Goal: Task Accomplishment & Management: Complete application form

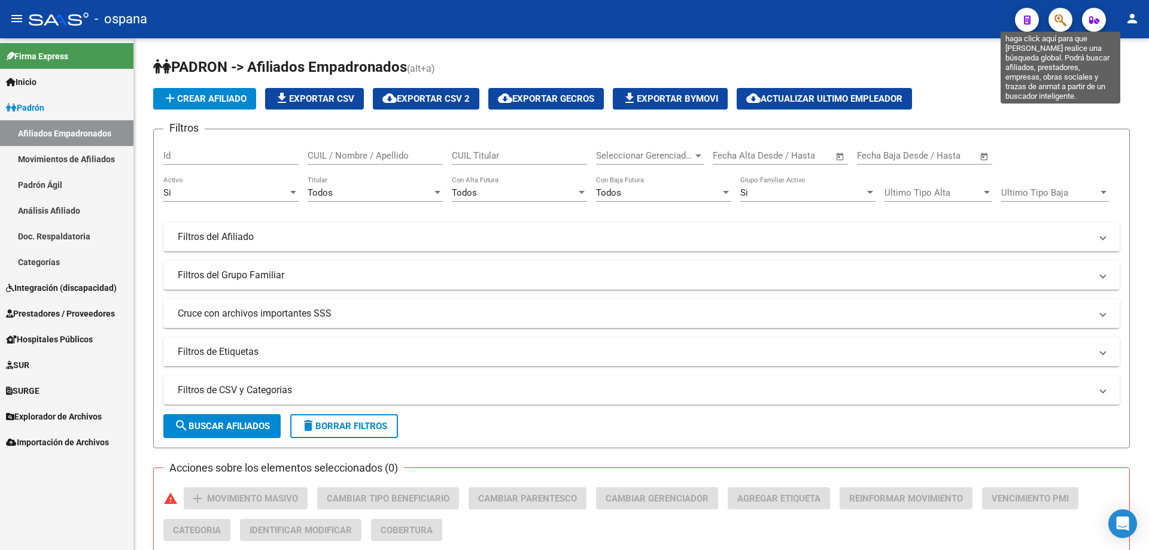
click at [1060, 21] on icon "button" at bounding box center [1060, 20] width 12 height 14
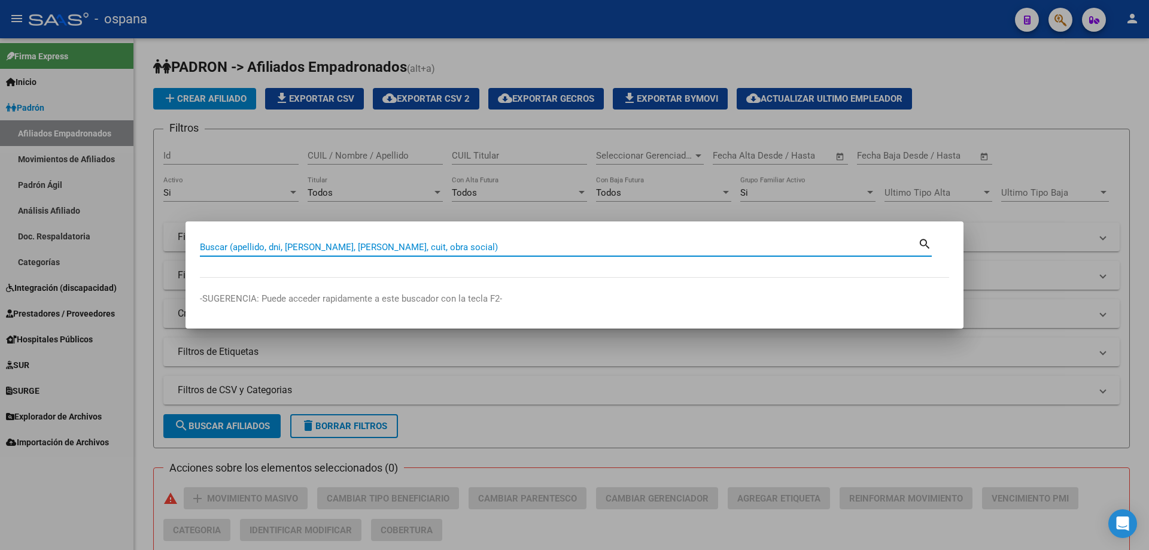
paste input "28165448"
type input "28165448"
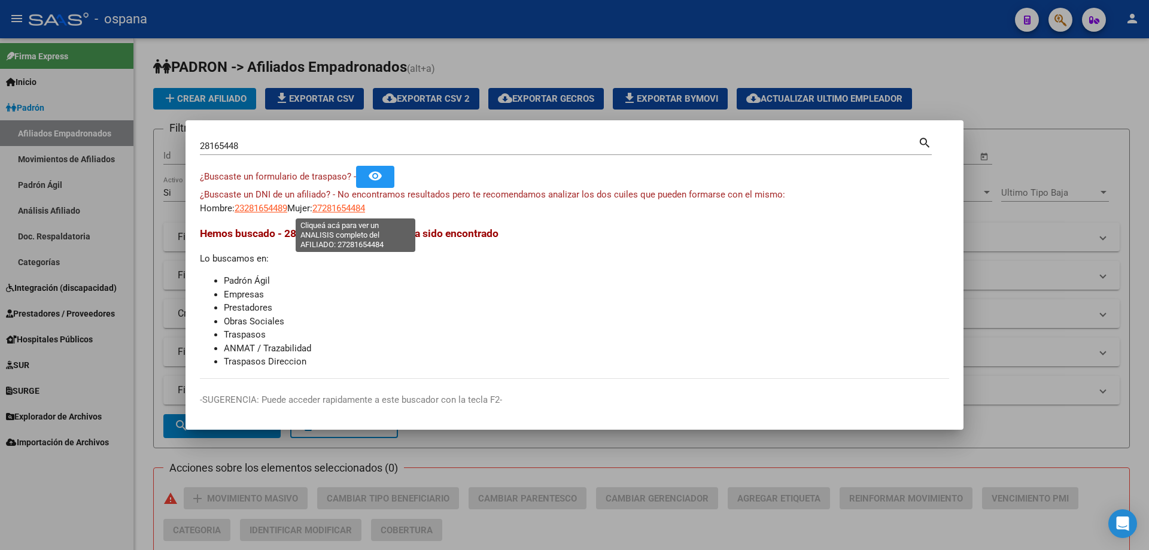
click at [341, 213] on span "27281654484" at bounding box center [338, 208] width 53 height 11
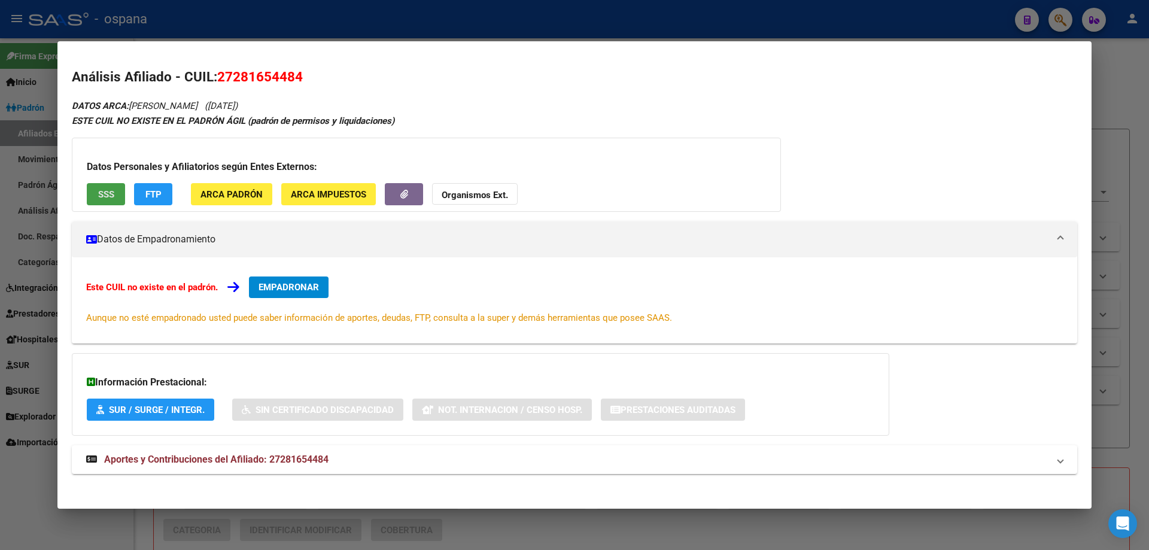
click at [99, 188] on button "SSS" at bounding box center [106, 194] width 38 height 22
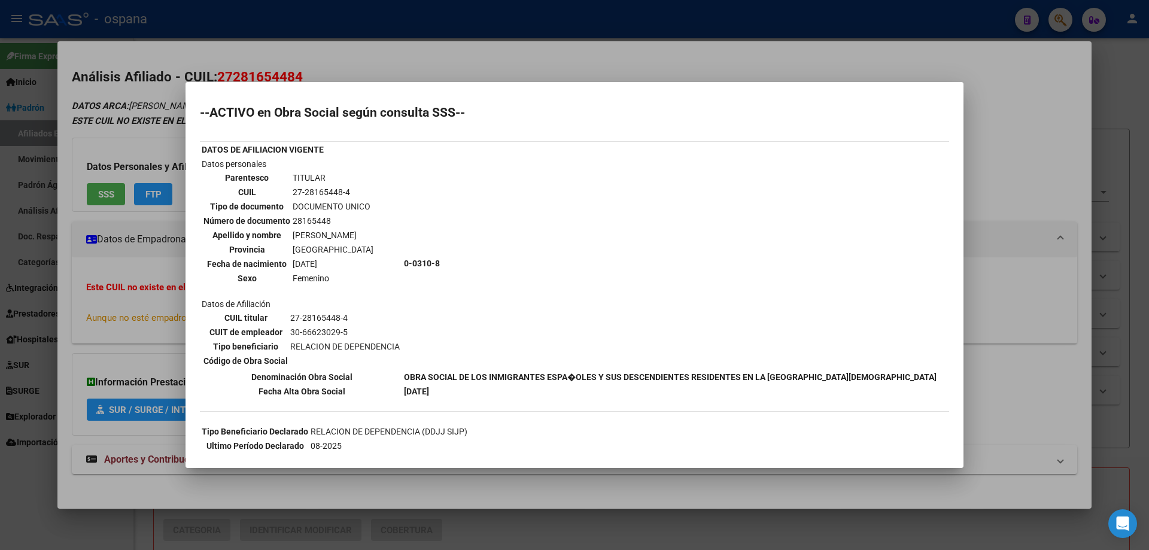
drag, startPoint x: 32, startPoint y: 351, endPoint x: 118, endPoint y: 362, distance: 87.4
click at [35, 350] on div at bounding box center [574, 275] width 1149 height 550
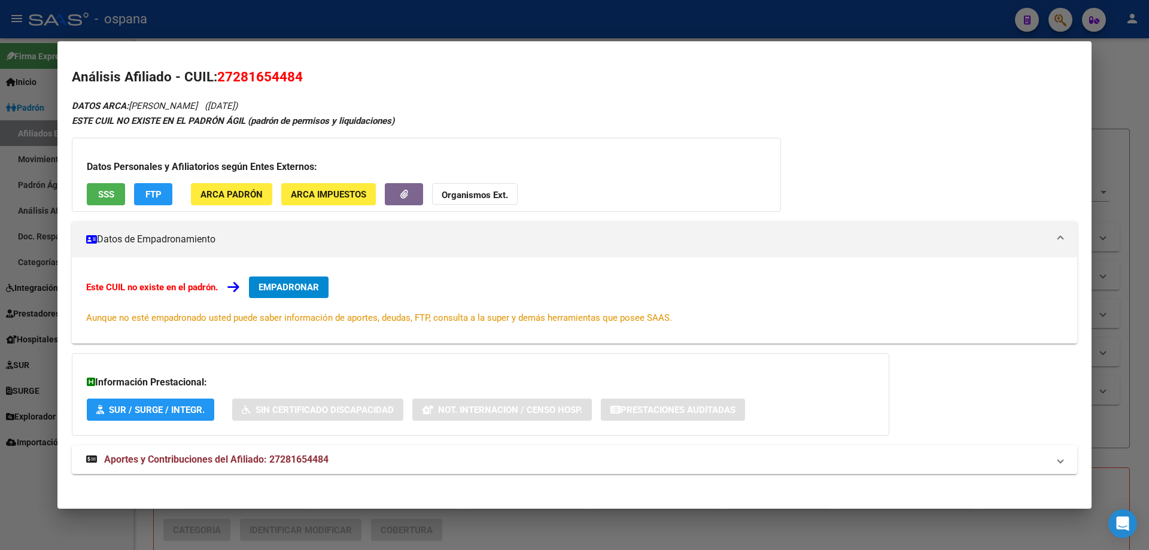
scroll to position [7, 0]
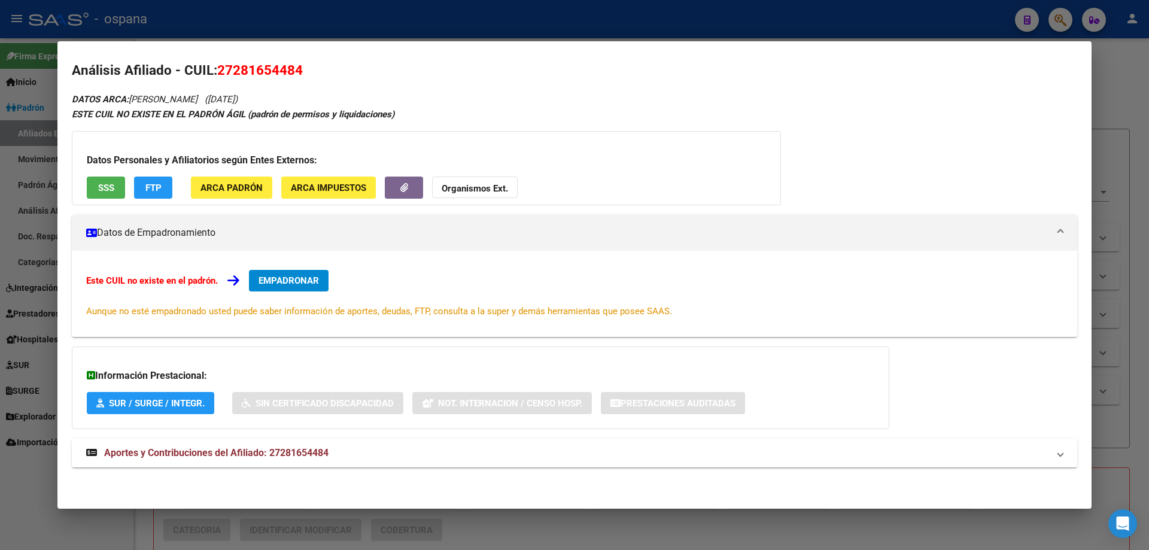
click at [181, 455] on span "Aportes y Contribuciones del Afiliado: 27281654484" at bounding box center [216, 452] width 224 height 11
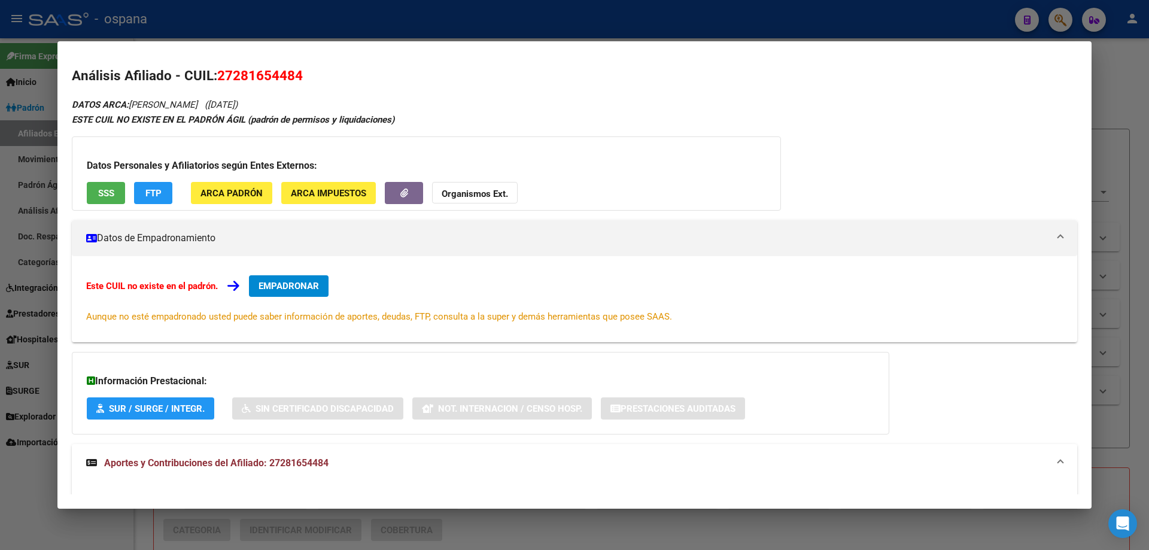
scroll to position [0, 0]
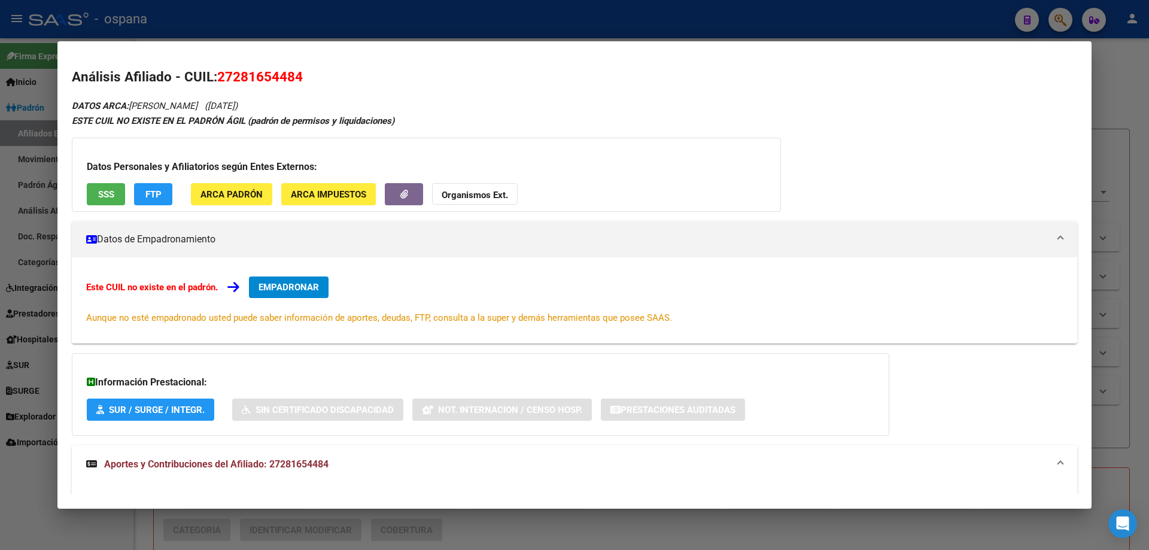
click at [281, 279] on button "EMPADRONAR" at bounding box center [289, 287] width 80 height 22
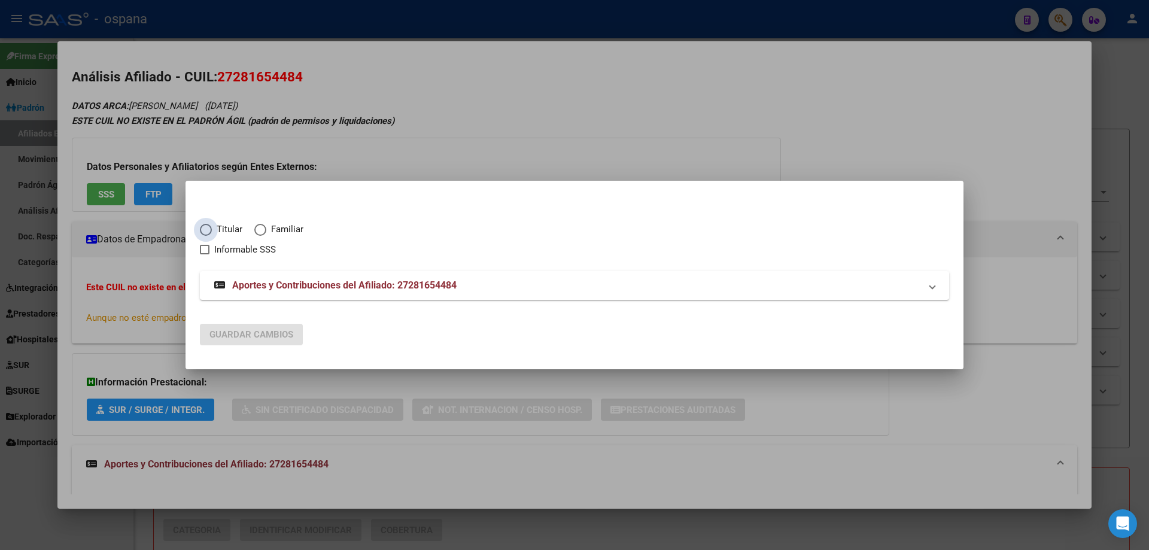
click at [208, 226] on span "Elija una opción" at bounding box center [206, 230] width 12 height 12
click at [208, 226] on input "Titular" at bounding box center [206, 230] width 12 height 12
radio input "true"
checkbox input "true"
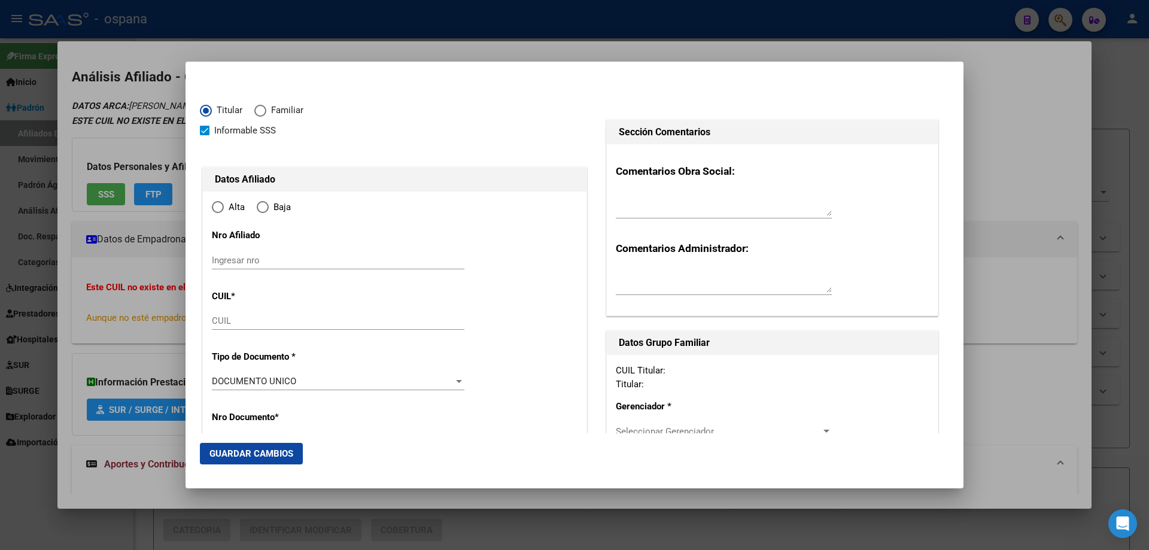
type input "27-28165448-4"
type input "28165448"
type input "[PERSON_NAME]"
type input "ESTEFANIA"
type input "[DATE]"
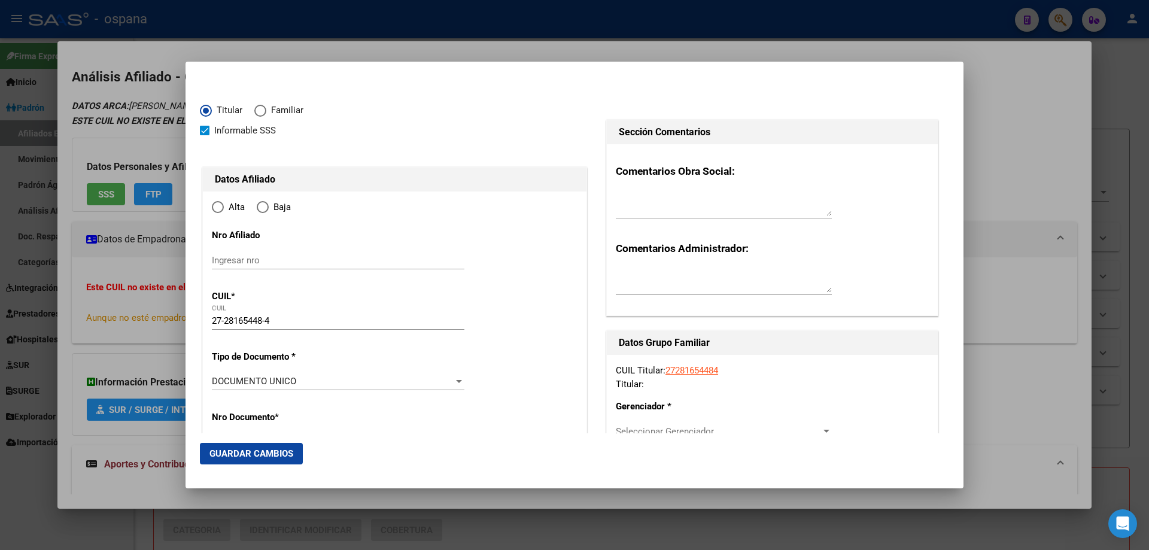
type input "[PERSON_NAME] SUR"
type input "7600"
type input "GASCON"
type input "1735"
type input "5"
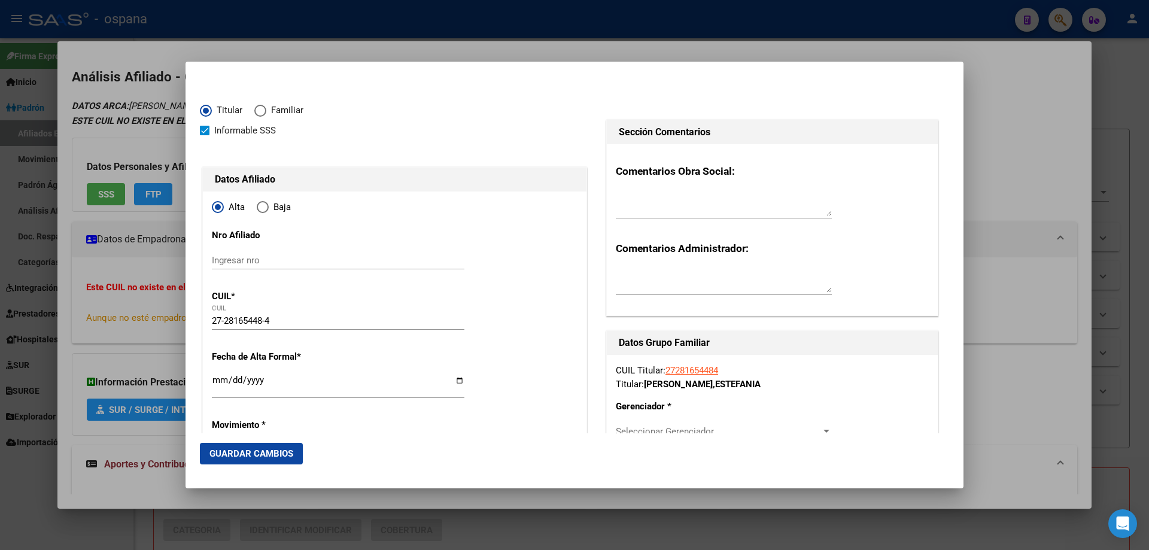
radio input "true"
type input "[PERSON_NAME] SUR"
click at [217, 384] on input "Ingresar fecha" at bounding box center [338, 384] width 253 height 19
type input "[DATE]"
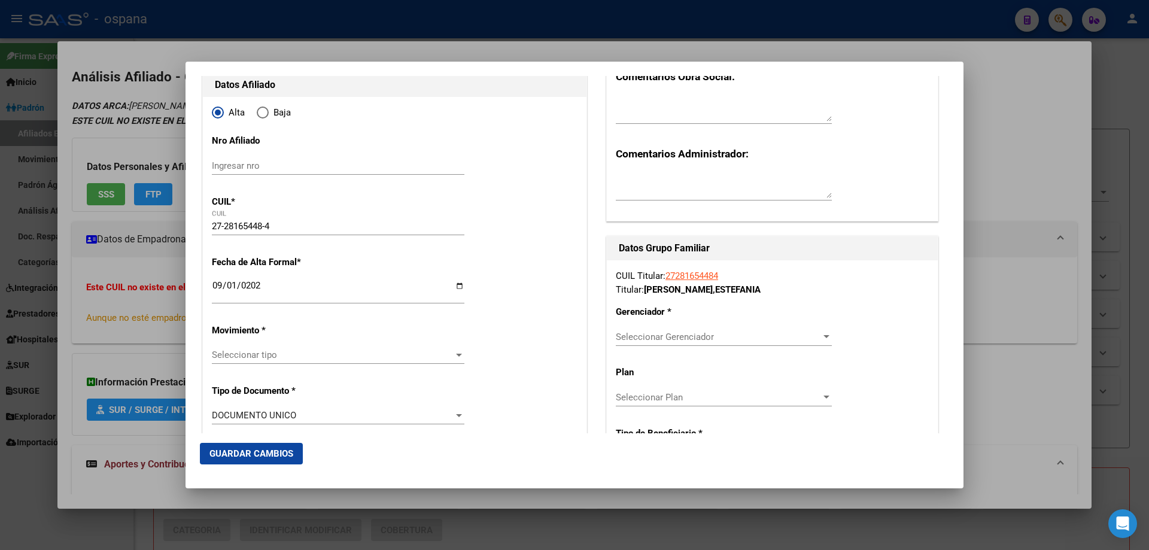
scroll to position [120, 0]
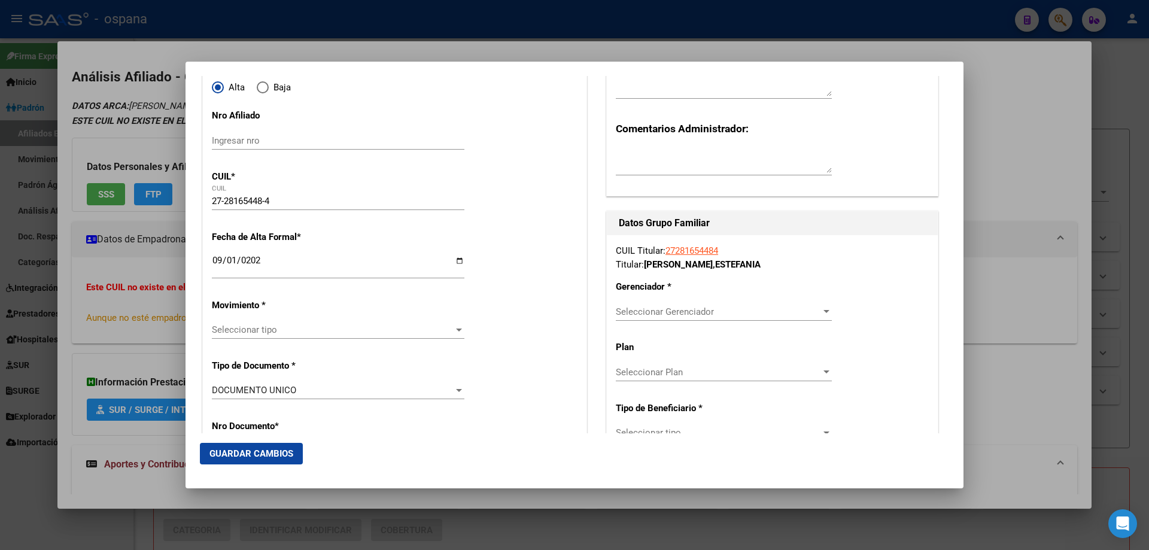
click at [254, 336] on div "Seleccionar tipo Seleccionar tipo" at bounding box center [338, 330] width 253 height 18
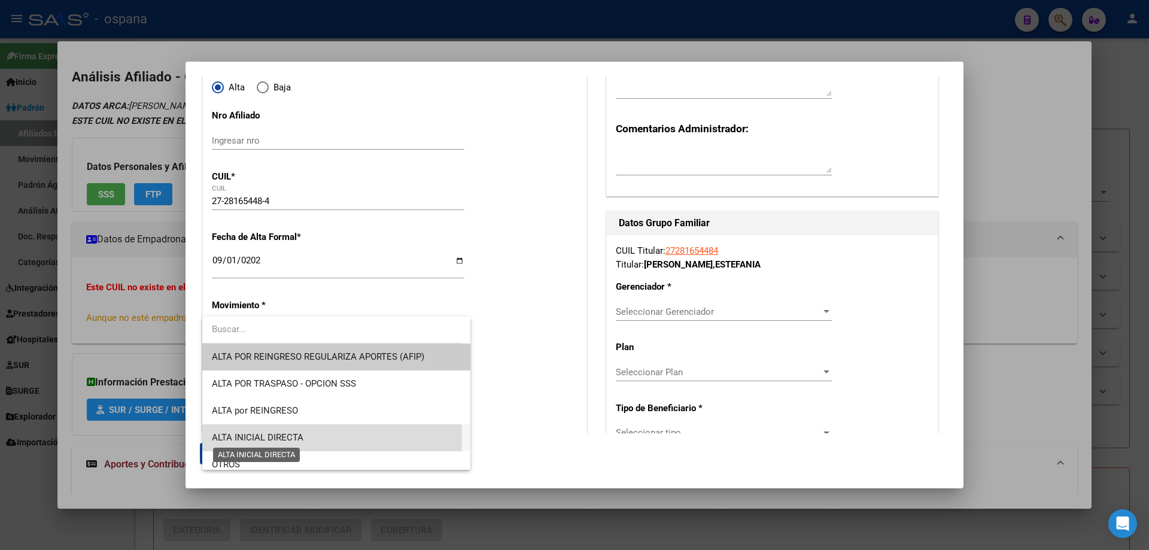
click at [248, 437] on span "ALTA INICIAL DIRECTA" at bounding box center [258, 437] width 92 height 11
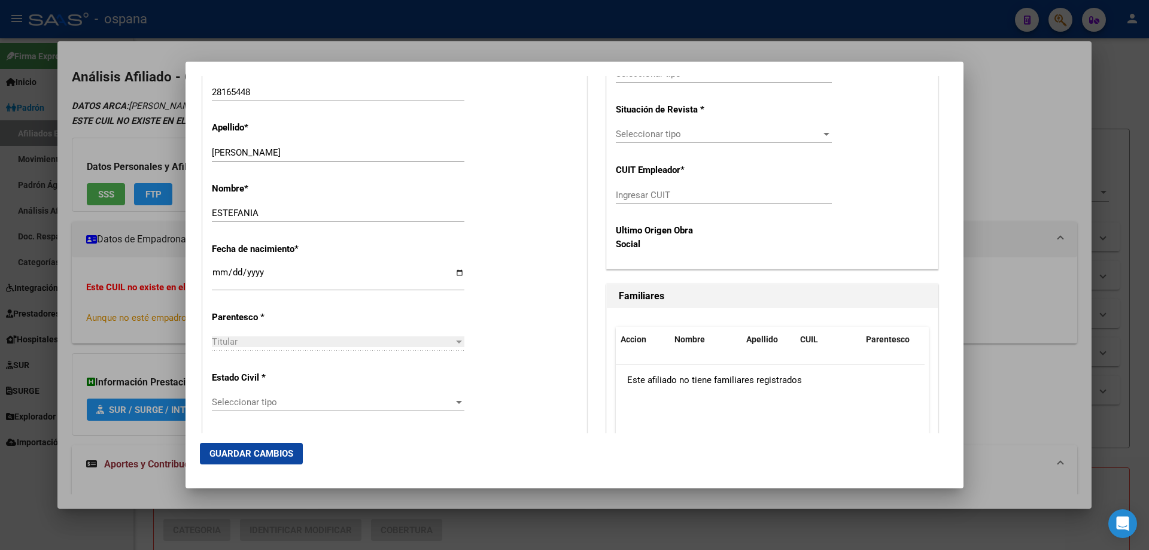
scroll to position [539, 0]
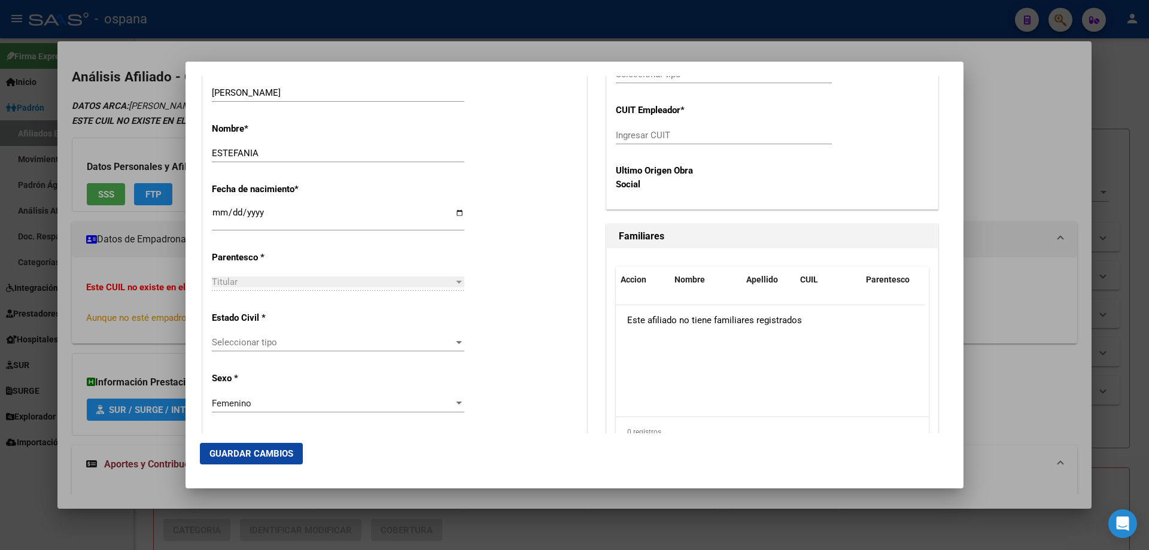
click at [230, 341] on span "Seleccionar tipo" at bounding box center [333, 342] width 242 height 11
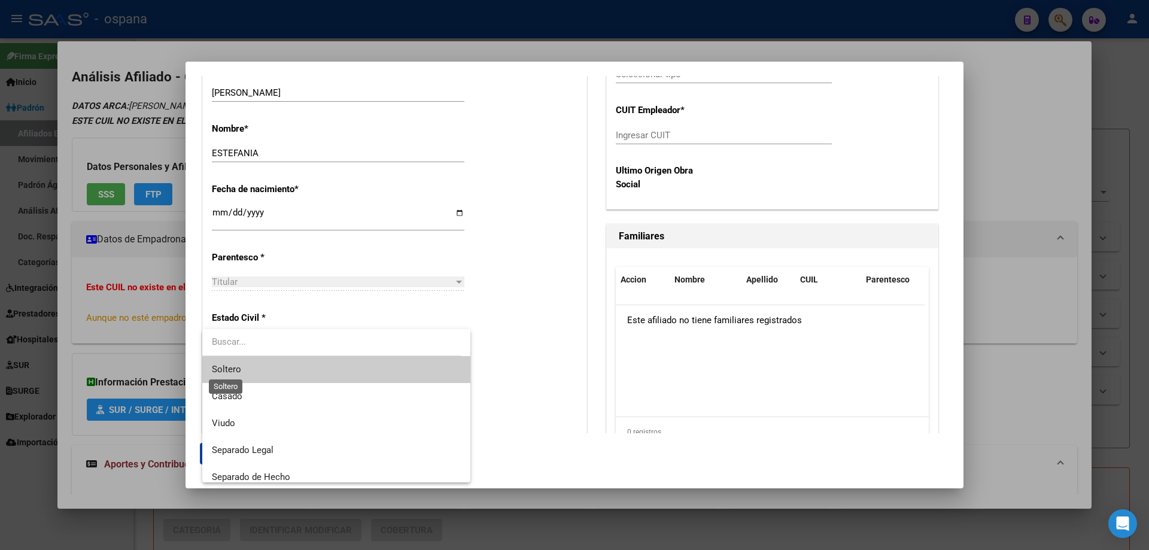
click at [240, 364] on span "Soltero" at bounding box center [226, 369] width 29 height 11
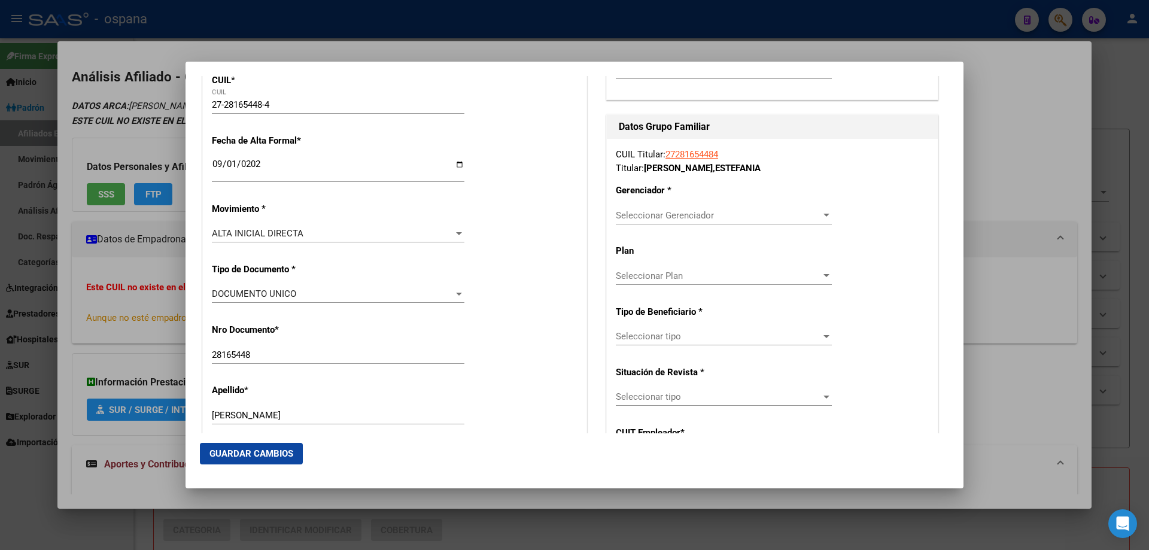
scroll to position [239, 0]
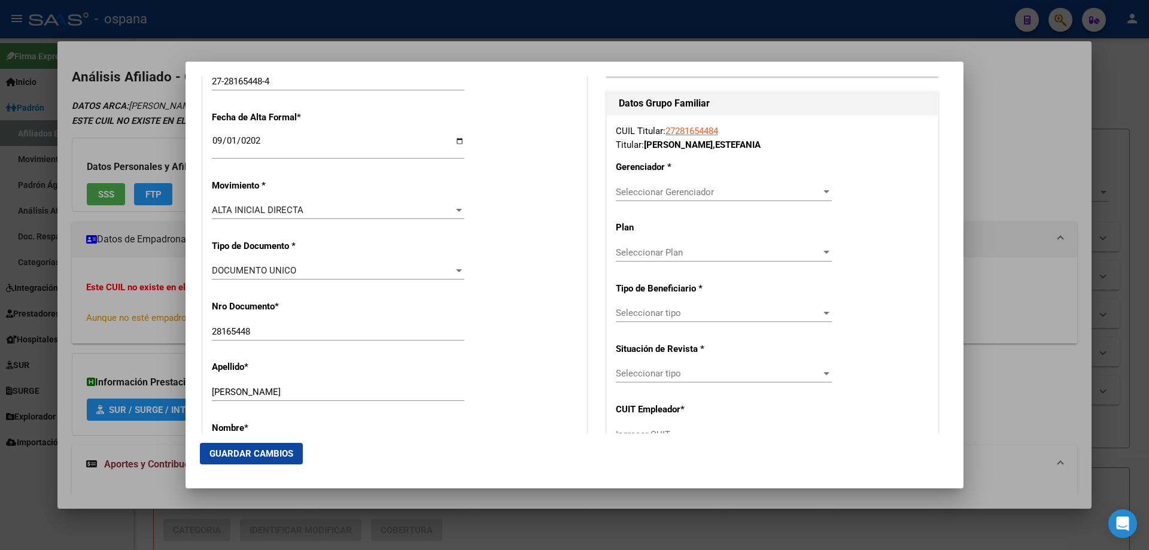
click at [646, 191] on span "Seleccionar Gerenciador" at bounding box center [718, 192] width 205 height 11
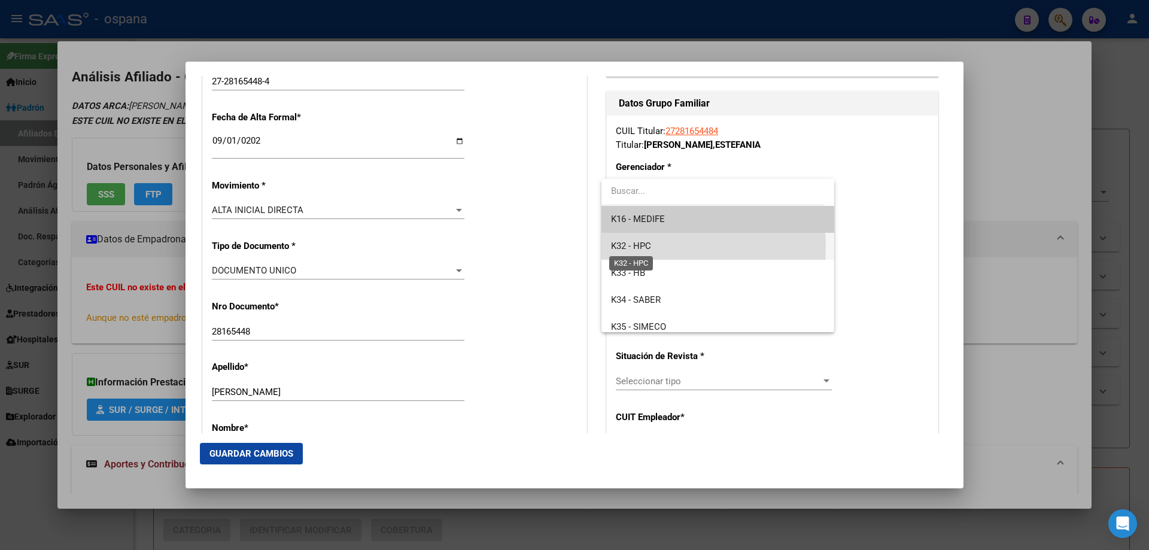
click at [637, 247] on span "K32 - HPC" at bounding box center [631, 246] width 40 height 11
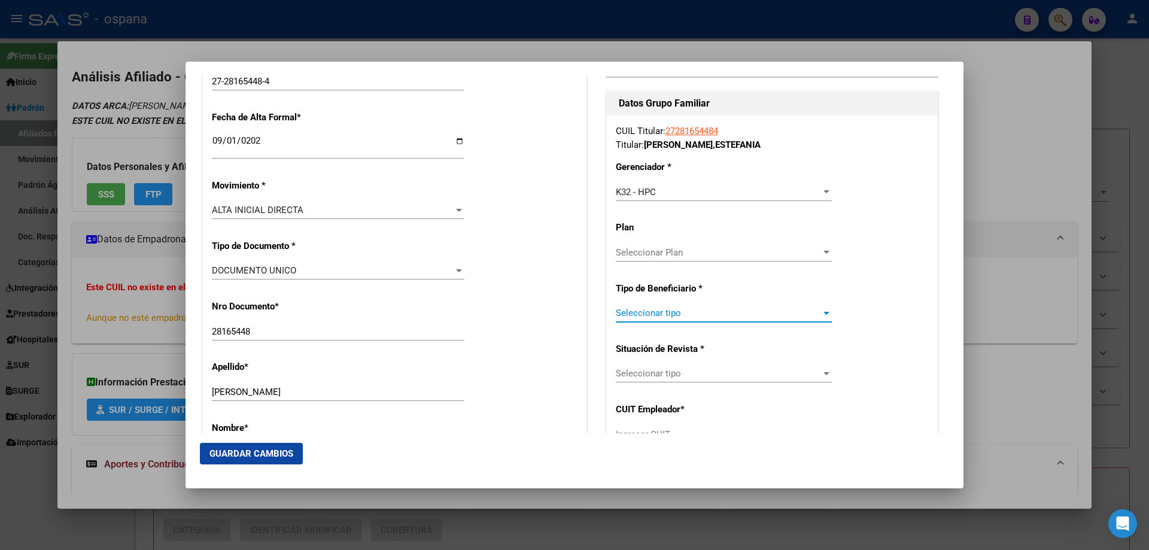
click at [639, 315] on span "Seleccionar tipo" at bounding box center [718, 313] width 205 height 11
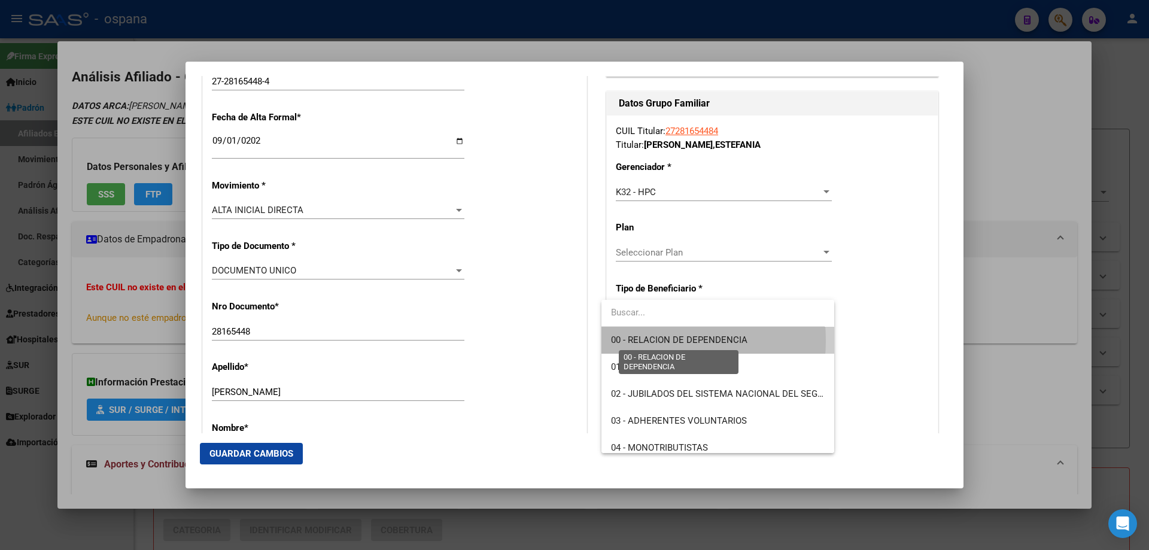
click at [640, 341] on span "00 - RELACION DE DEPENDENCIA" at bounding box center [679, 340] width 136 height 11
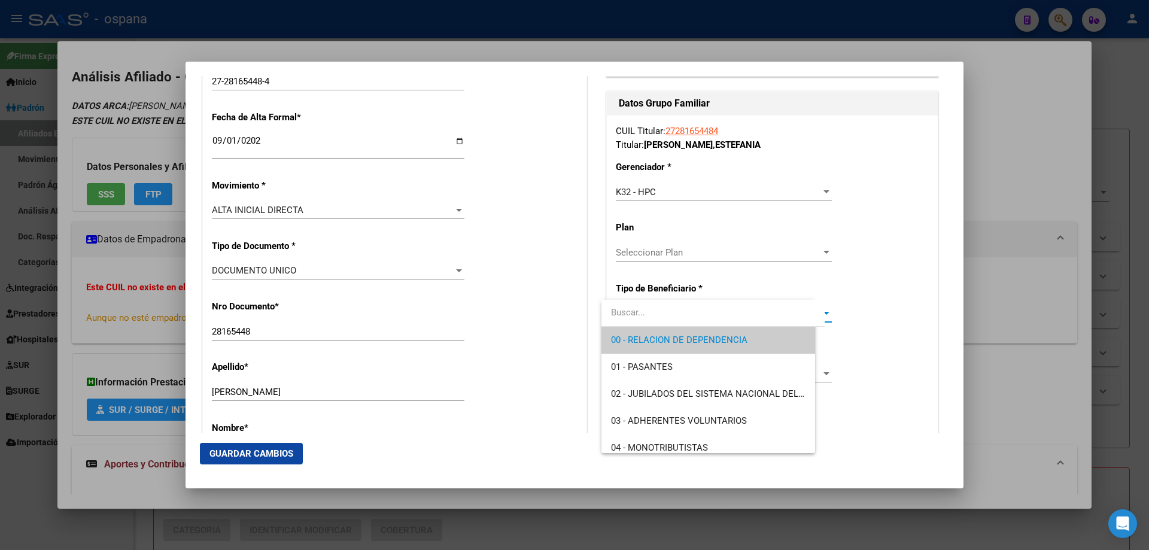
type input "30-66623029-5"
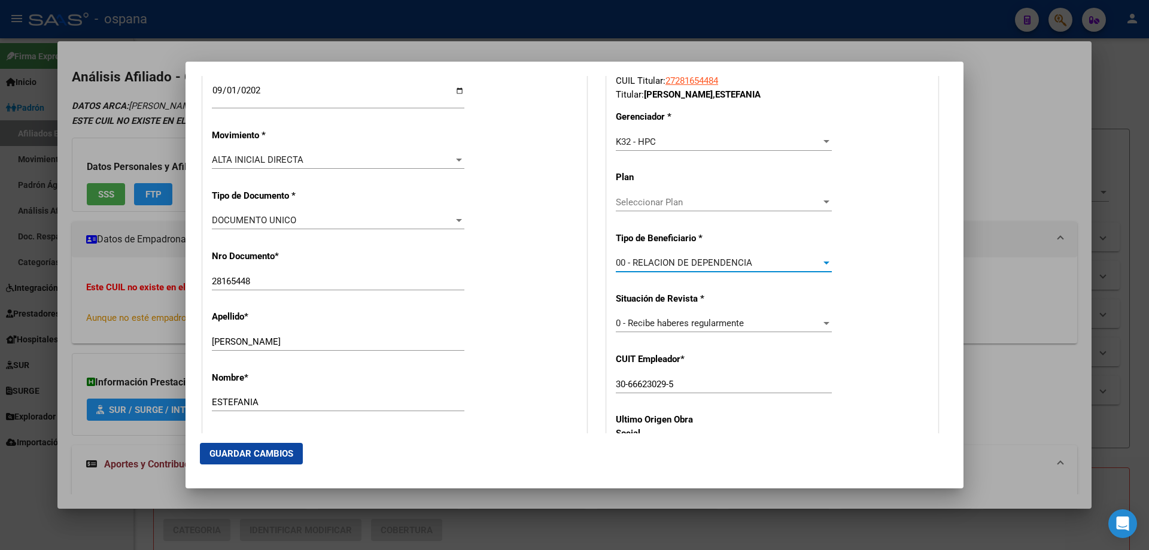
scroll to position [359, 0]
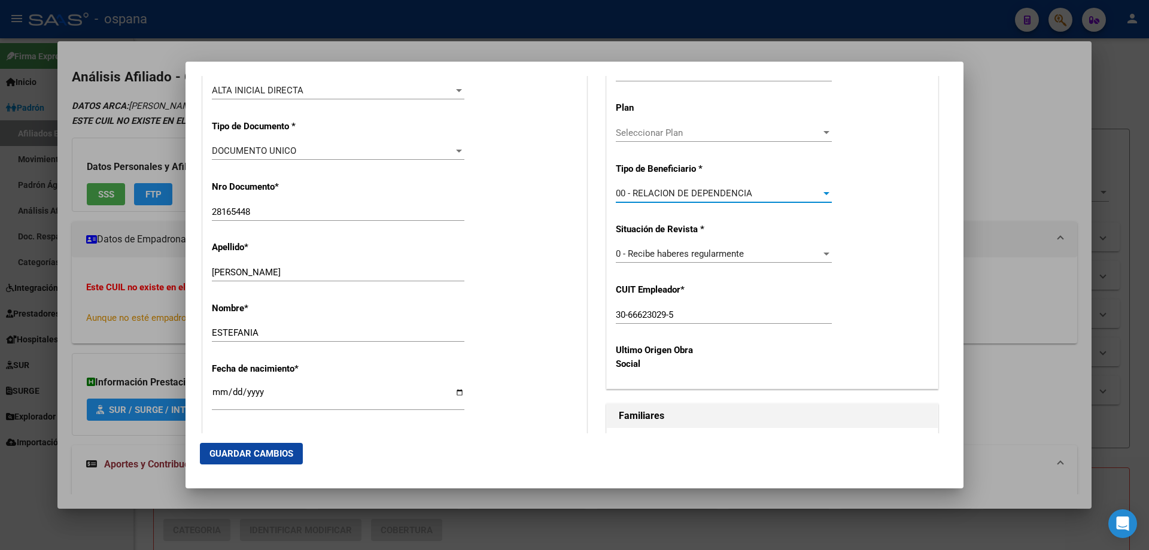
click at [254, 457] on span "Guardar Cambios" at bounding box center [251, 453] width 84 height 11
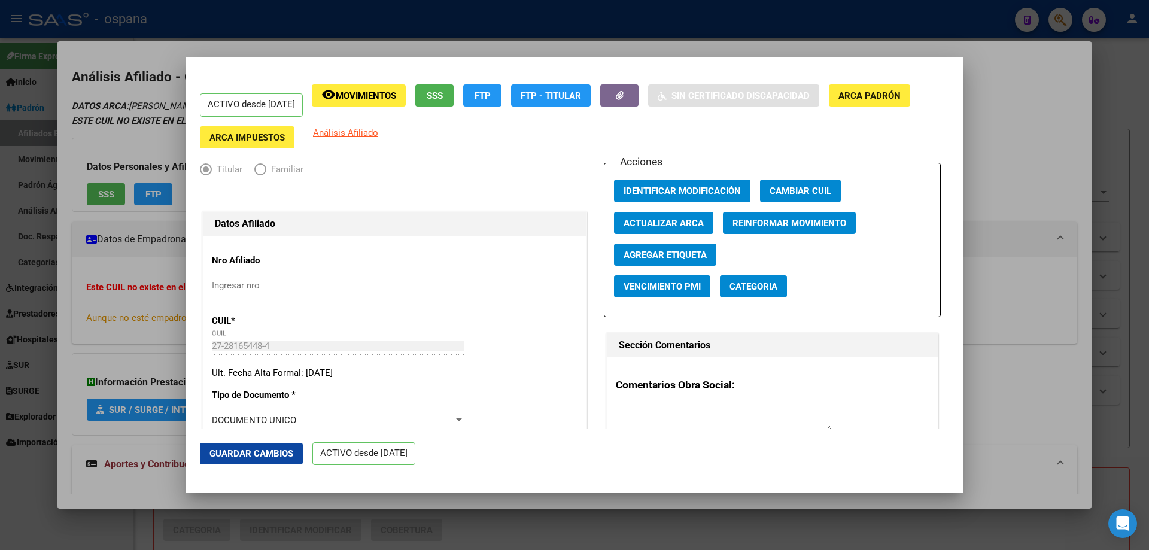
click at [0, 234] on div at bounding box center [574, 275] width 1149 height 550
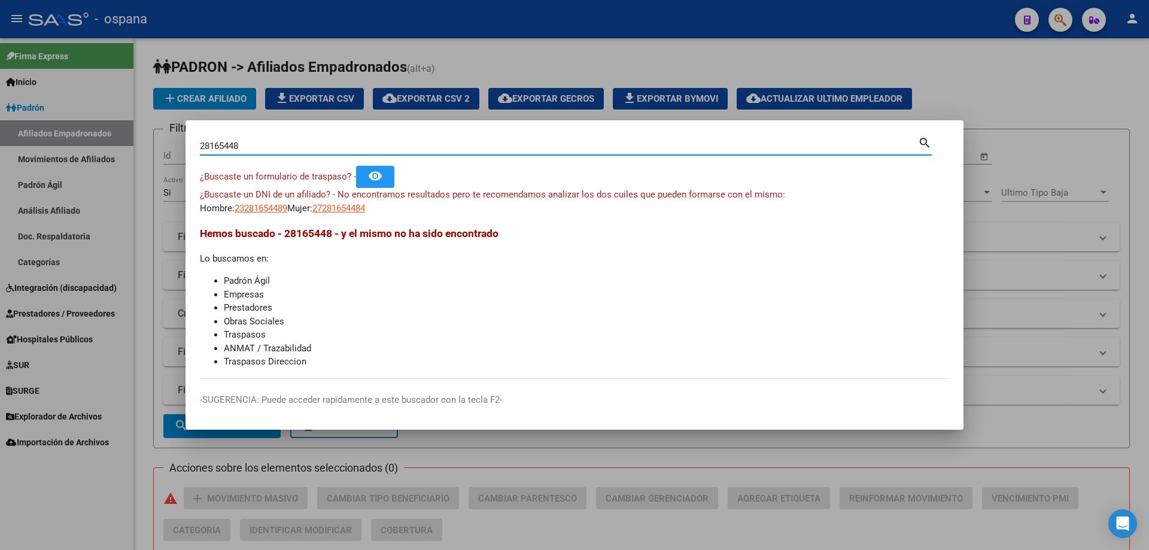
click at [260, 148] on input "28165448" at bounding box center [559, 146] width 718 height 11
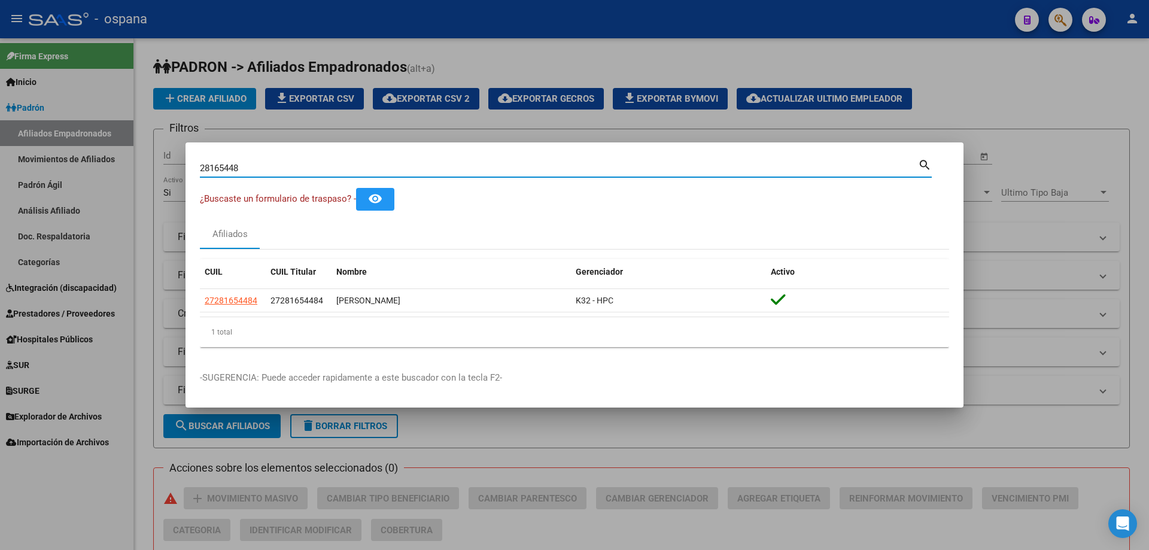
drag, startPoint x: 249, startPoint y: 166, endPoint x: 90, endPoint y: 138, distance: 161.1
click at [90, 138] on div "28165448 Buscar (apellido, dni, cuil, nro traspaso, cuit, obra social) search ¿…" at bounding box center [574, 275] width 1149 height 550
paste input "38684711"
type input "38684711"
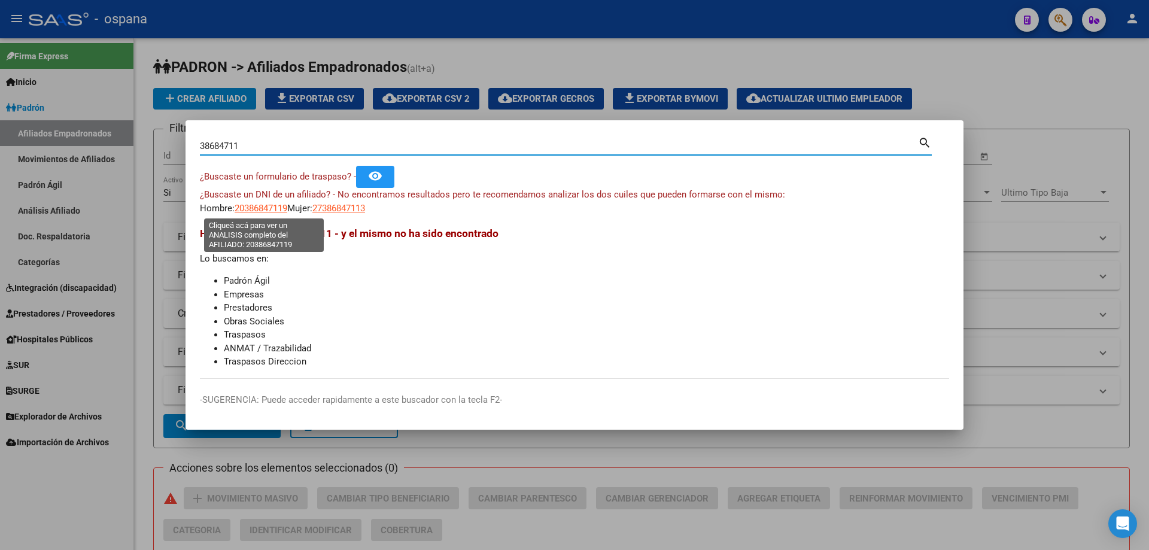
click at [262, 206] on span "20386847119" at bounding box center [261, 208] width 53 height 11
type textarea "20386847119"
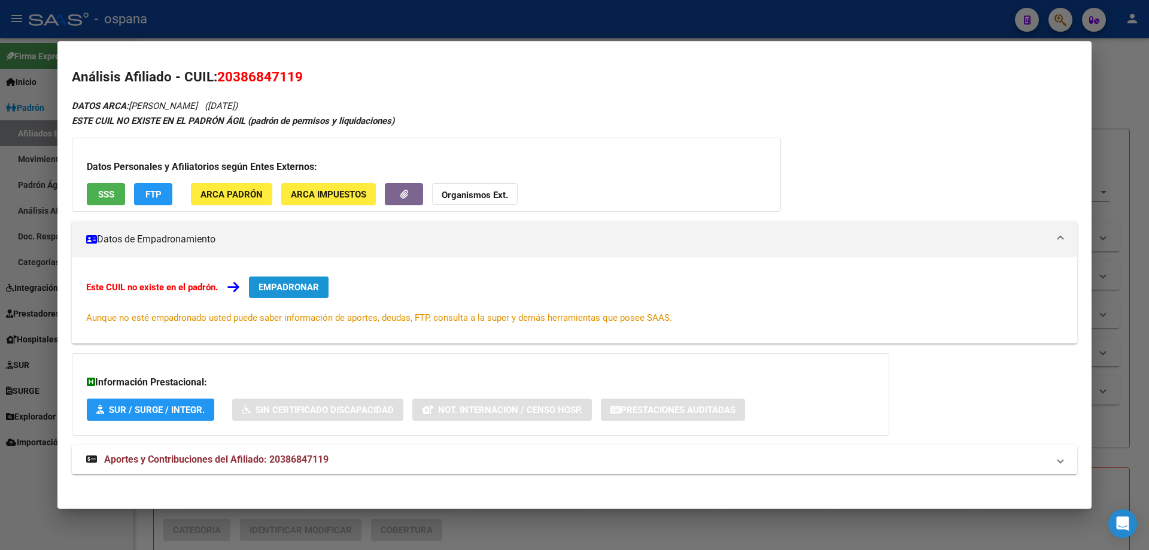
click at [282, 288] on span "EMPADRONAR" at bounding box center [289, 287] width 60 height 11
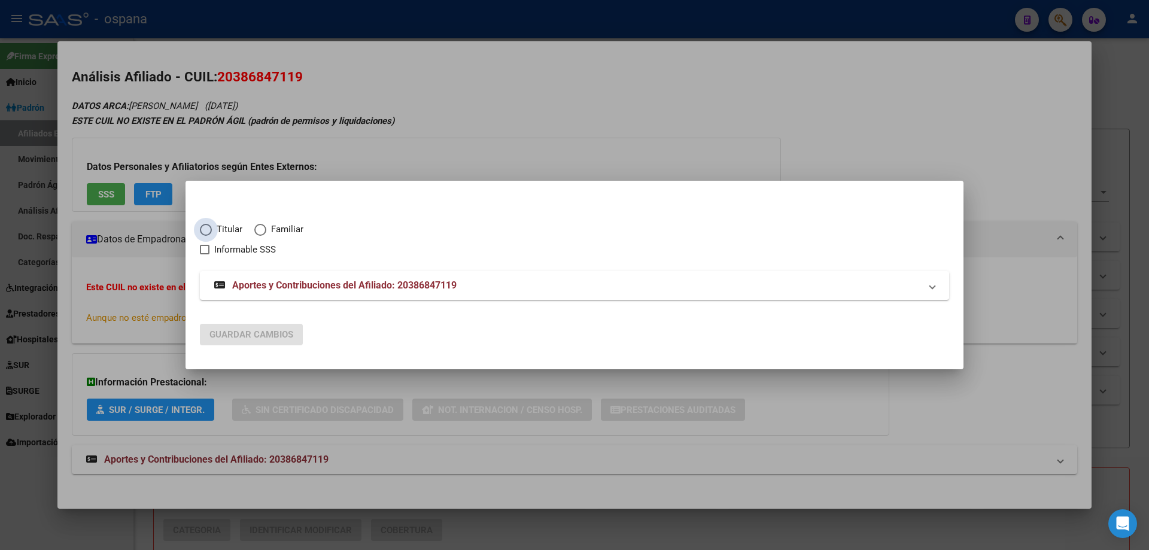
click at [205, 227] on span "Elija una opción" at bounding box center [206, 230] width 12 height 12
click at [205, 227] on input "Titular" at bounding box center [206, 230] width 12 height 12
radio input "true"
checkbox input "true"
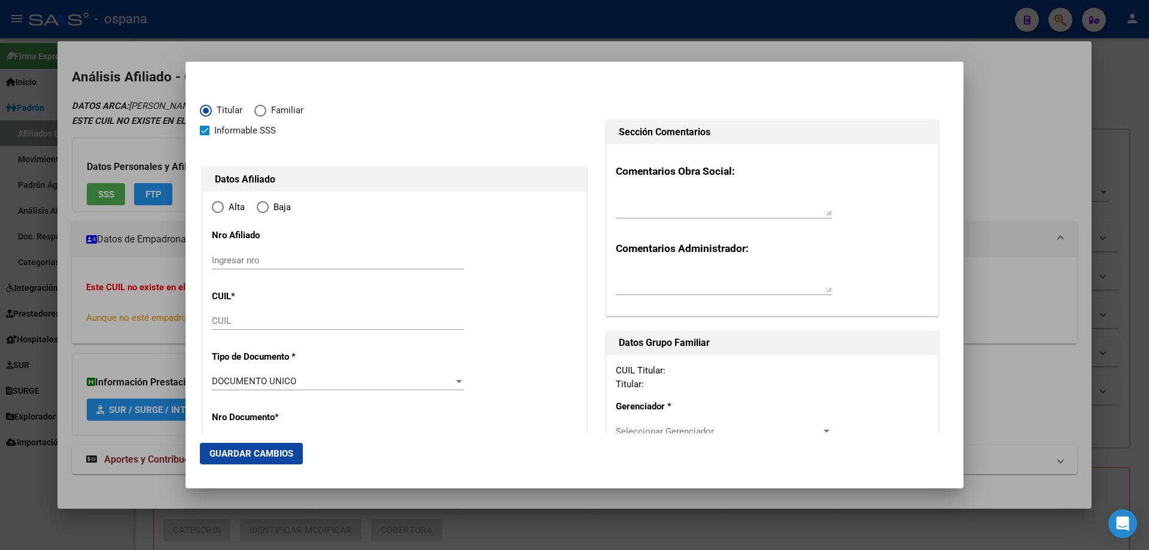
type input "20-38684711-9"
radio input "true"
type input "38684711"
type input "[DATE]"
type input "7600"
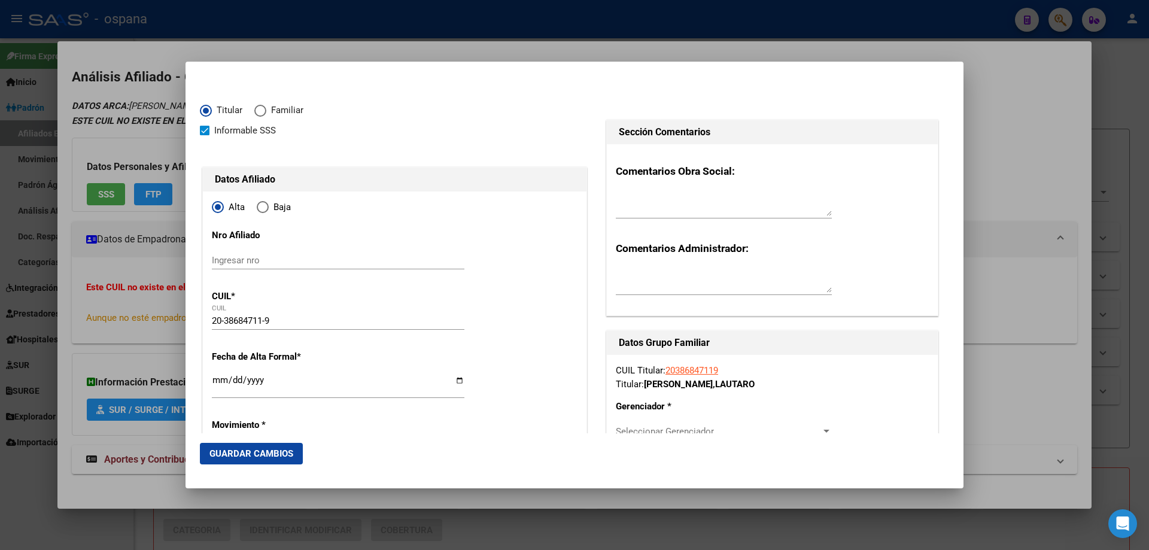
type input "[PERSON_NAME]"
type input "LAUTARO"
type input "[PERSON_NAME][GEOGRAPHIC_DATA]"
type input "[GEOGRAPHIC_DATA]"
type input "2550"
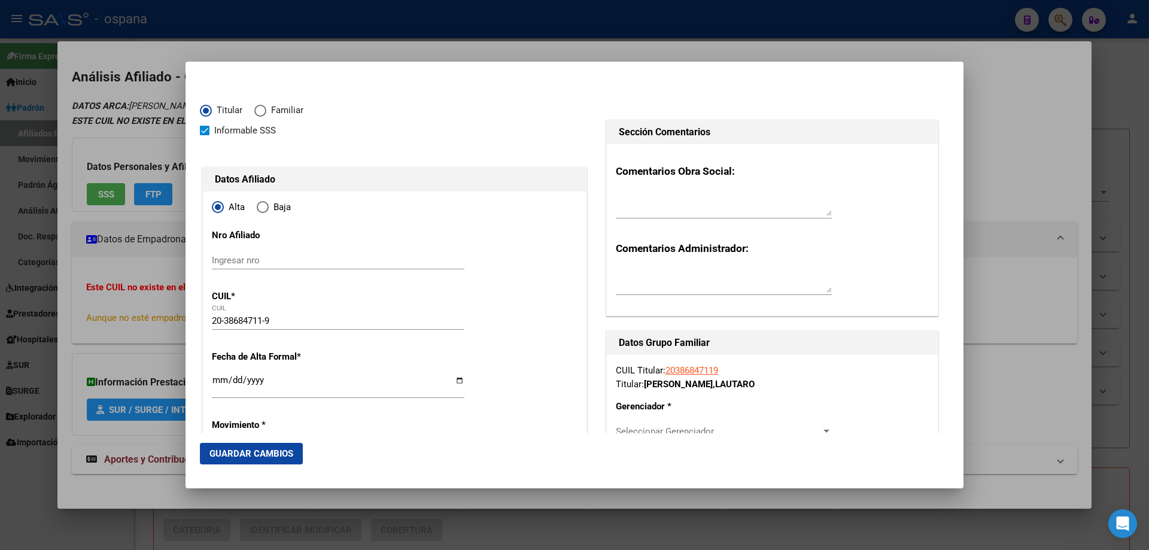
type input "[PERSON_NAME][GEOGRAPHIC_DATA]"
click at [220, 379] on input "Ingresar fecha" at bounding box center [338, 384] width 253 height 19
type input "[DATE]"
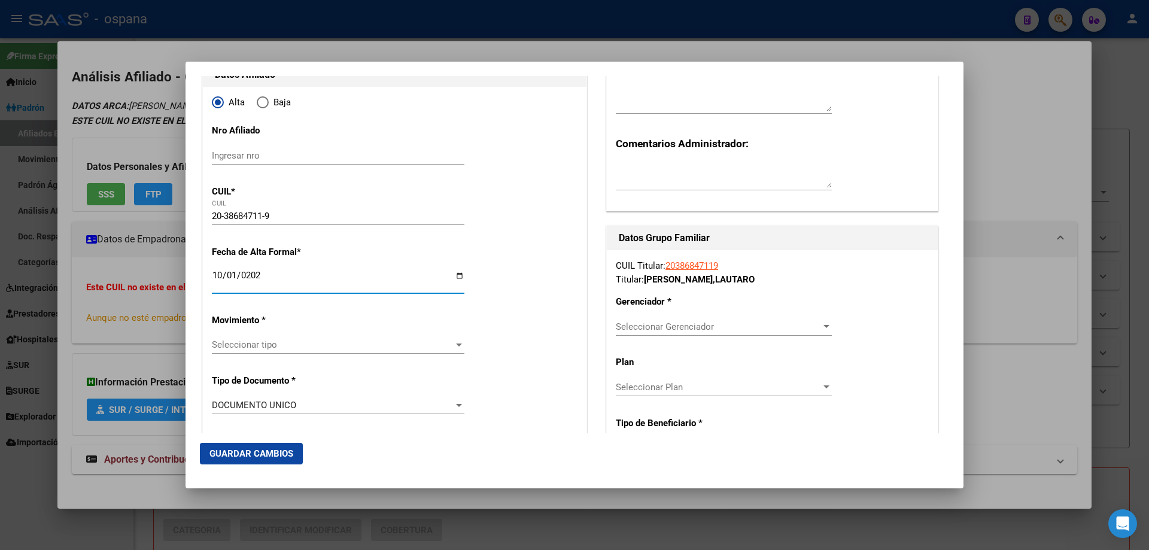
scroll to position [120, 0]
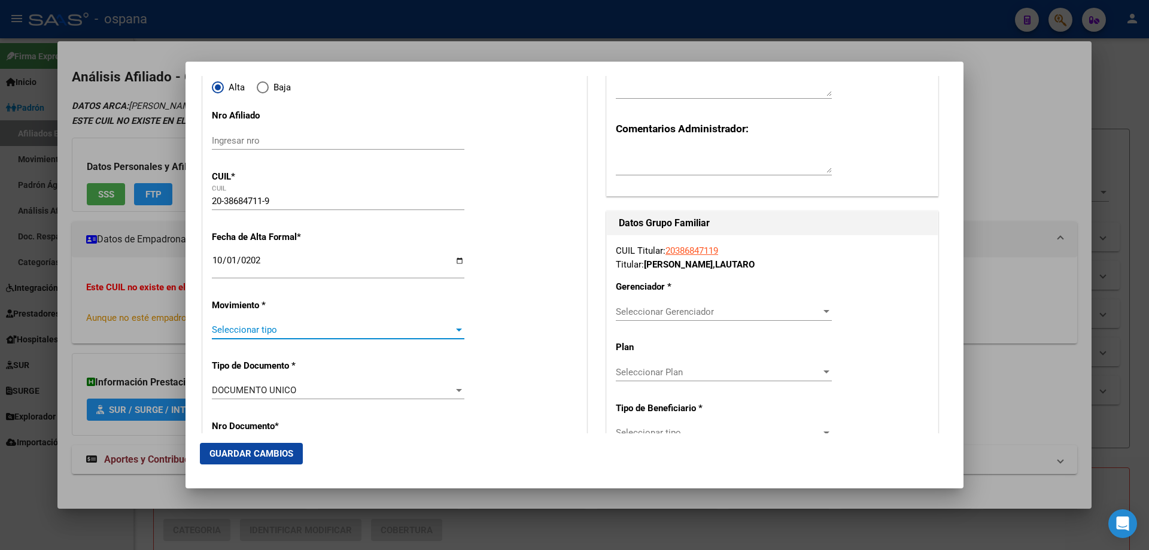
click at [241, 329] on span "Seleccionar tipo" at bounding box center [333, 329] width 242 height 11
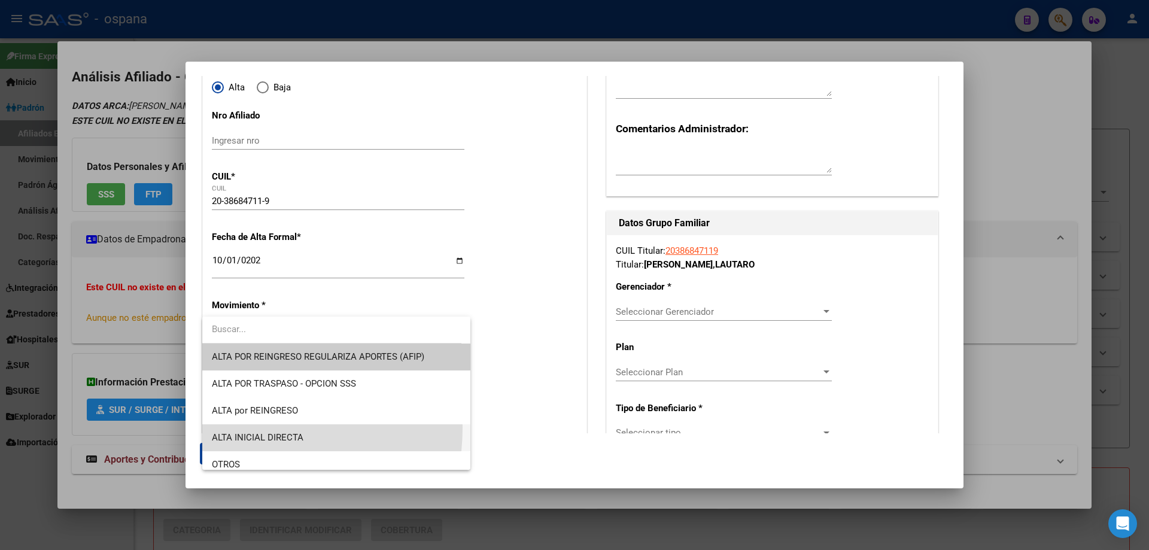
click at [233, 427] on span "ALTA INICIAL DIRECTA" at bounding box center [336, 437] width 249 height 27
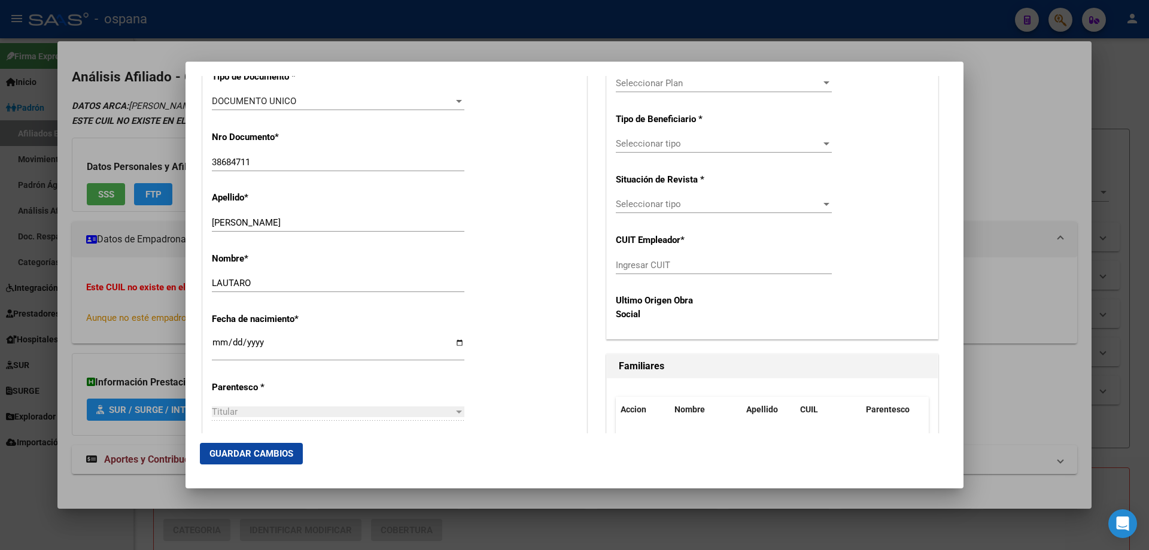
scroll to position [299, 0]
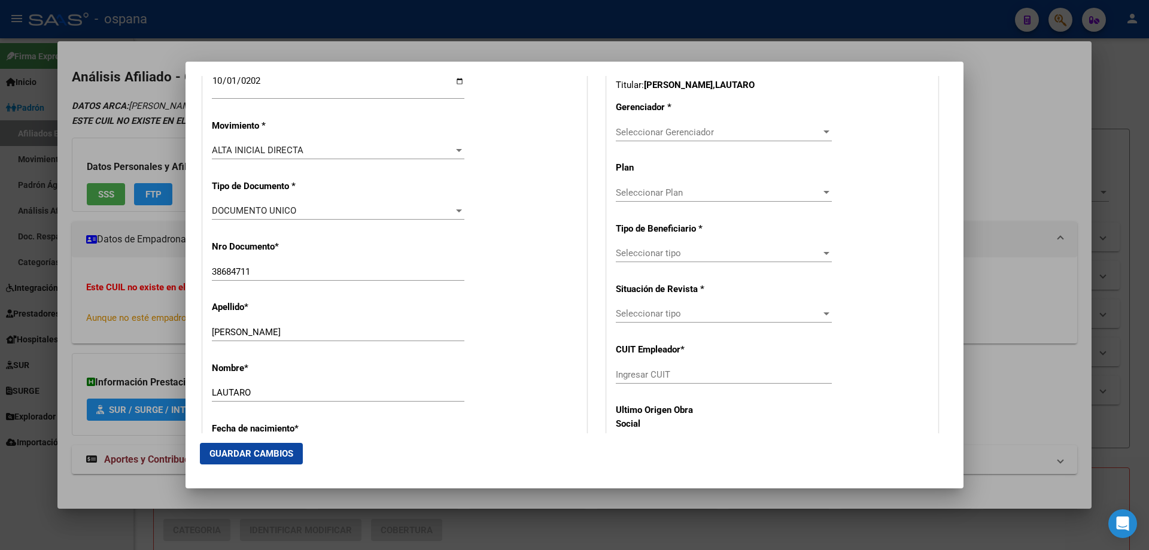
click at [679, 126] on div "Seleccionar Gerenciador Seleccionar Gerenciador" at bounding box center [724, 132] width 216 height 18
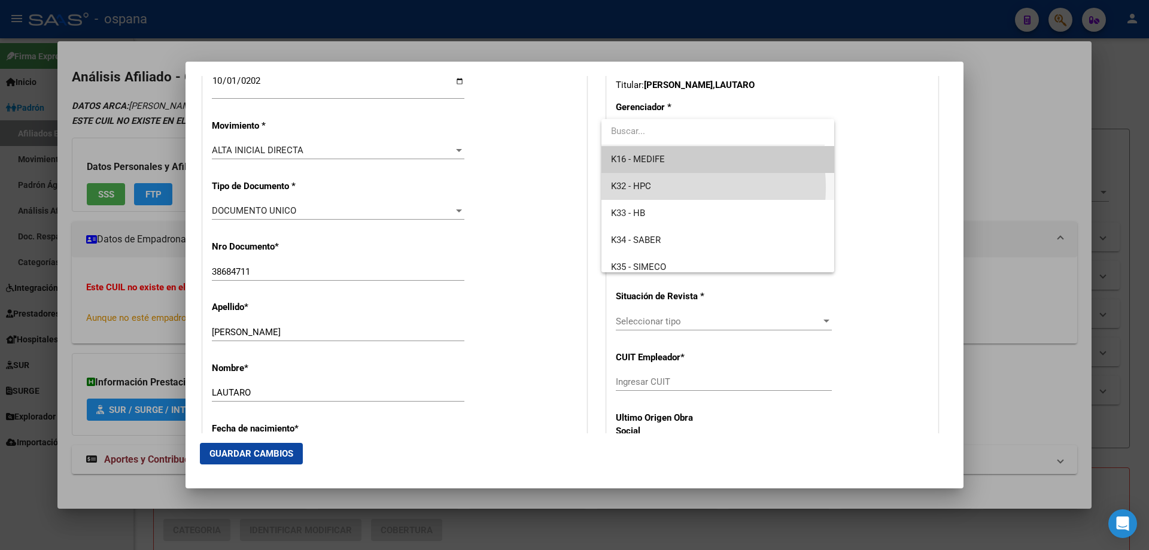
click at [658, 187] on span "K32 - HPC" at bounding box center [717, 186] width 213 height 27
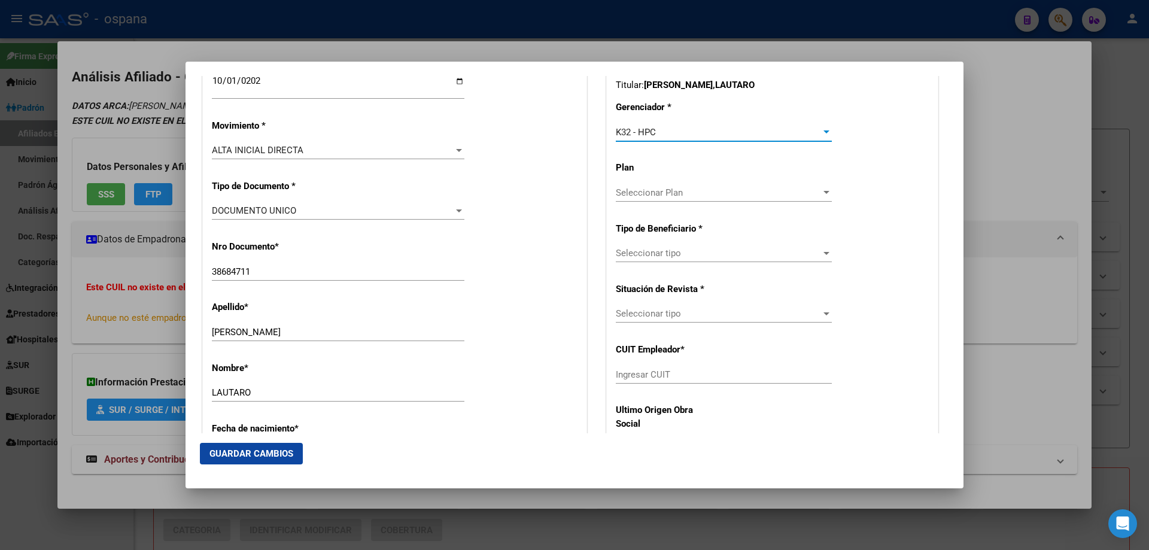
click at [641, 255] on span "Seleccionar tipo" at bounding box center [718, 253] width 205 height 11
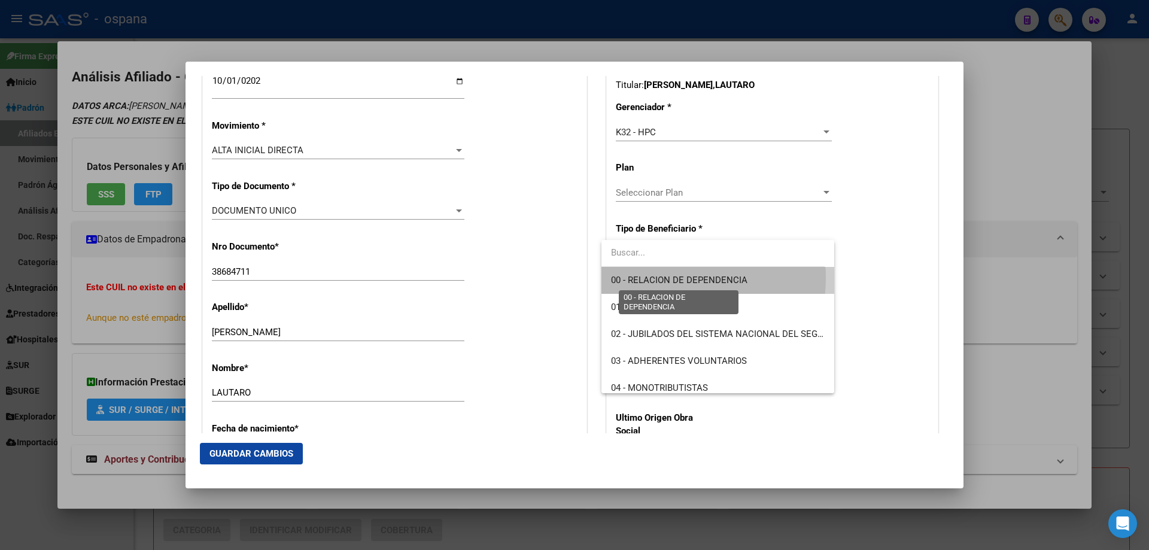
click at [643, 278] on span "00 - RELACION DE DEPENDENCIA" at bounding box center [679, 280] width 136 height 11
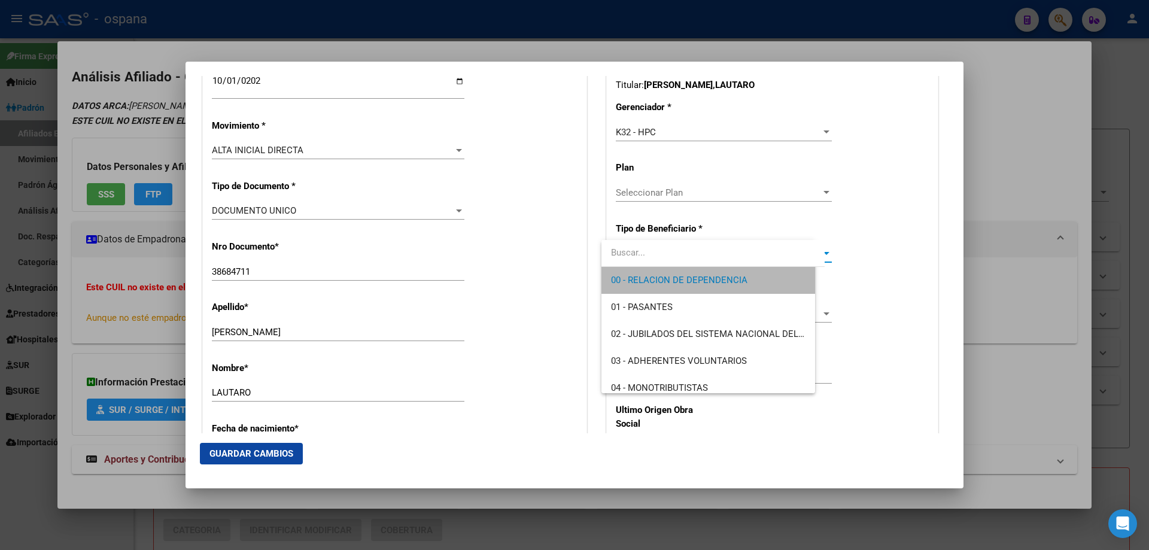
type input "20-17282664-5"
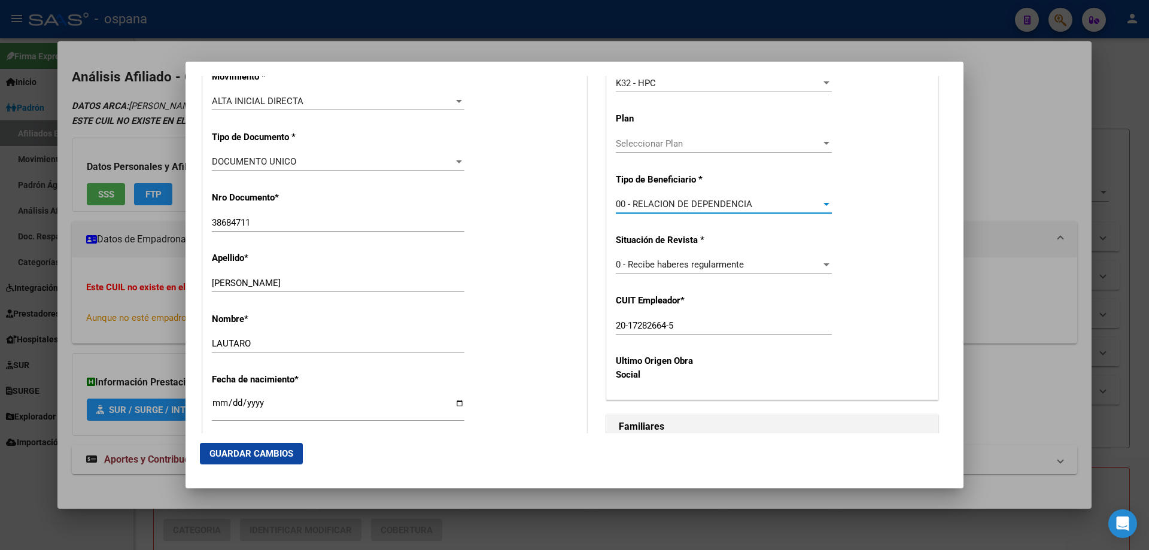
scroll to position [359, 0]
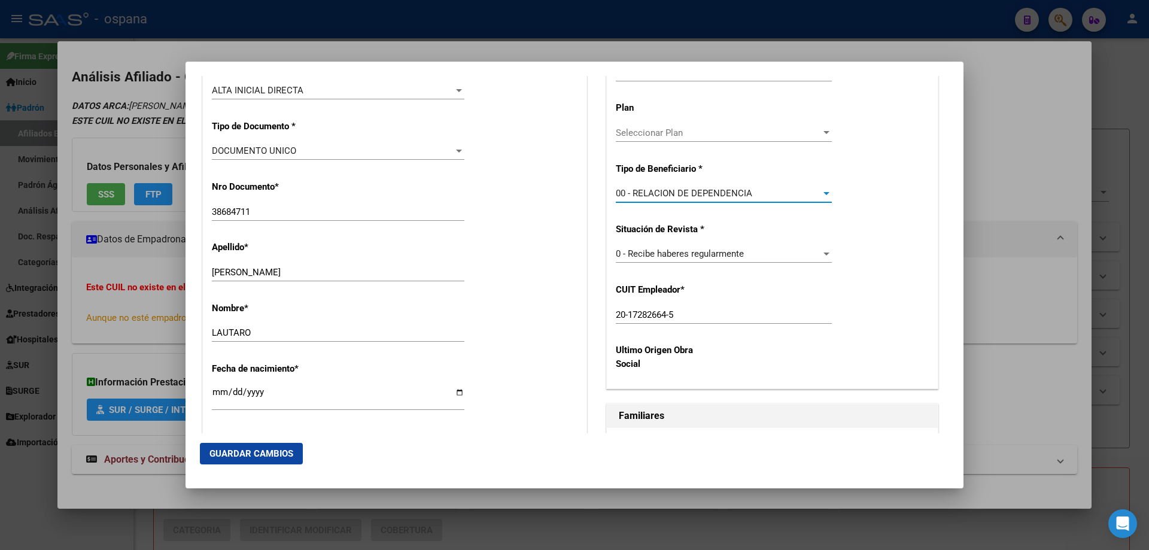
click at [233, 461] on button "Guardar Cambios" at bounding box center [251, 454] width 103 height 22
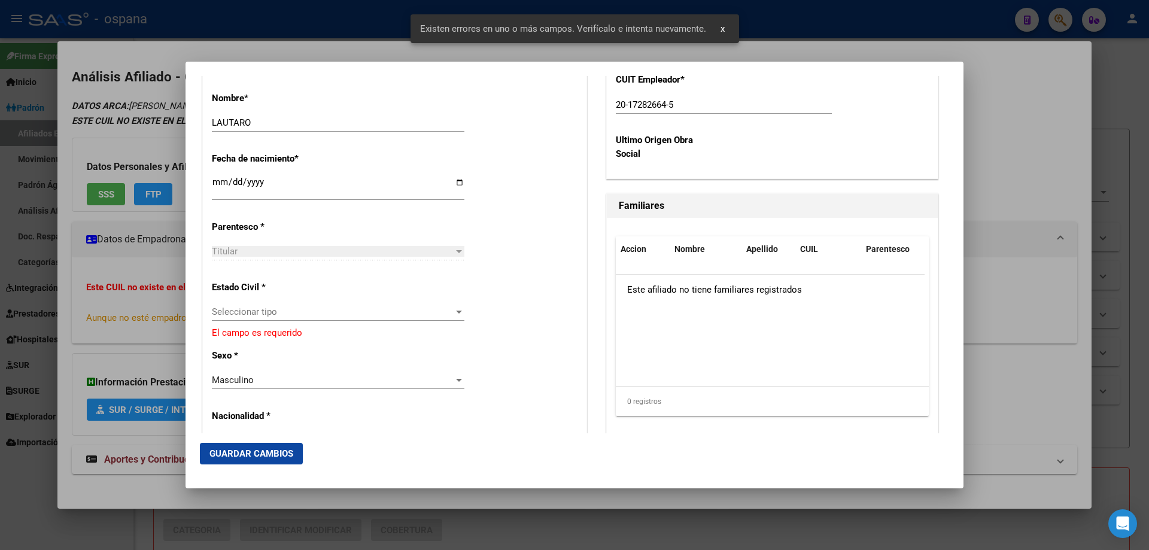
scroll to position [598, 0]
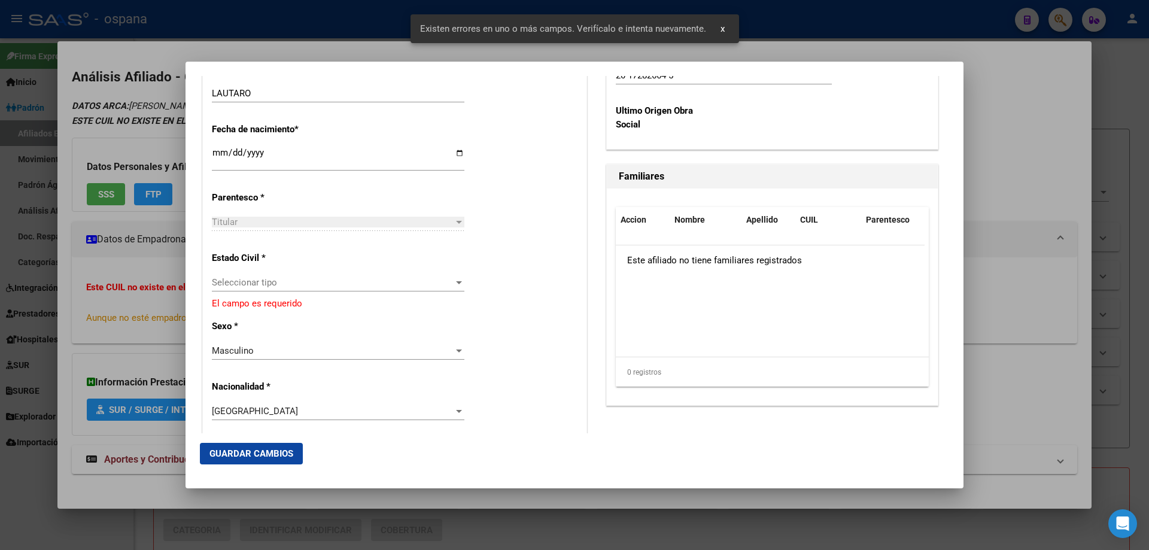
click at [265, 279] on span "Seleccionar tipo" at bounding box center [333, 282] width 242 height 11
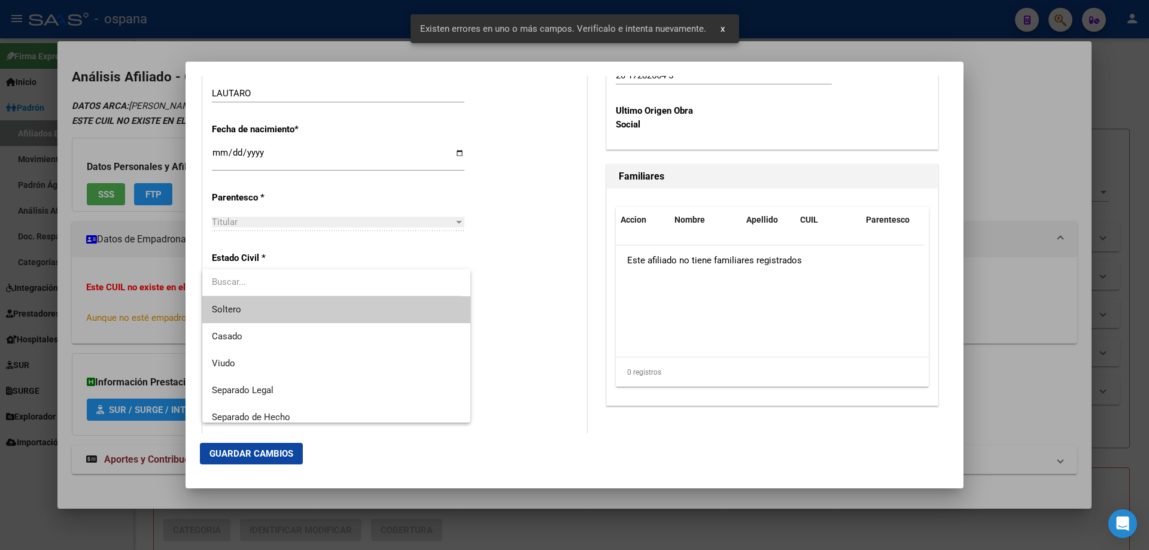
click at [251, 308] on span "Soltero" at bounding box center [336, 309] width 249 height 27
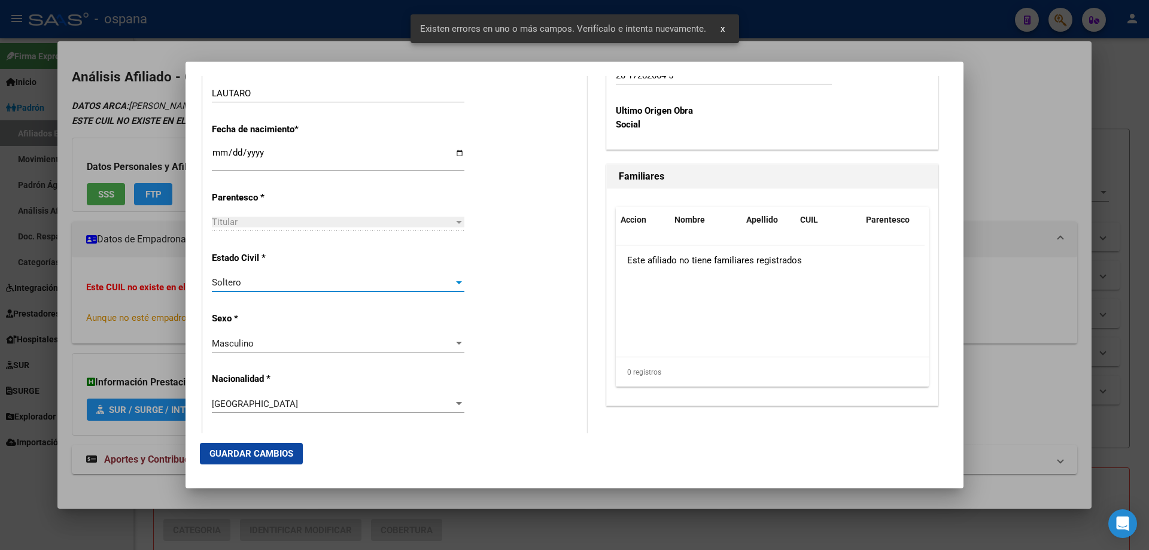
click at [246, 449] on span "Guardar Cambios" at bounding box center [251, 453] width 84 height 11
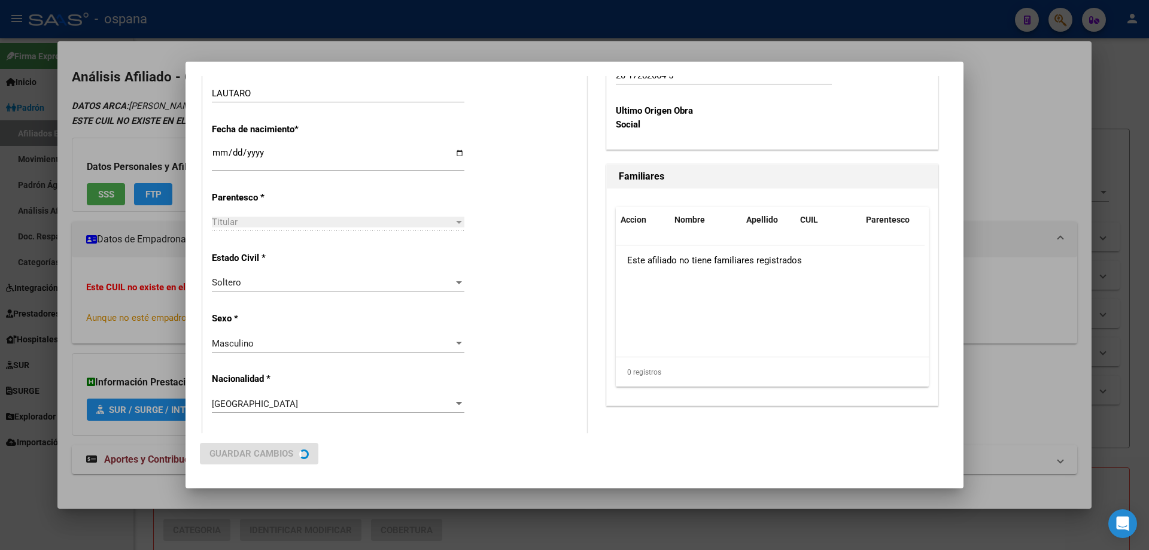
scroll to position [0, 0]
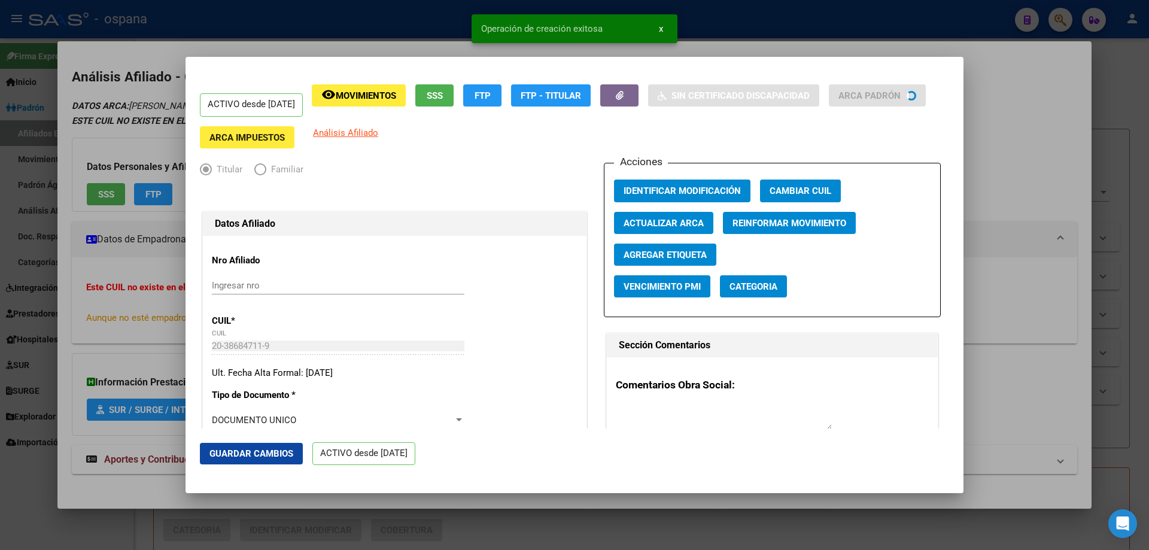
click at [1123, 232] on div at bounding box center [574, 275] width 1149 height 550
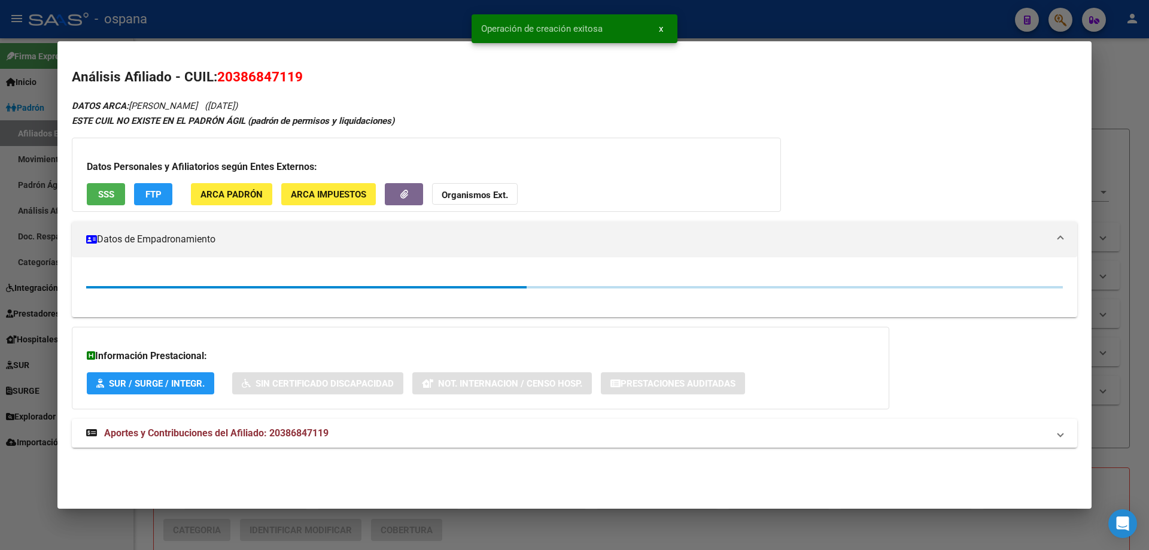
click at [1123, 232] on div at bounding box center [574, 275] width 1149 height 550
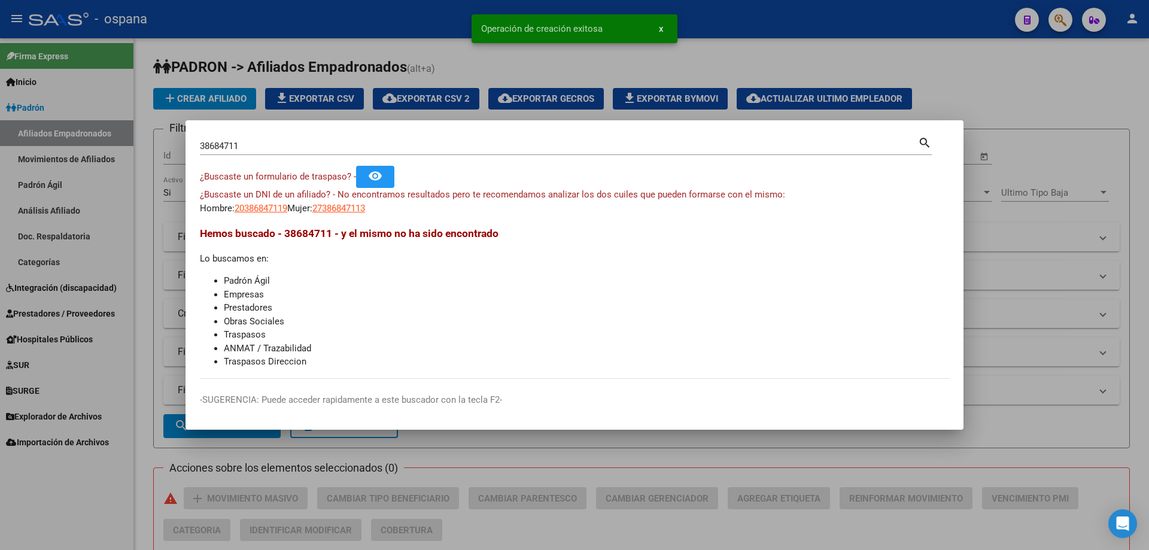
click at [266, 148] on input "38684711" at bounding box center [559, 146] width 718 height 11
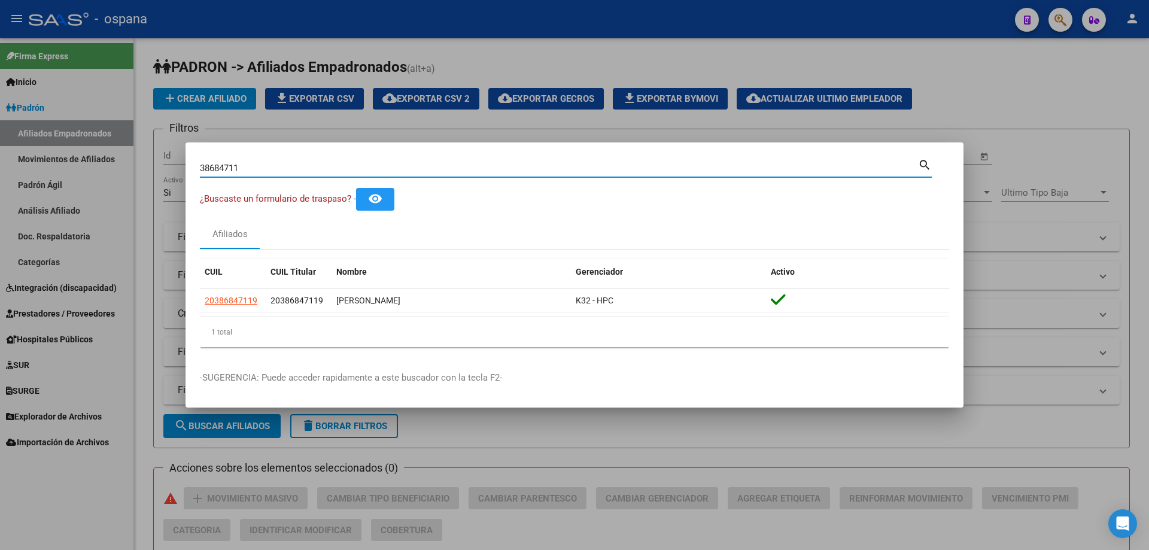
drag, startPoint x: 245, startPoint y: 164, endPoint x: 166, endPoint y: 142, distance: 82.5
click at [166, 142] on div "38684711 Buscar (apellido, dni, cuil, nro traspaso, cuit, obra social) search ¿…" at bounding box center [574, 275] width 1149 height 550
paste input "28165448"
type input "28165448"
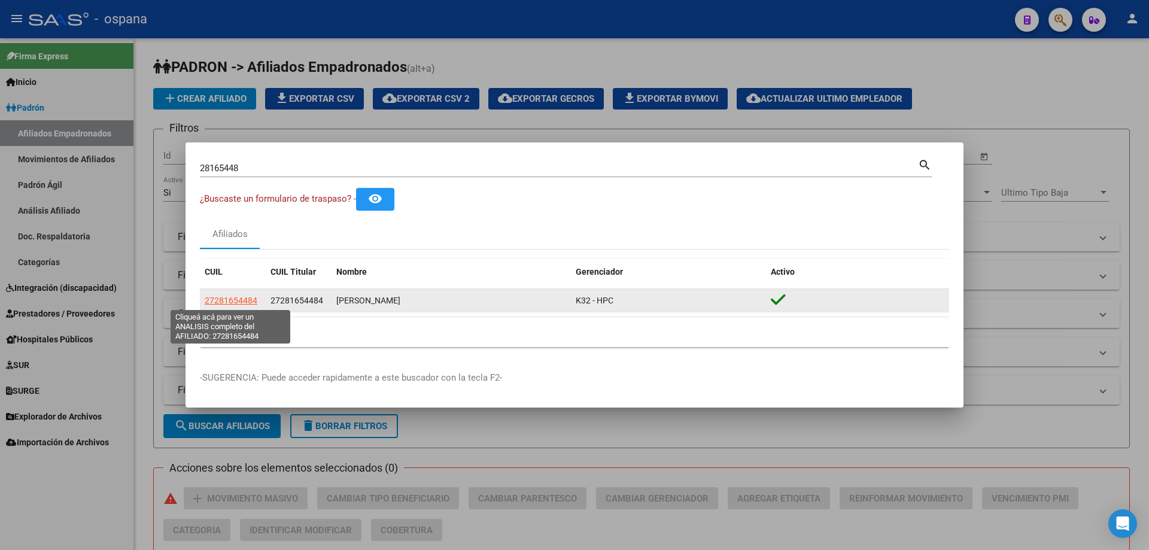
click at [225, 299] on span "27281654484" at bounding box center [231, 301] width 53 height 10
type textarea "27281654484"
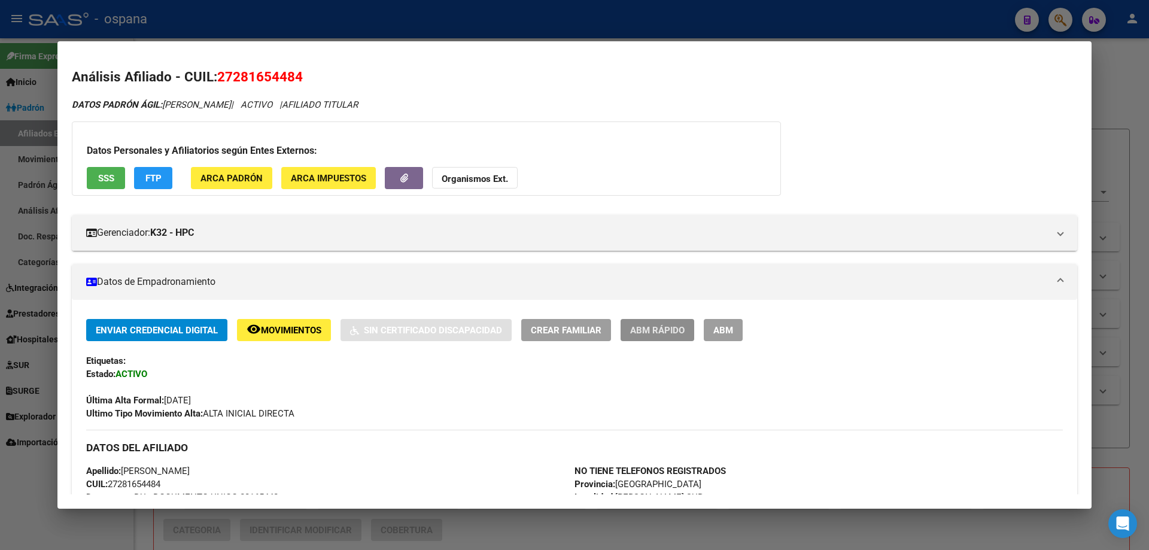
click at [673, 329] on span "ABM Rápido" at bounding box center [657, 330] width 54 height 11
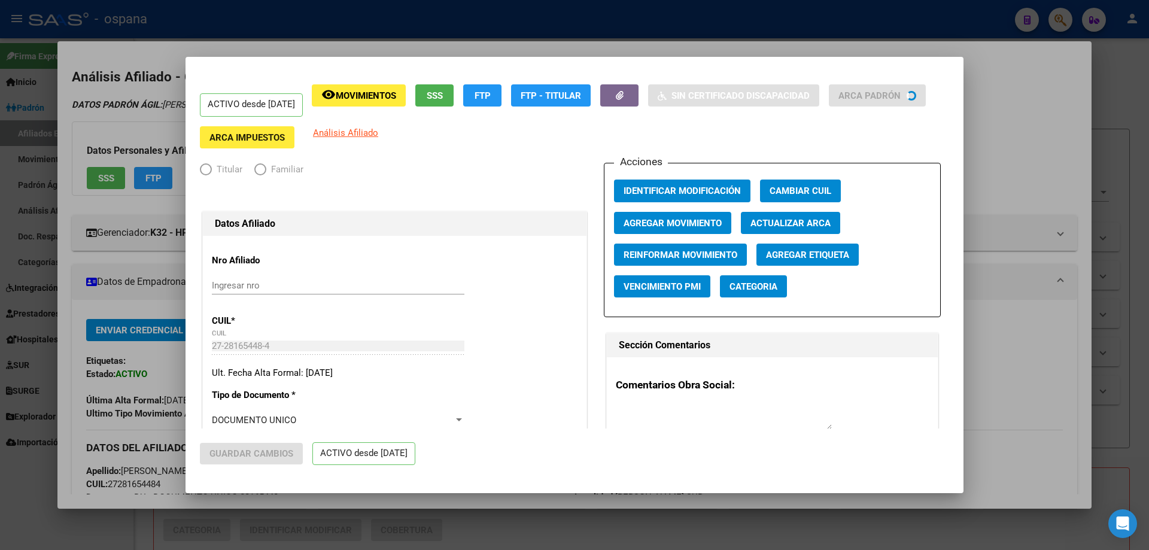
radio input "true"
type input "30-66623029-5"
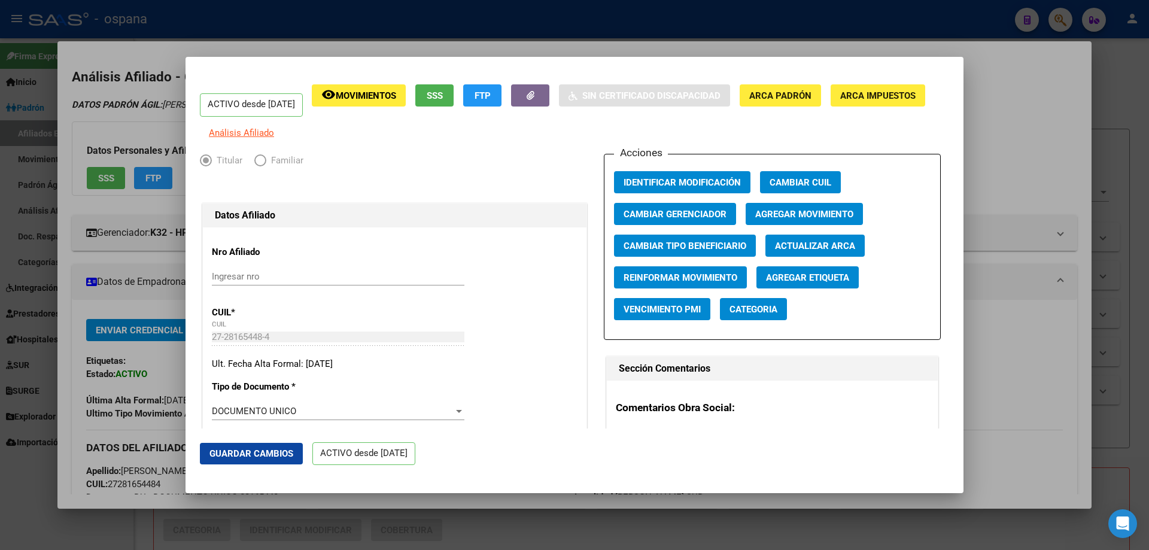
click at [768, 218] on span "Agregar Movimiento" at bounding box center [804, 214] width 98 height 11
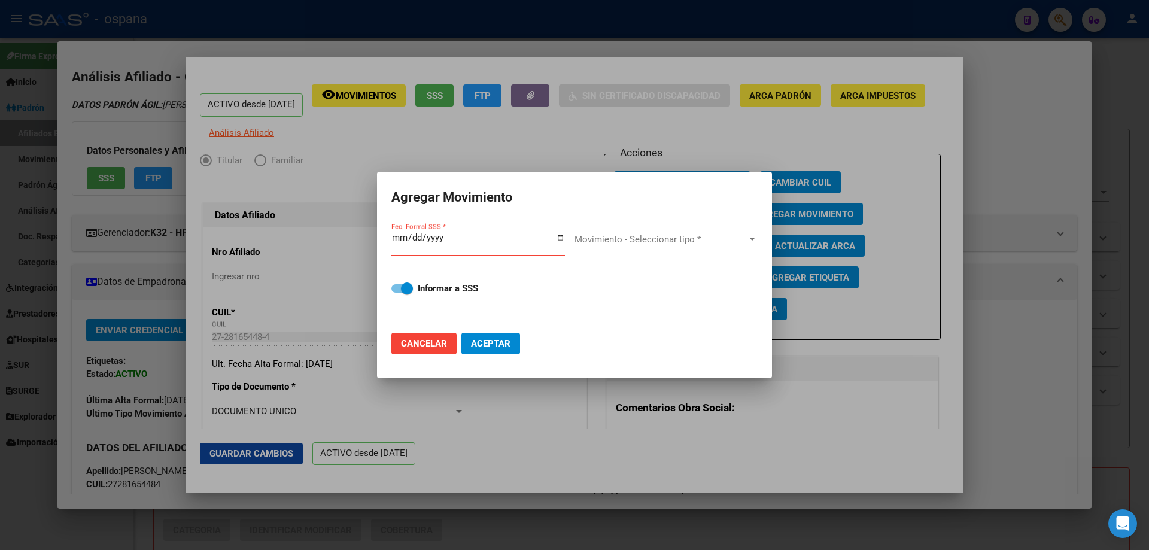
click at [851, 305] on div at bounding box center [574, 275] width 1149 height 550
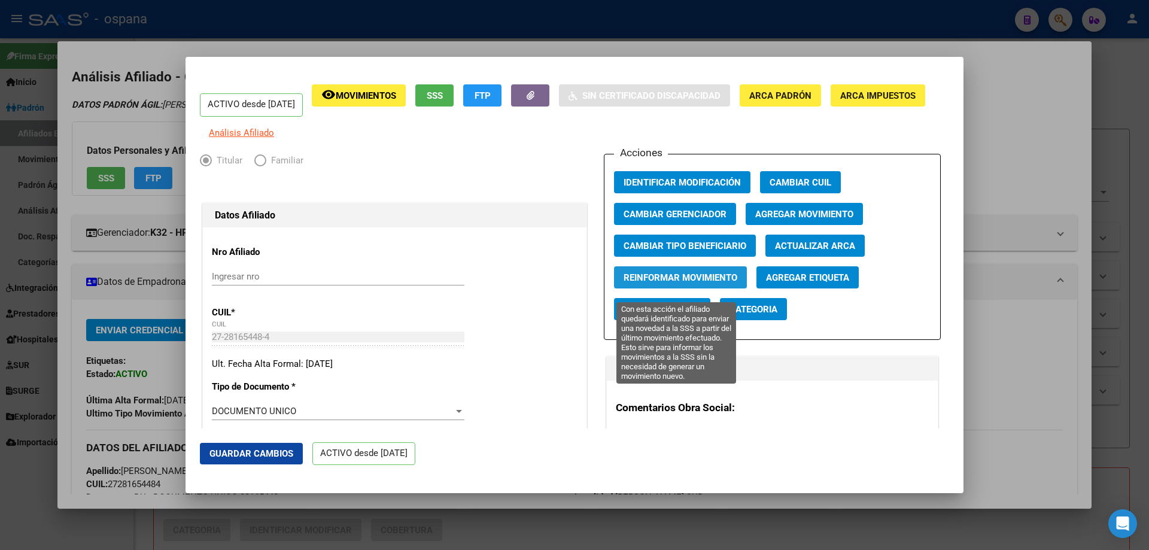
click at [624, 283] on span "Reinformar Movimiento" at bounding box center [681, 277] width 114 height 11
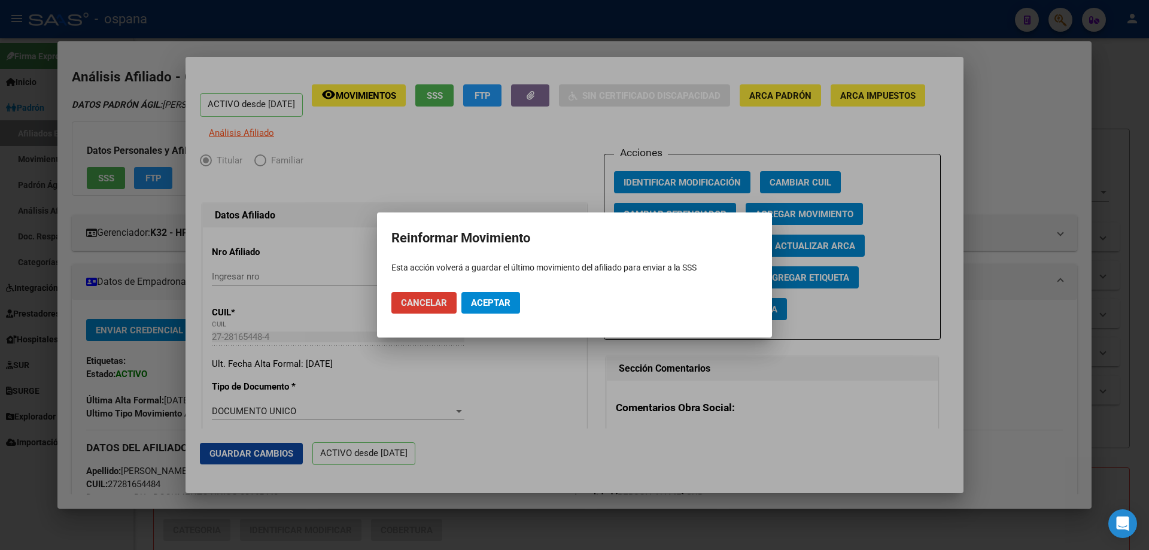
click at [499, 300] on span "Aceptar" at bounding box center [490, 302] width 39 height 11
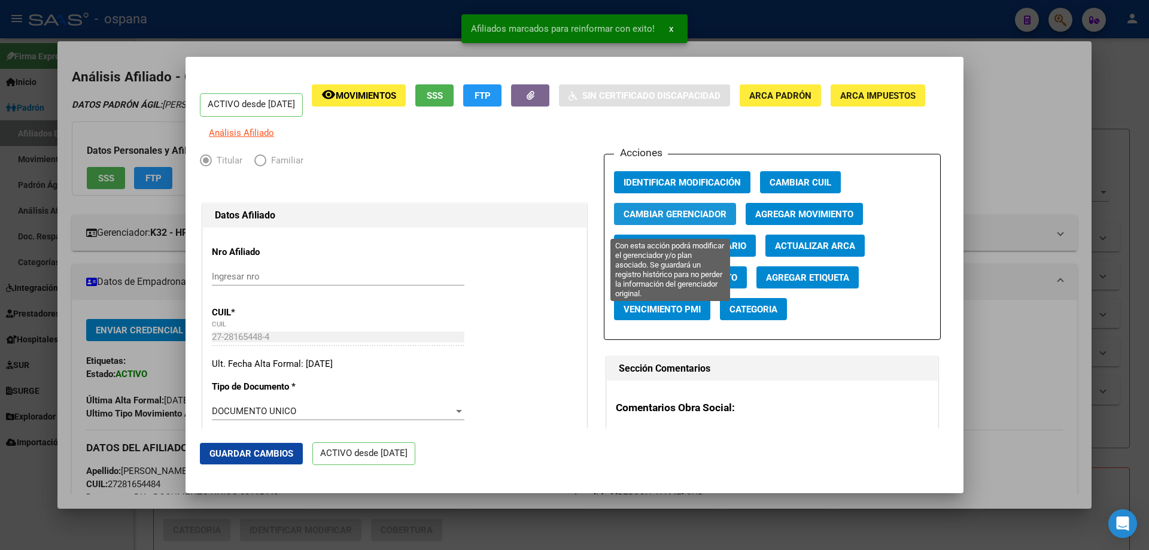
click at [668, 220] on span "Cambiar Gerenciador" at bounding box center [675, 214] width 103 height 11
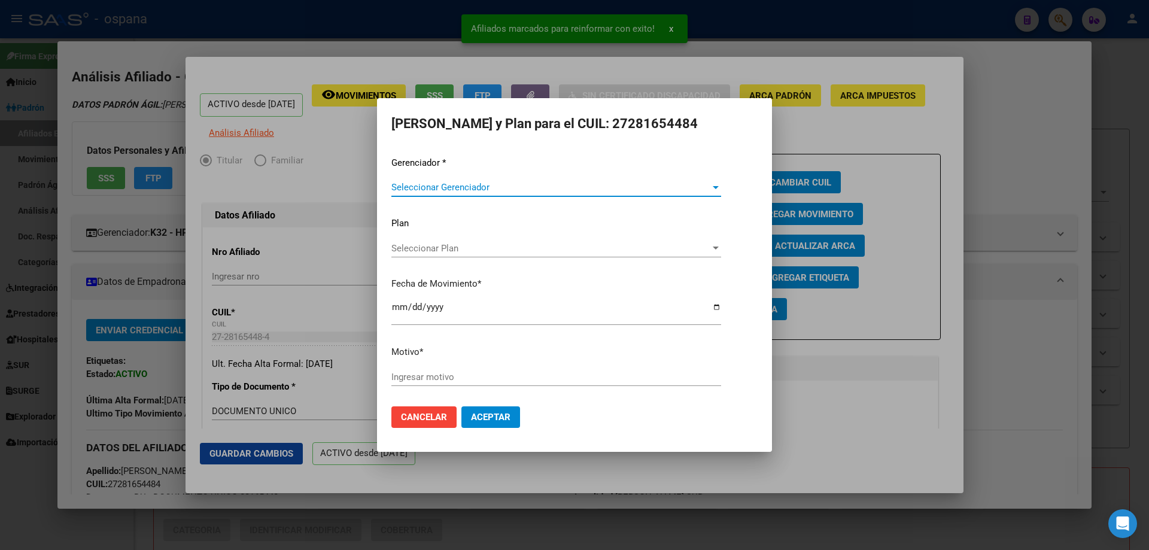
click at [856, 297] on div at bounding box center [574, 275] width 1149 height 550
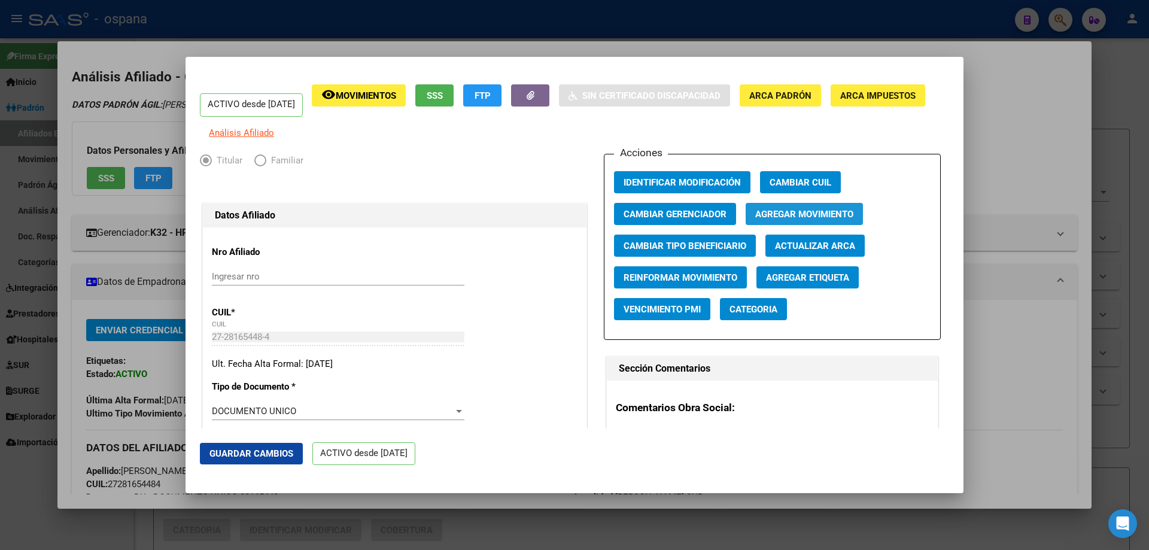
click at [793, 214] on button "Agregar Movimiento" at bounding box center [804, 214] width 117 height 22
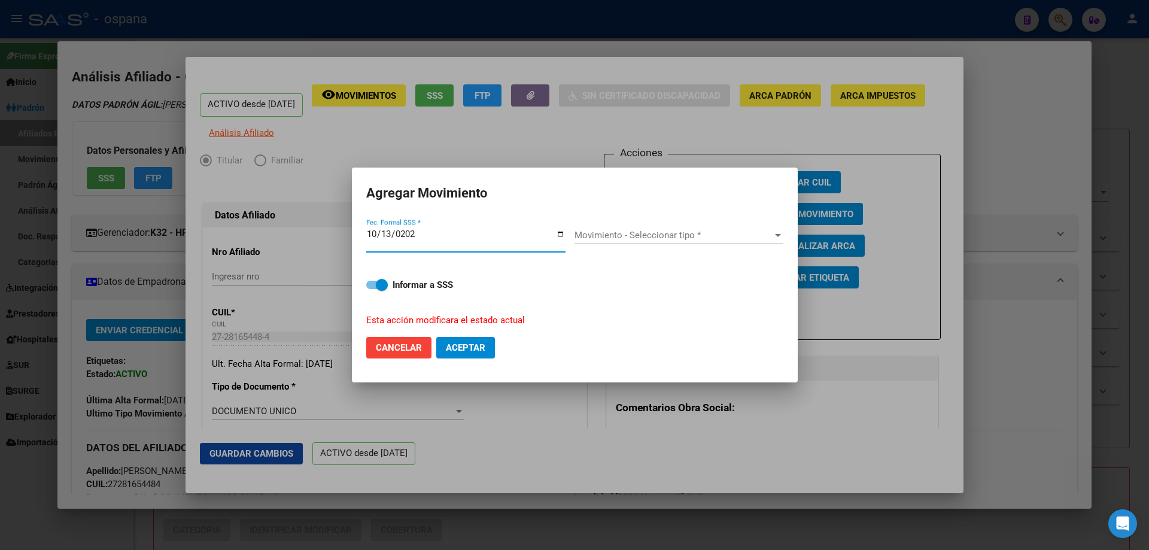
type input "[DATE]"
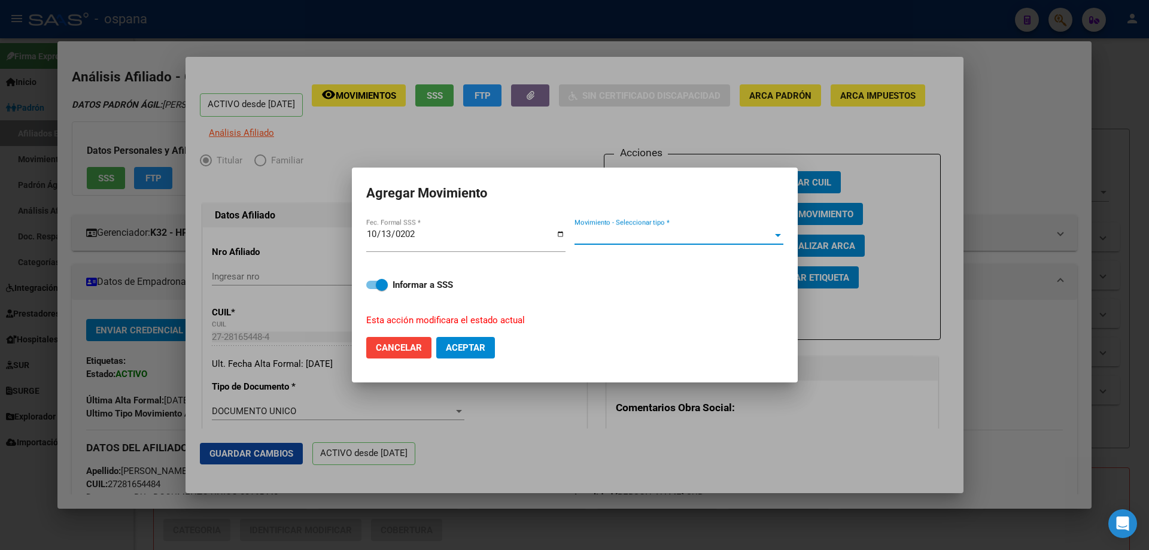
click at [700, 238] on span "Movimiento - Seleccionar tipo *" at bounding box center [673, 235] width 198 height 11
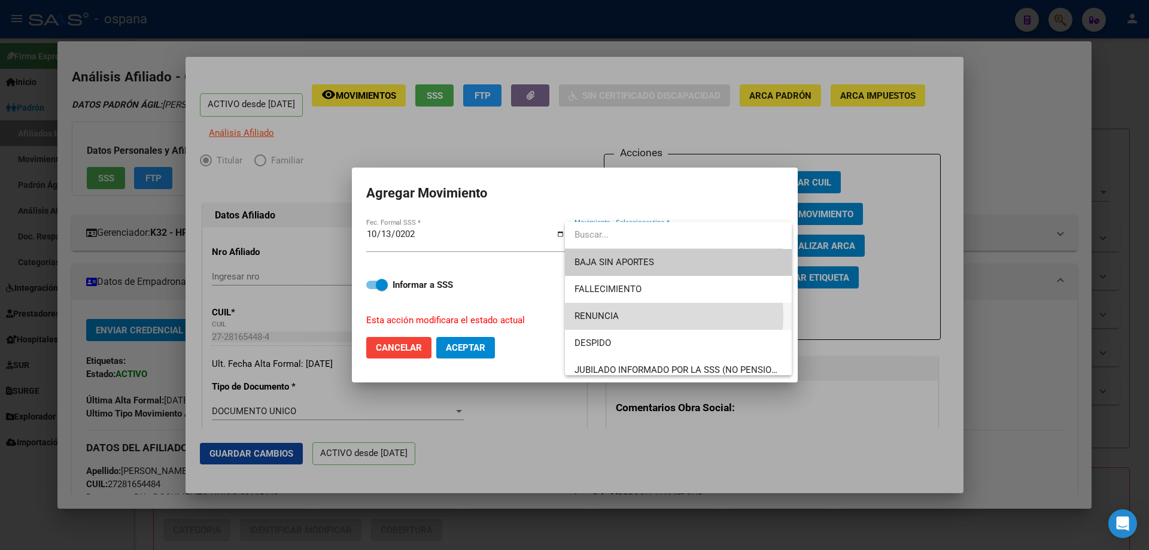
click at [627, 316] on span "RENUNCIA" at bounding box center [678, 316] width 208 height 27
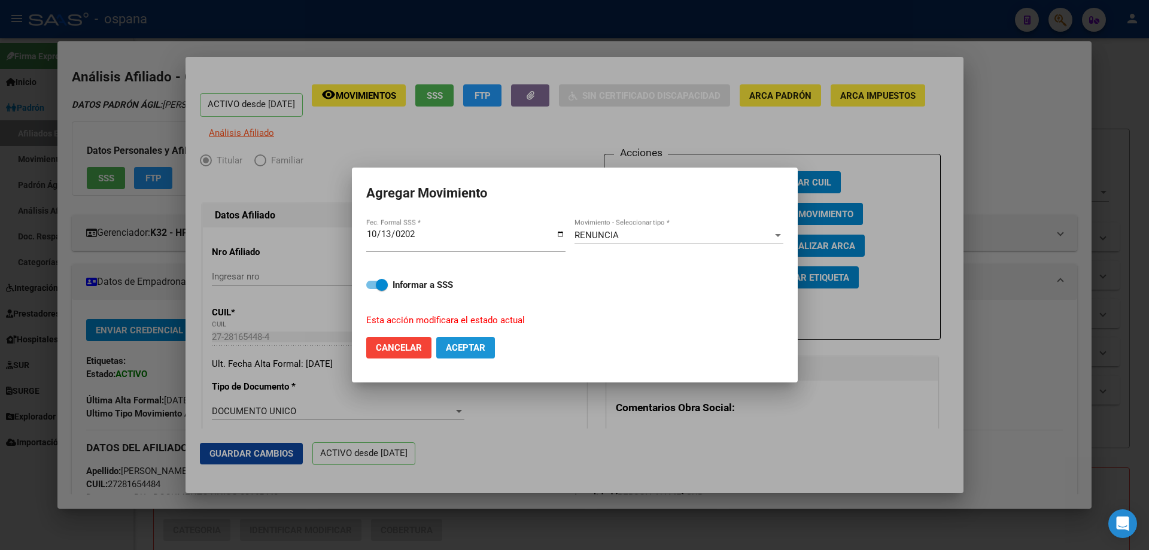
click at [469, 345] on span "Aceptar" at bounding box center [465, 347] width 39 height 11
checkbox input "false"
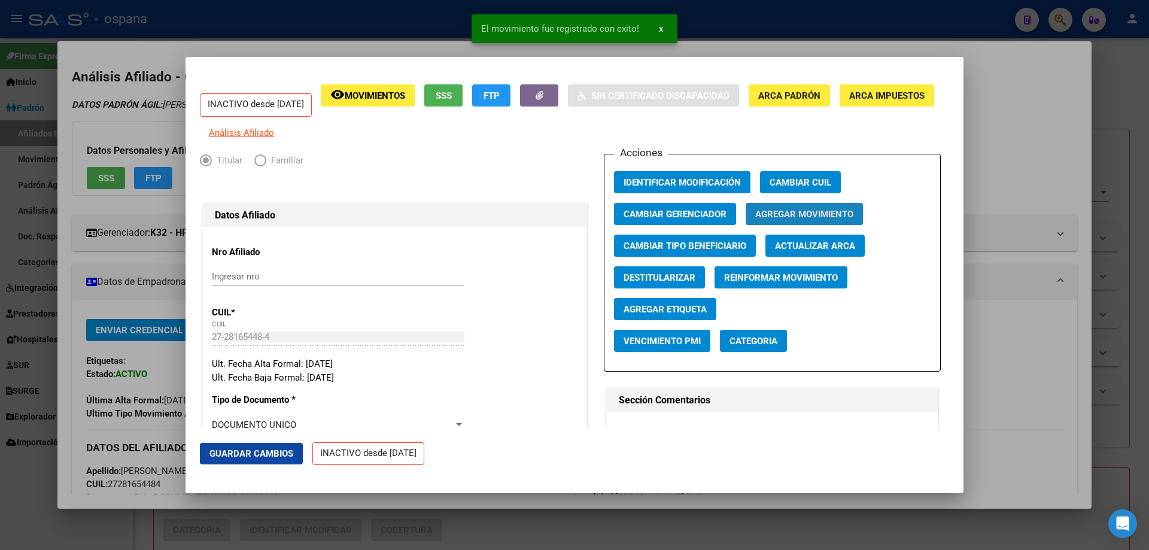
click at [828, 225] on button "Agregar Movimiento" at bounding box center [804, 214] width 117 height 22
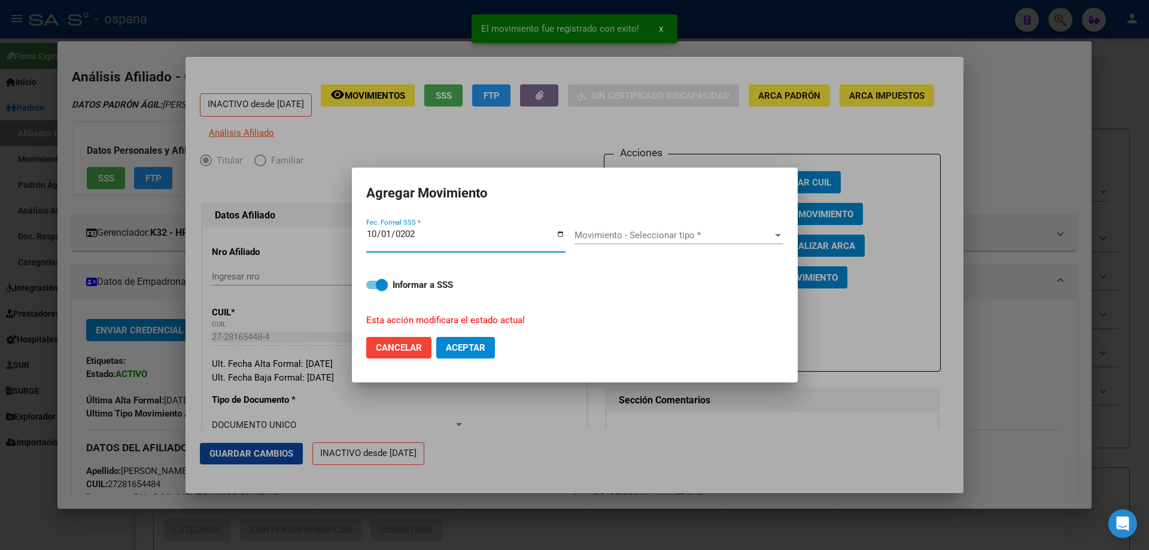
type input "[DATE]"
click at [634, 238] on span "Movimiento - Seleccionar tipo *" at bounding box center [673, 235] width 198 height 11
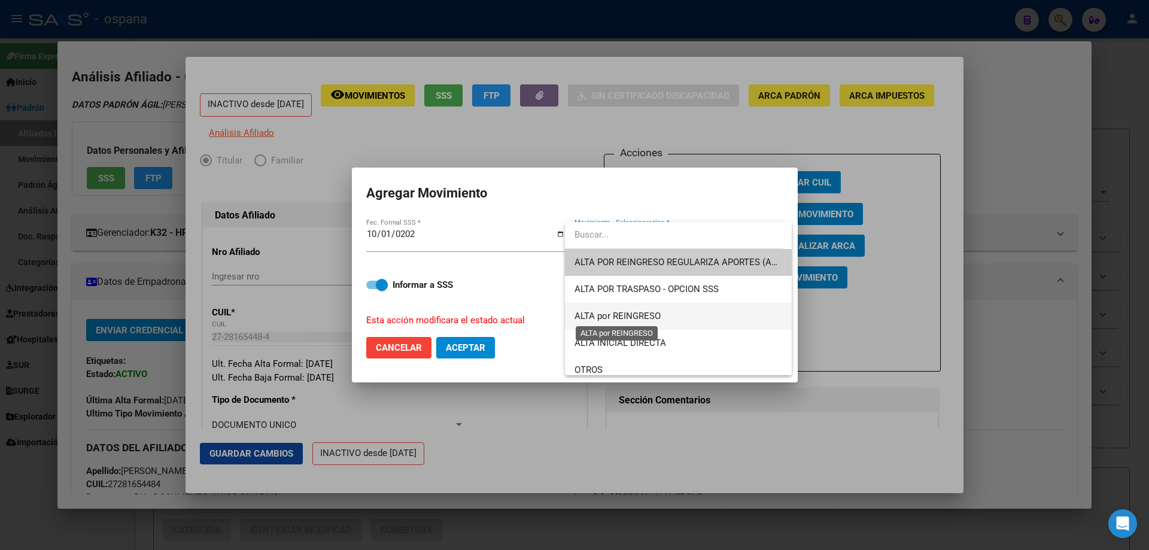
click at [639, 317] on span "ALTA por REINGRESO" at bounding box center [617, 316] width 86 height 11
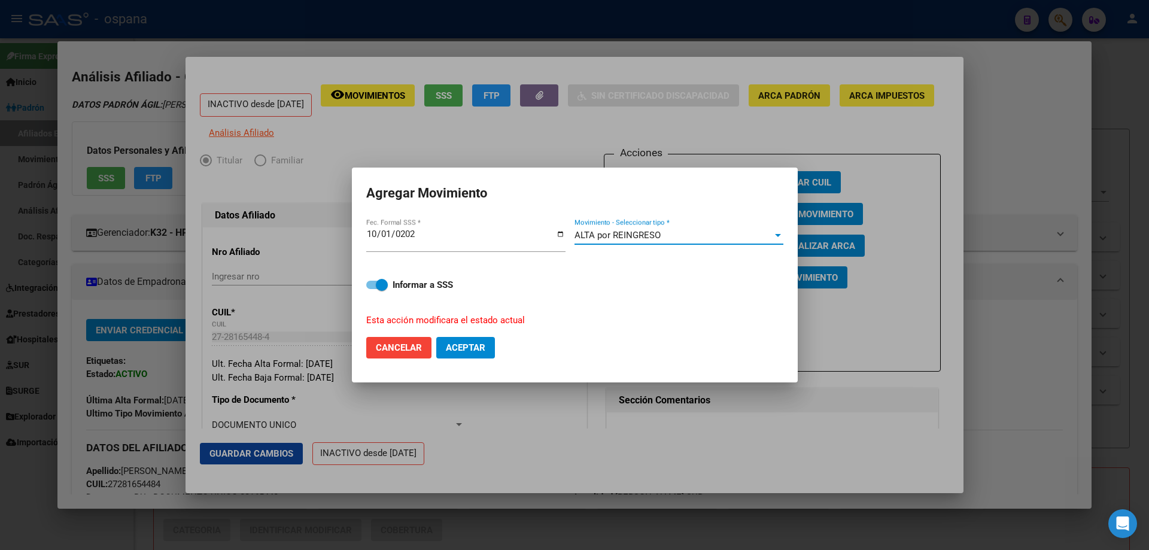
click at [446, 352] on span "Aceptar" at bounding box center [465, 347] width 39 height 11
checkbox input "false"
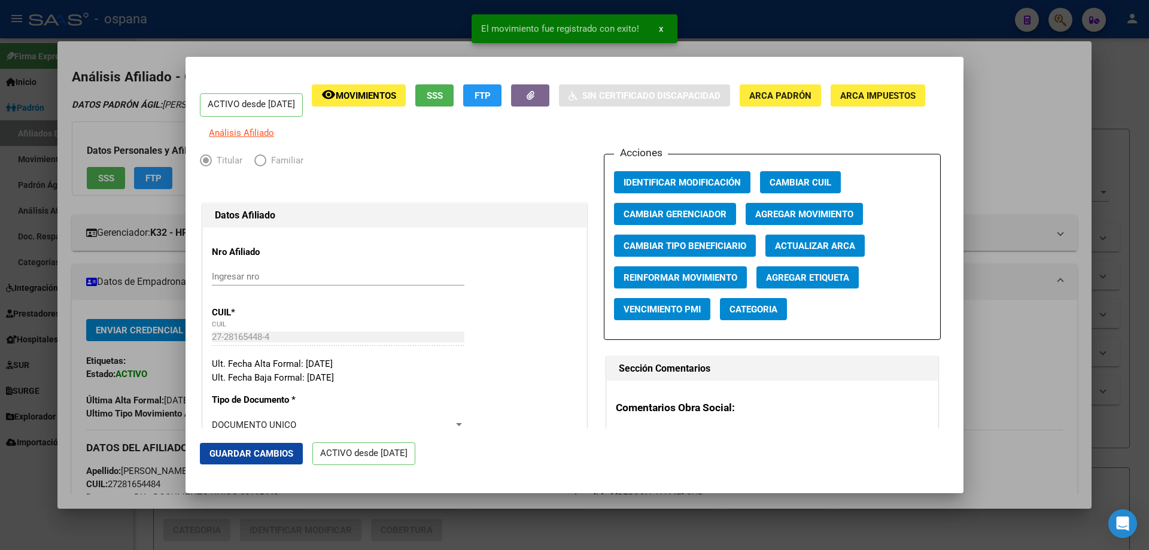
click at [1148, 288] on div at bounding box center [574, 275] width 1149 height 550
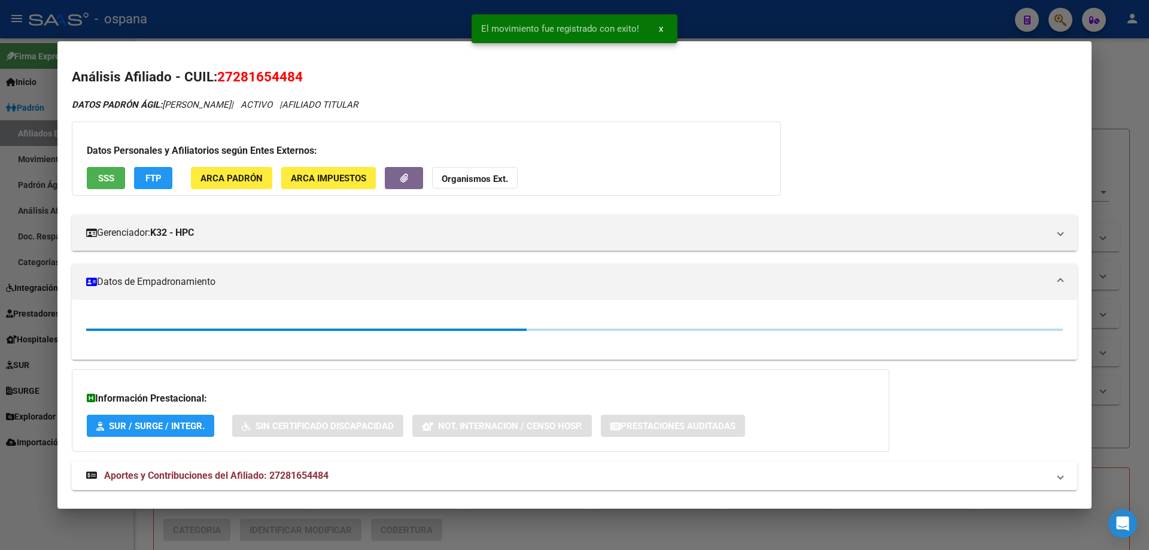
click at [1148, 288] on div at bounding box center [574, 275] width 1149 height 550
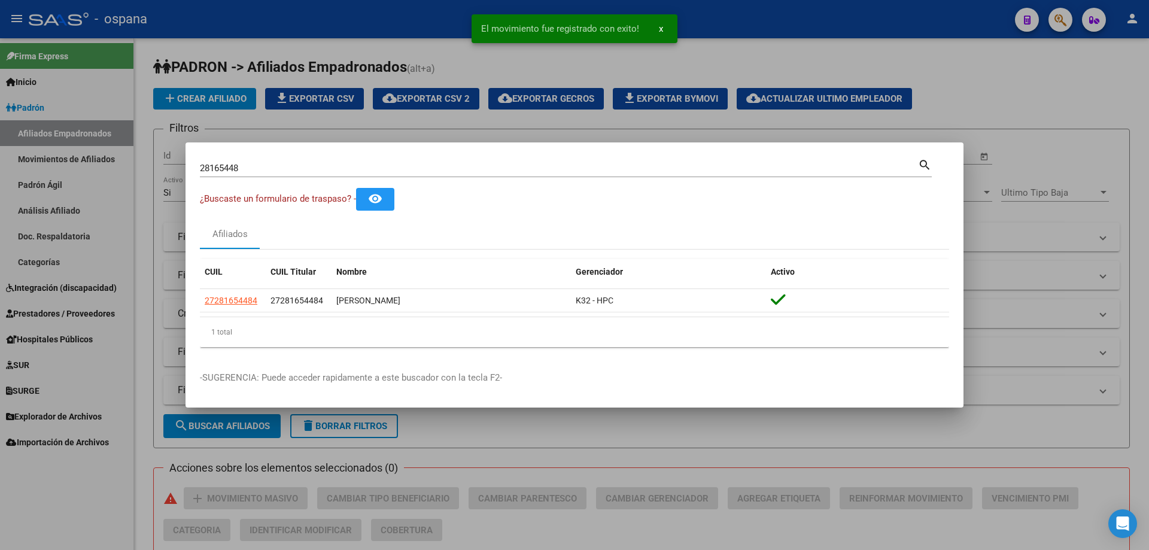
click at [296, 164] on input "28165448" at bounding box center [559, 168] width 718 height 11
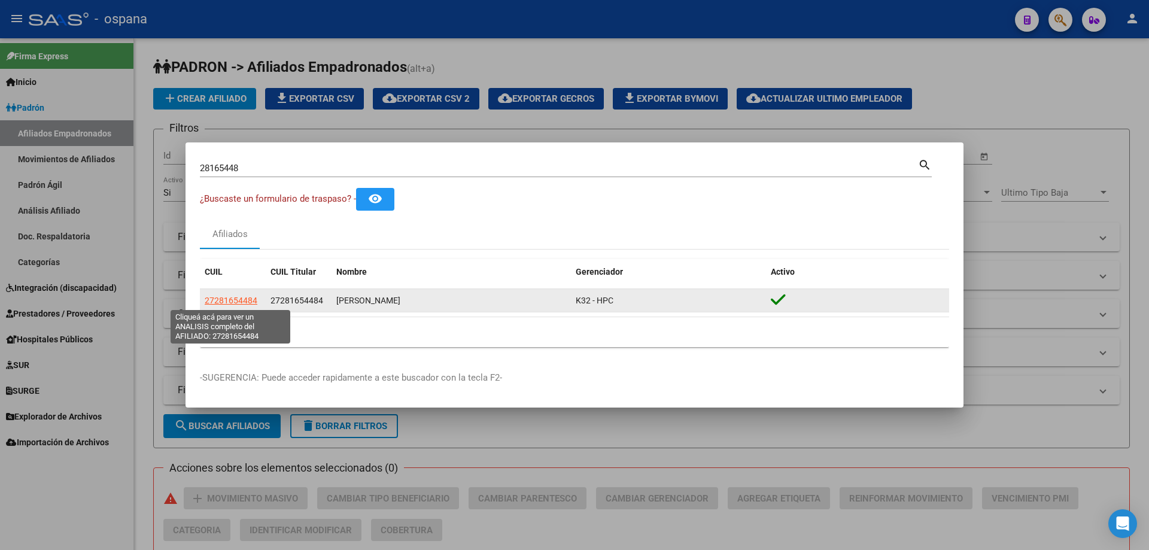
click at [240, 296] on span "27281654484" at bounding box center [231, 301] width 53 height 10
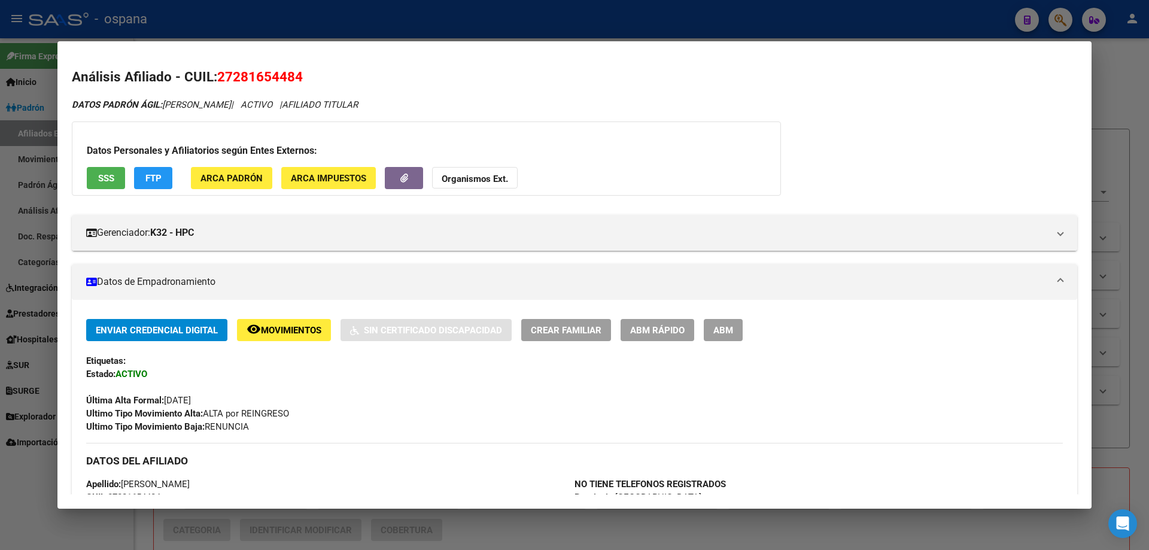
click at [13, 282] on div at bounding box center [574, 275] width 1149 height 550
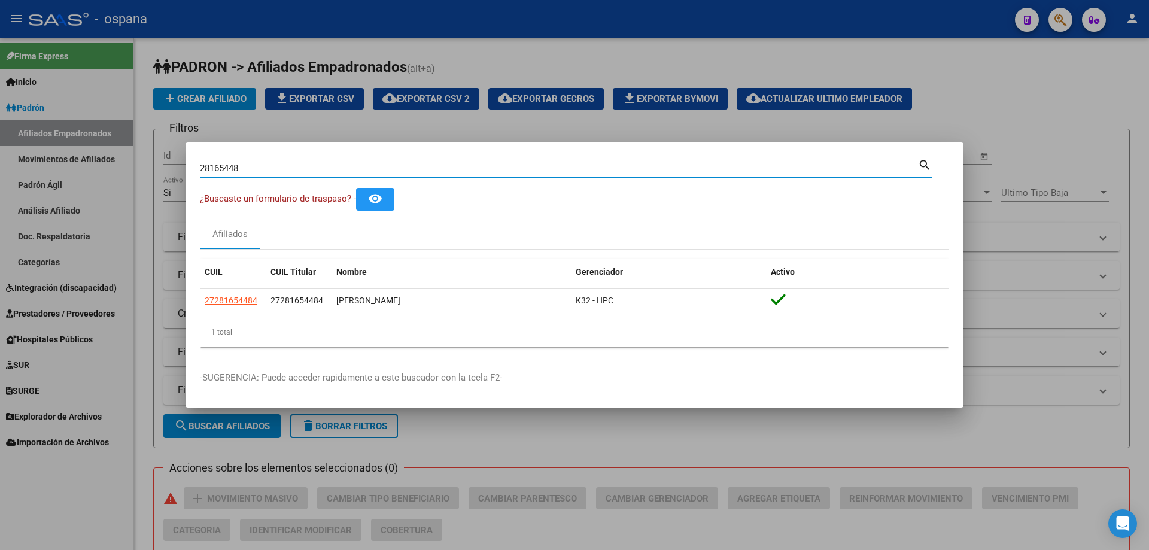
drag, startPoint x: 252, startPoint y: 163, endPoint x: 42, endPoint y: 133, distance: 211.6
click at [42, 133] on div "28165448 Buscar (apellido, dni, cuil, nro traspaso, cuit, obra social) search ¿…" at bounding box center [574, 275] width 1149 height 550
paste input "37373695"
type input "37373695"
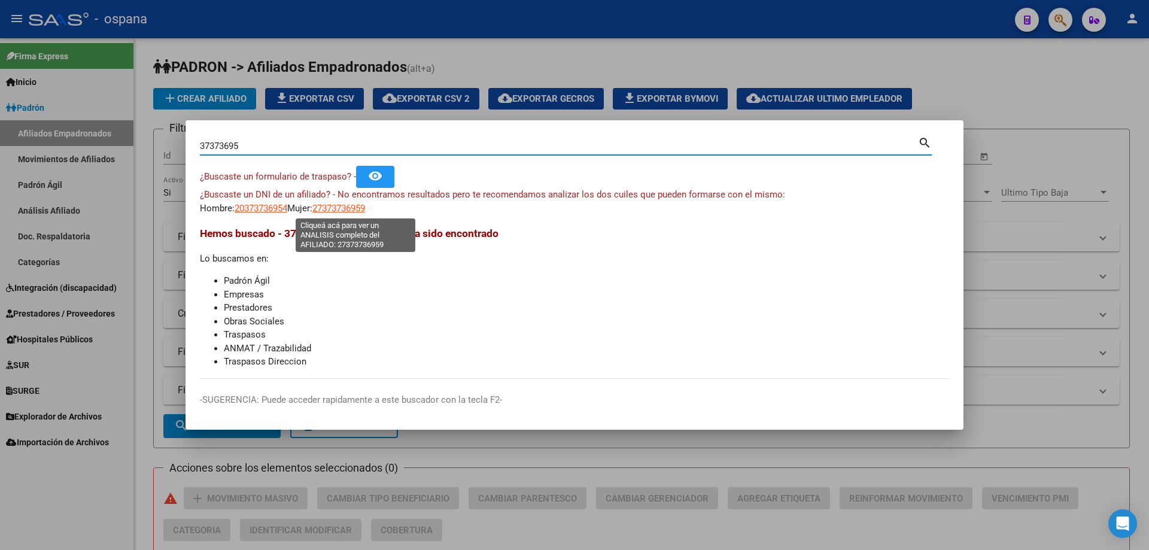
click at [340, 212] on span "27373736959" at bounding box center [338, 208] width 53 height 11
type textarea "27373736959"
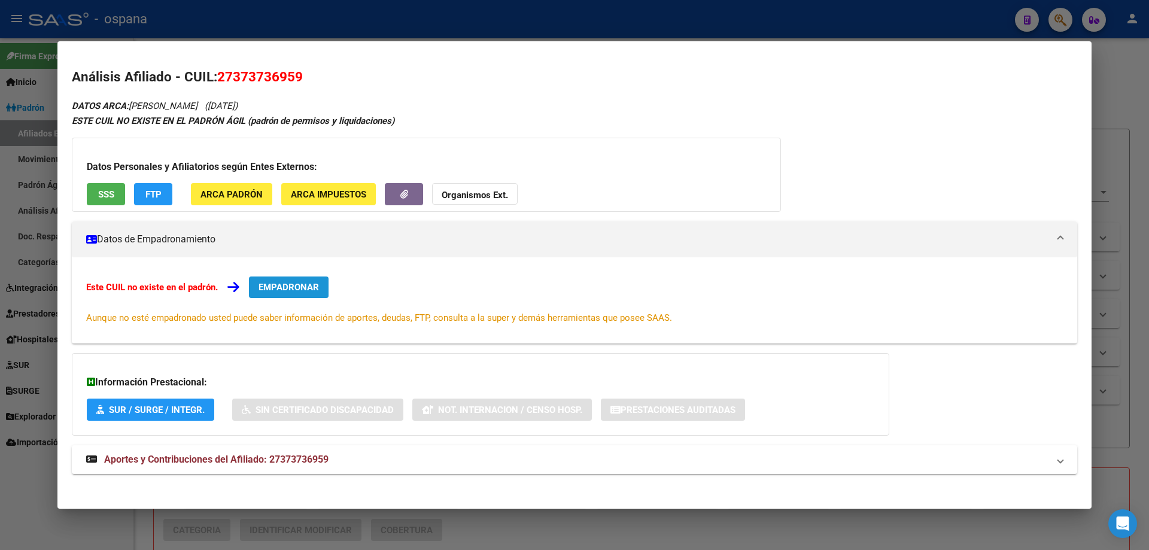
click at [296, 288] on span "EMPADRONAR" at bounding box center [289, 287] width 60 height 11
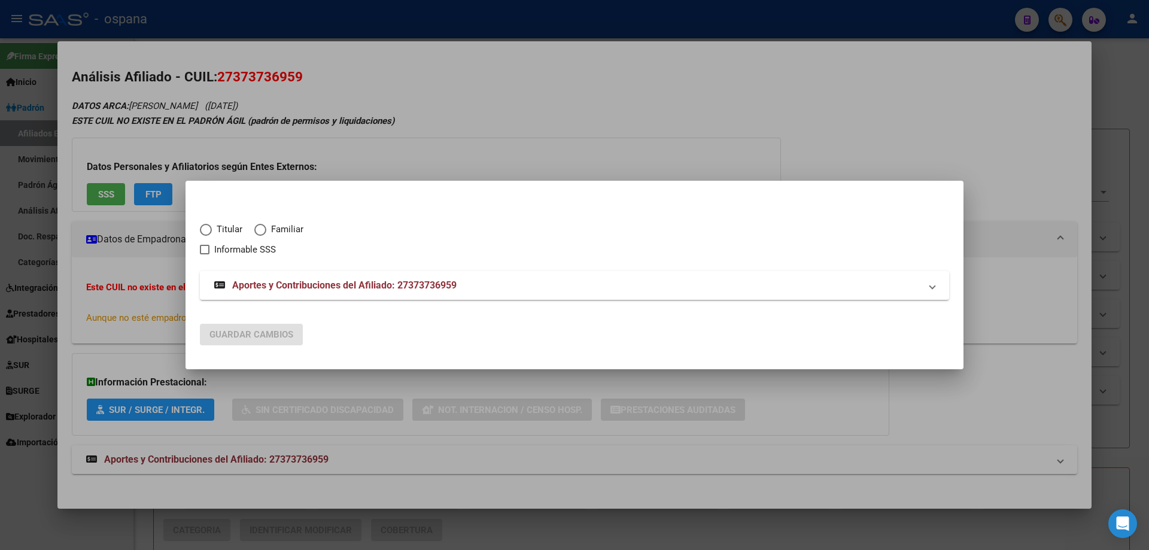
click at [200, 230] on span "Elija una opción" at bounding box center [206, 230] width 12 height 12
click at [200, 230] on input "Titular" at bounding box center [206, 230] width 12 height 12
radio input "true"
checkbox input "true"
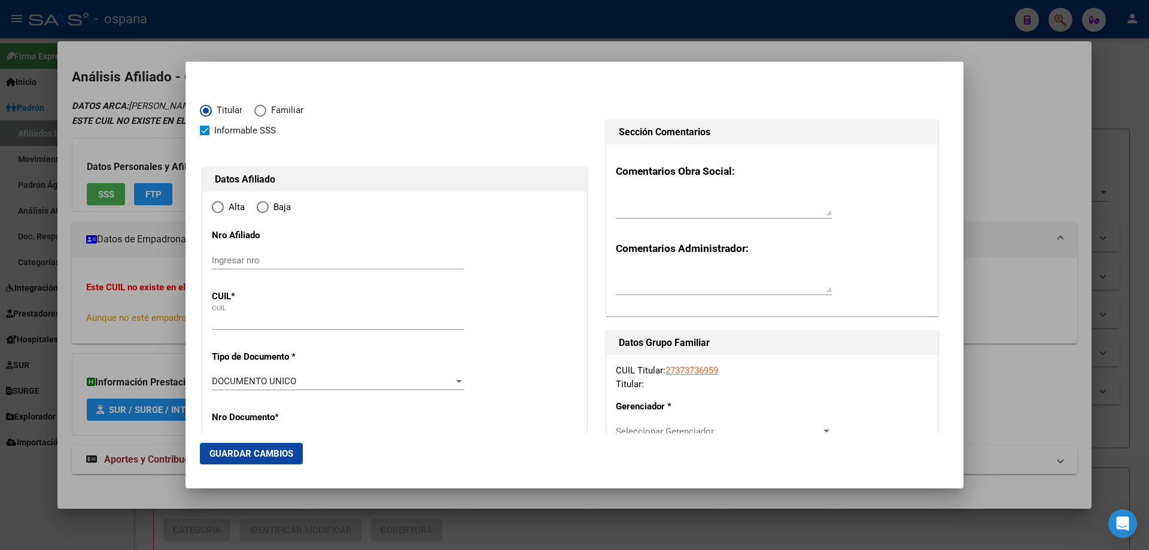
type input "27-37373695-9"
radio input "true"
type input "37373695"
type input "[DATE]"
type input "7600"
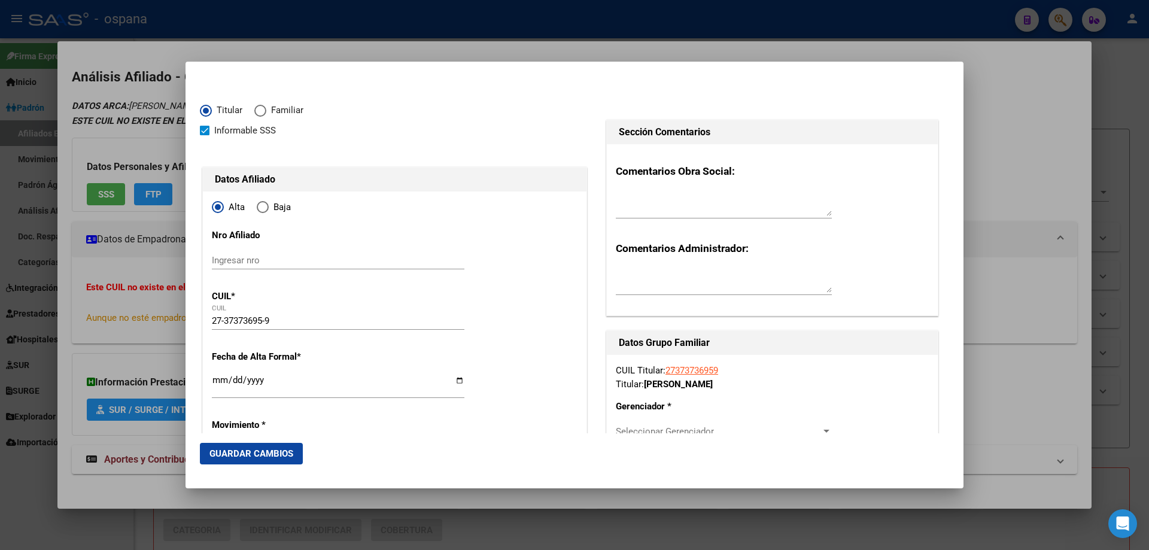
type input "[PERSON_NAME]"
type input "IRALA"
type input "5628"
type input "[PERSON_NAME]"
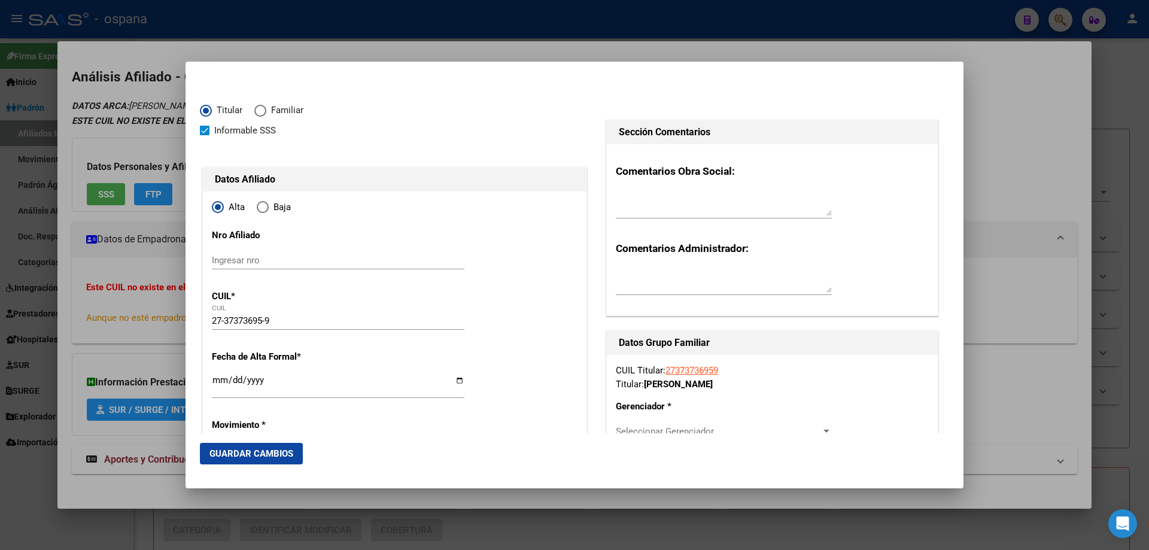
click at [218, 379] on input "Ingresar fecha" at bounding box center [338, 384] width 253 height 19
type input "[DATE]"
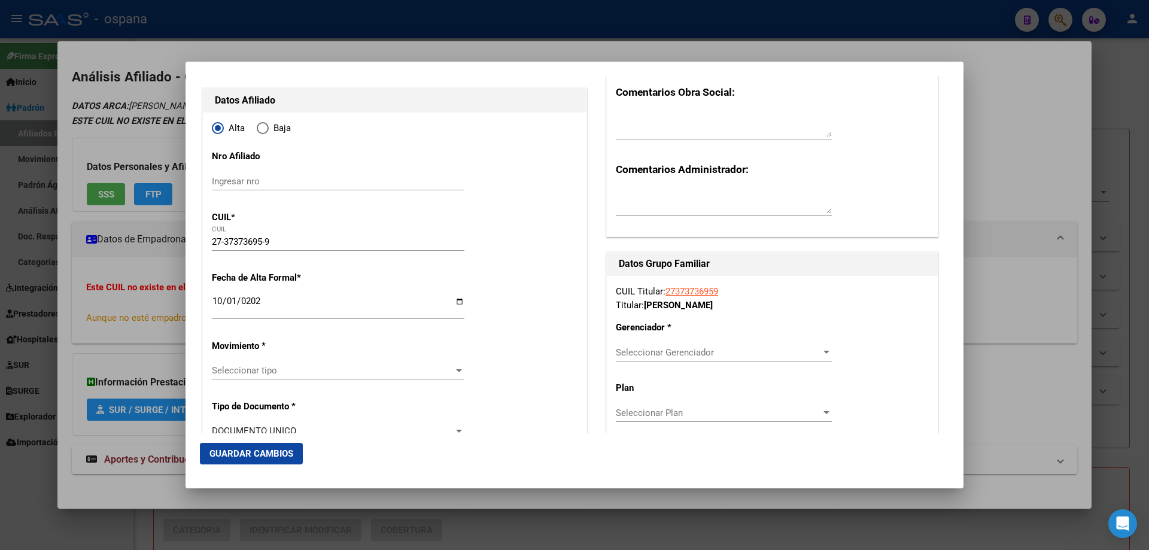
scroll to position [120, 0]
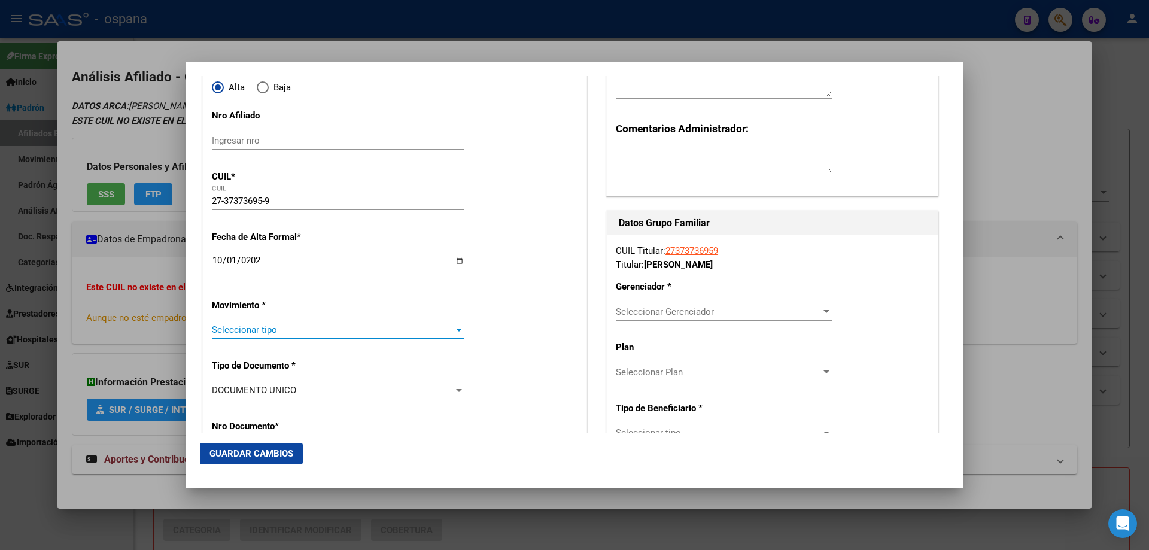
click at [250, 327] on span "Seleccionar tipo" at bounding box center [333, 329] width 242 height 11
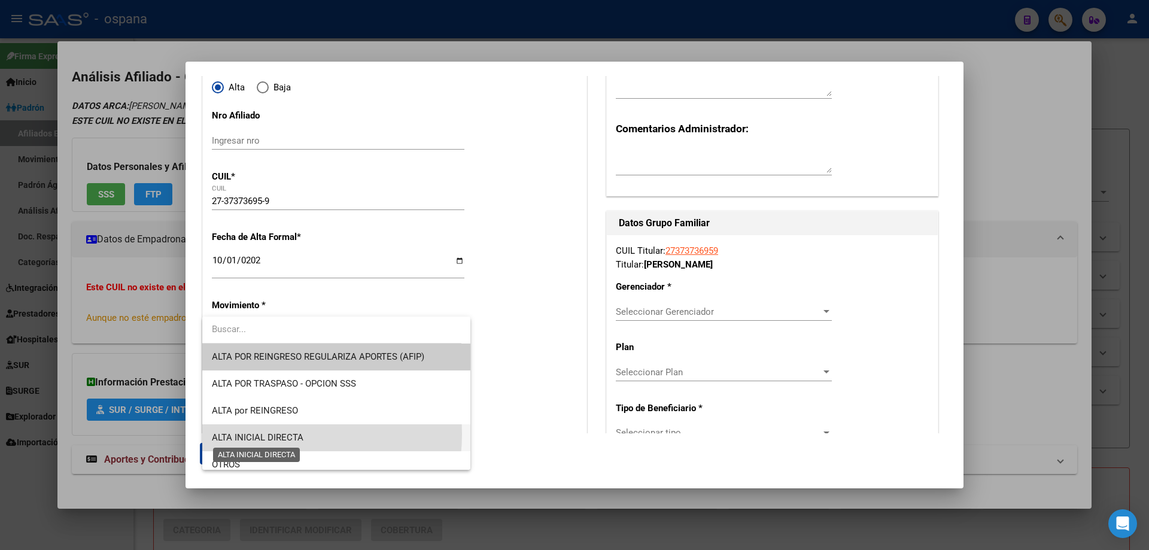
click at [258, 434] on span "ALTA INICIAL DIRECTA" at bounding box center [258, 437] width 92 height 11
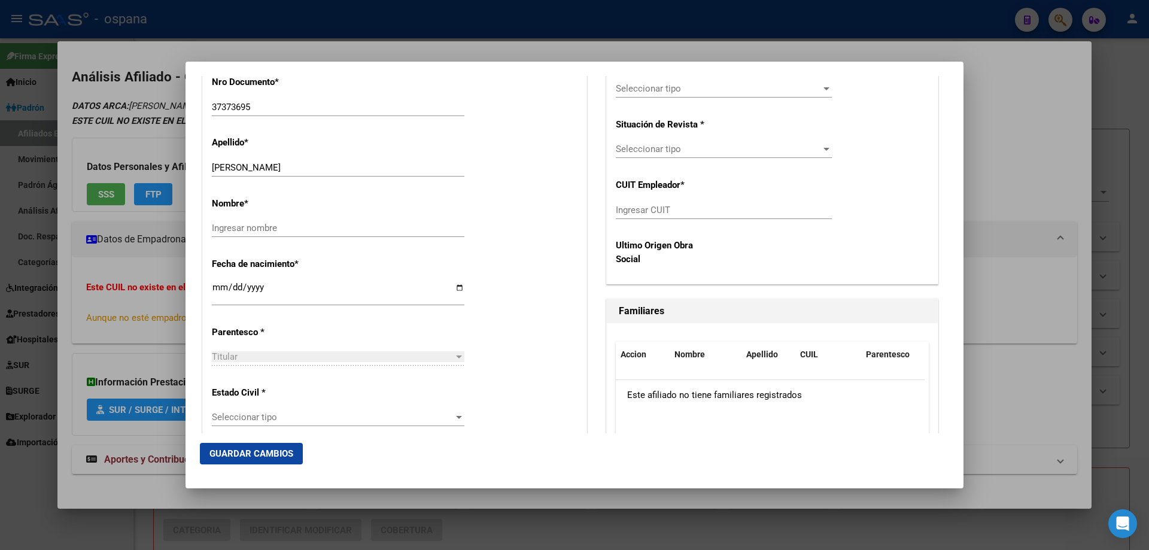
scroll to position [479, 0]
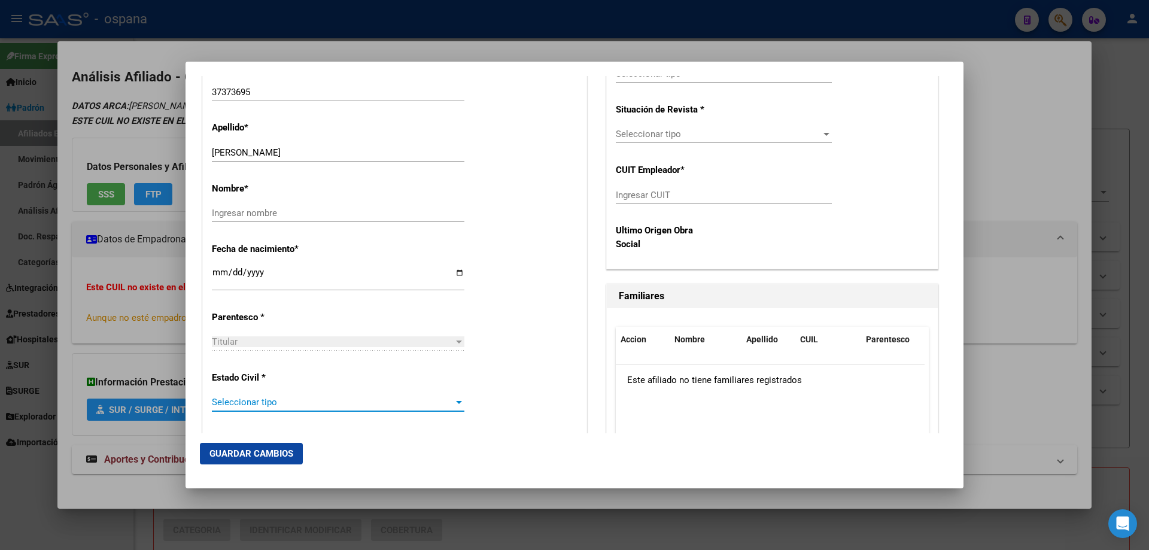
click at [266, 398] on span "Seleccionar tipo" at bounding box center [333, 402] width 242 height 11
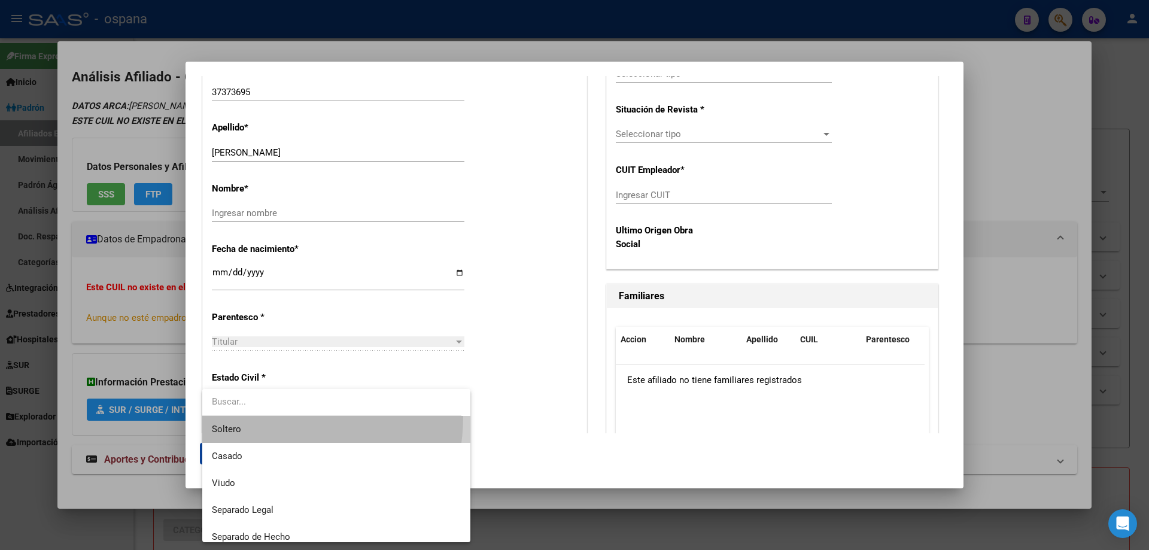
click at [264, 417] on span "Soltero" at bounding box center [336, 429] width 249 height 27
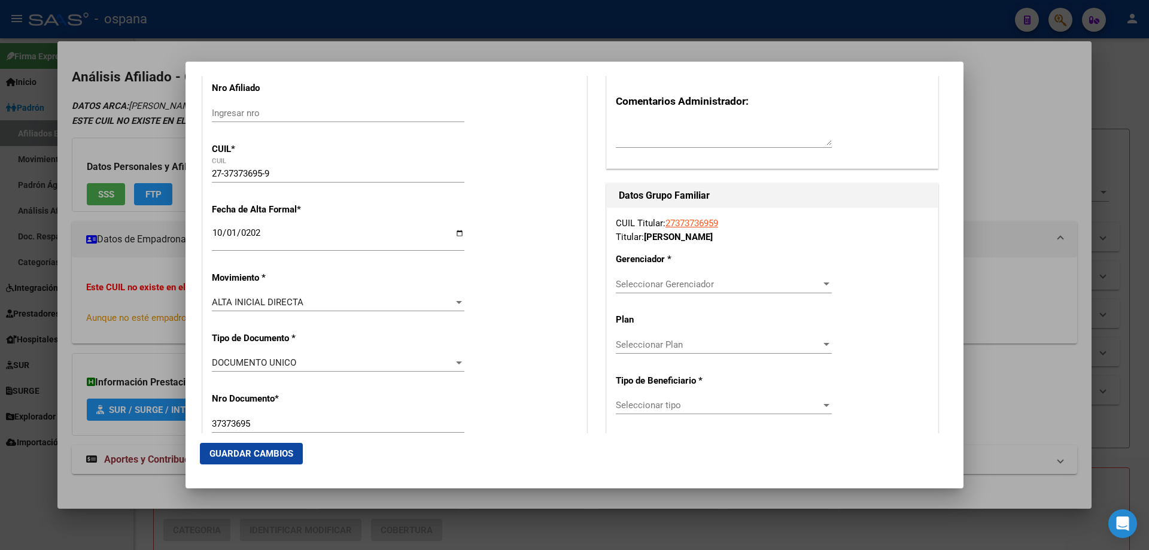
scroll to position [180, 0]
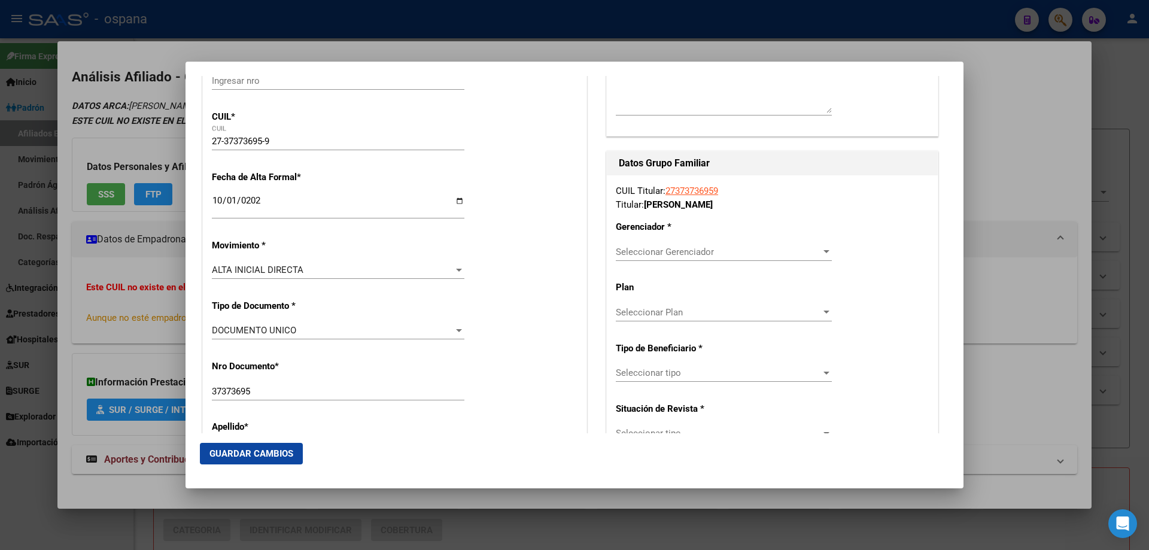
click at [640, 248] on span "Seleccionar Gerenciador" at bounding box center [718, 252] width 205 height 11
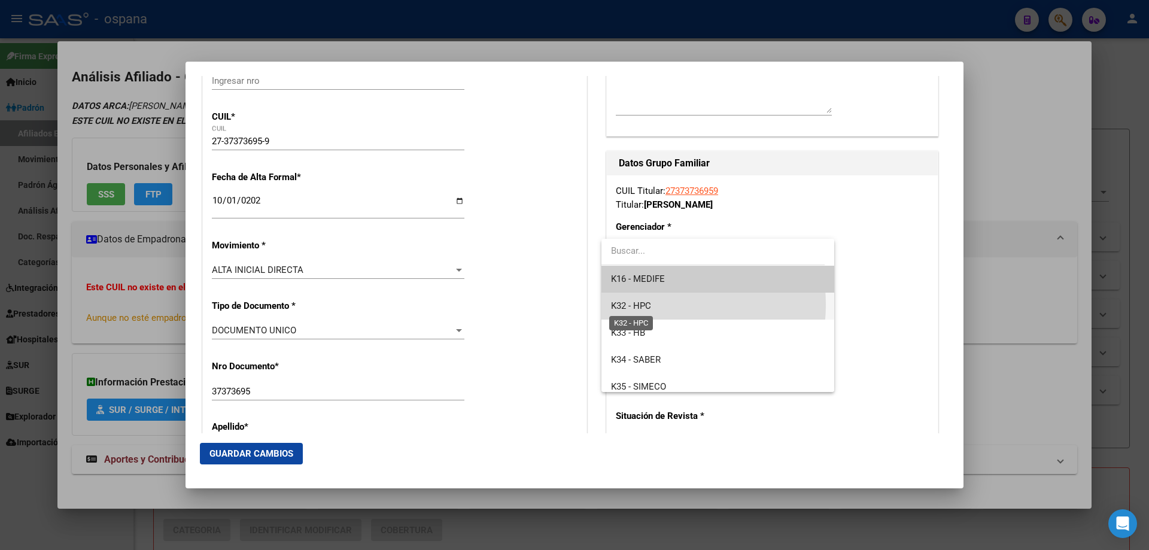
click at [648, 305] on span "K32 - HPC" at bounding box center [631, 305] width 40 height 11
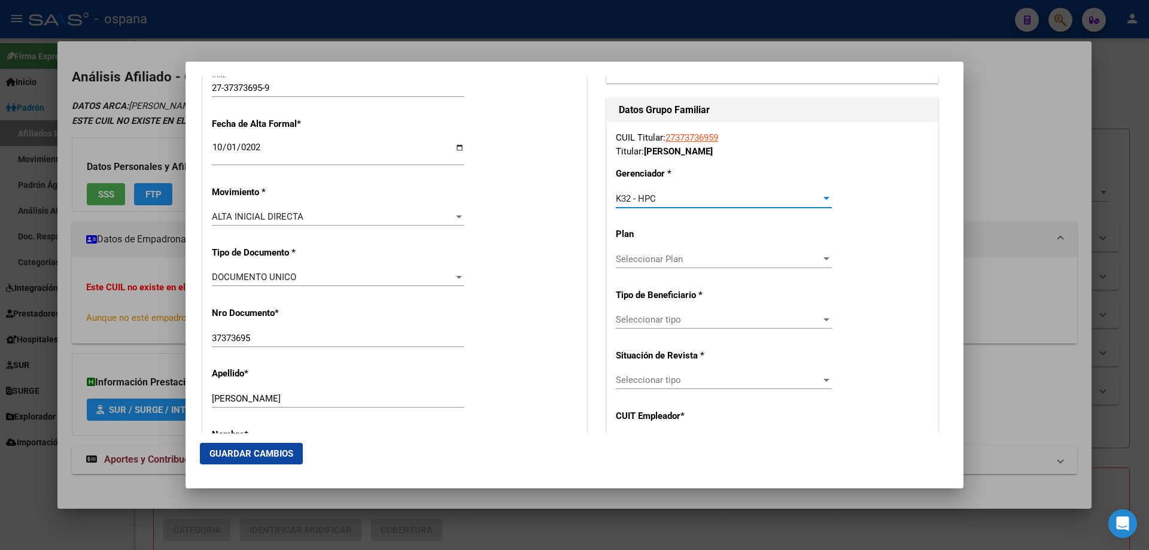
scroll to position [239, 0]
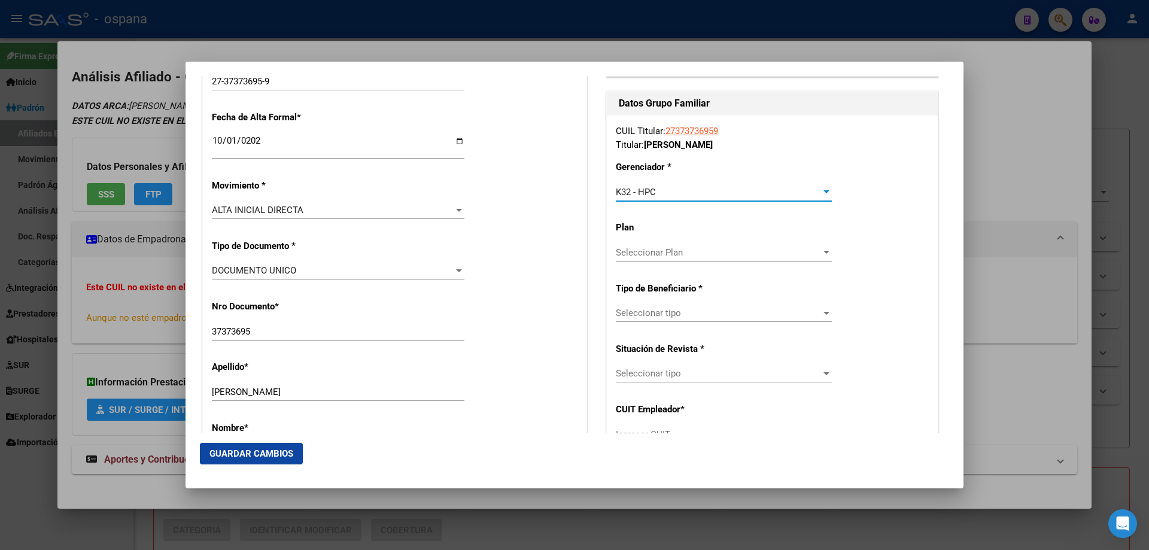
click at [637, 311] on span "Seleccionar tipo" at bounding box center [718, 313] width 205 height 11
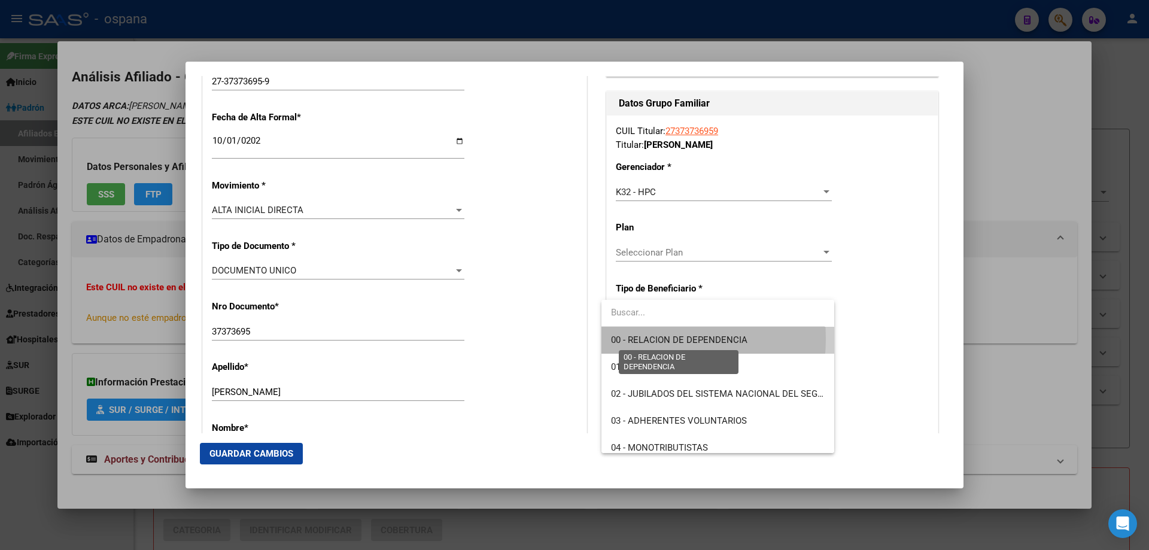
click at [637, 339] on span "00 - RELACION DE DEPENDENCIA" at bounding box center [679, 340] width 136 height 11
type input "27-16195246-5"
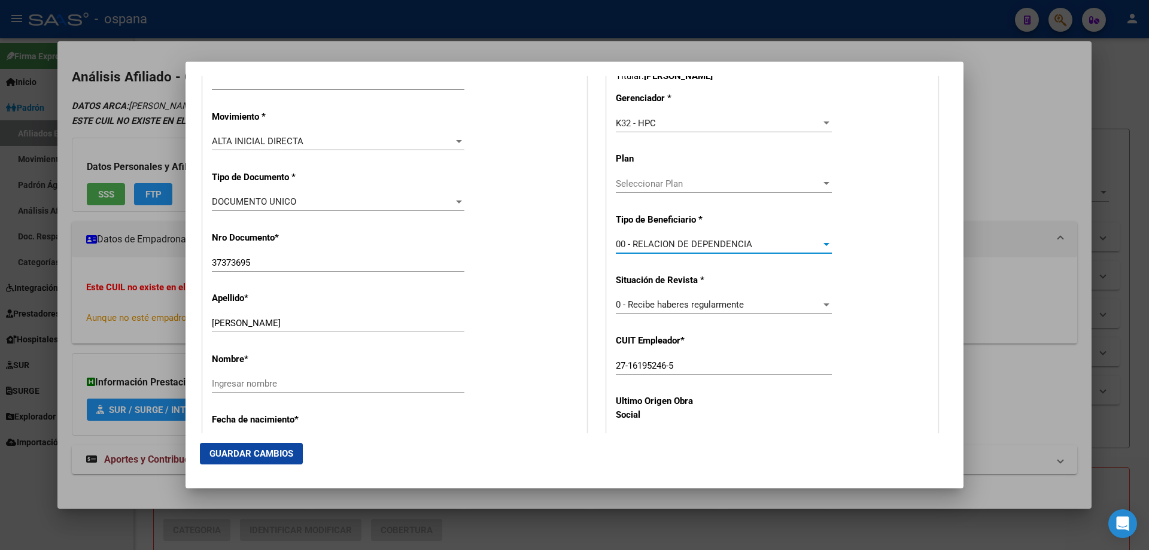
scroll to position [359, 0]
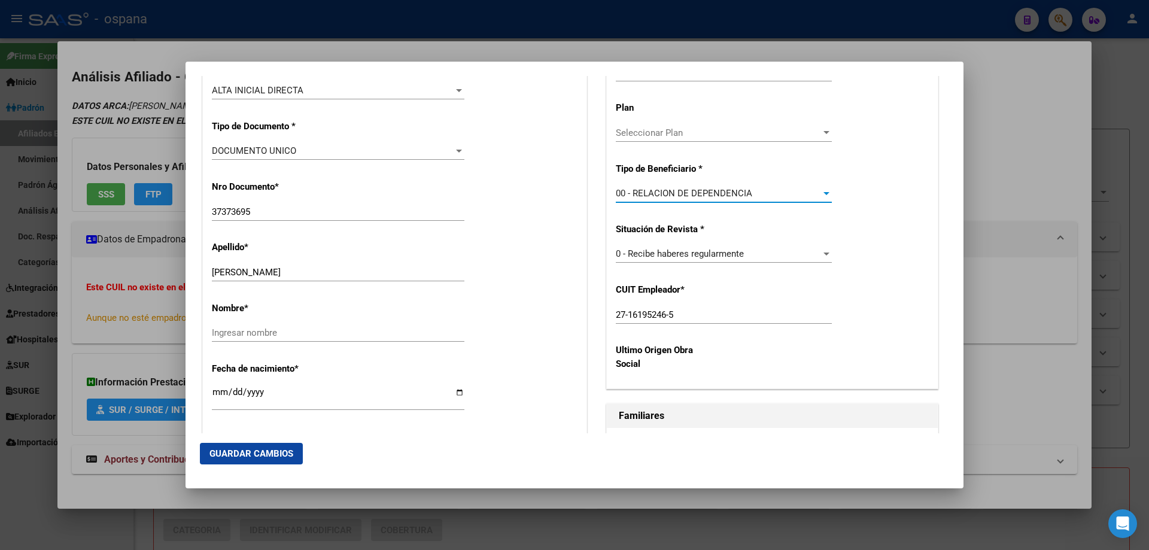
click at [278, 459] on span "Guardar Cambios" at bounding box center [251, 453] width 84 height 11
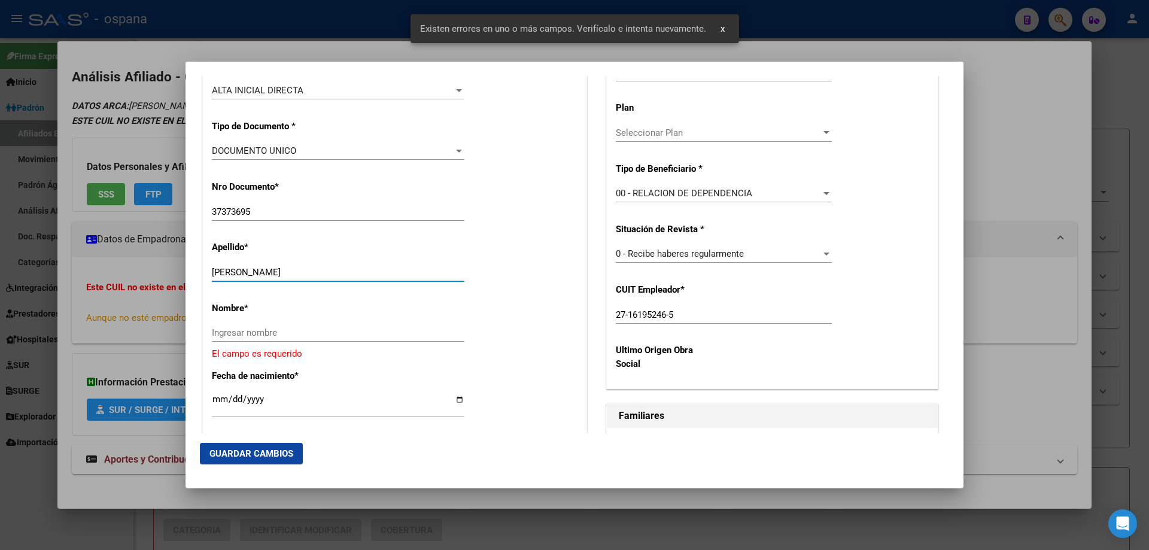
drag, startPoint x: 257, startPoint y: 272, endPoint x: 337, endPoint y: 275, distance: 79.6
click at [337, 275] on input "[PERSON_NAME]" at bounding box center [338, 272] width 253 height 11
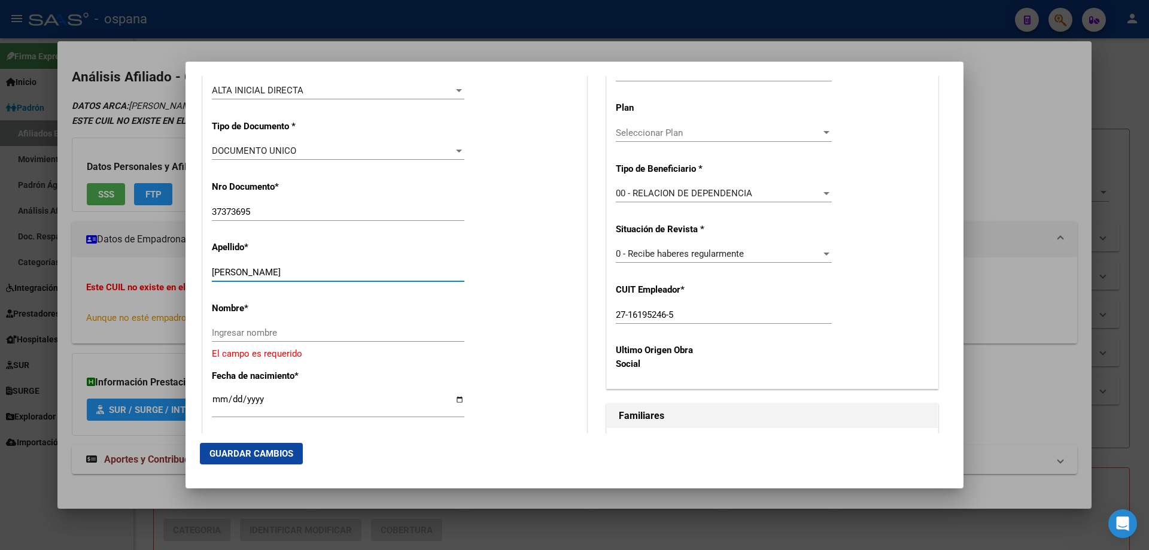
drag, startPoint x: 342, startPoint y: 270, endPoint x: 260, endPoint y: 271, distance: 82.6
click at [260, 271] on input "[PERSON_NAME]" at bounding box center [338, 272] width 253 height 11
type input "[PERSON_NAME]"
click at [239, 330] on input "Ingresar nombre" at bounding box center [338, 332] width 253 height 11
paste input "[PERSON_NAME]"
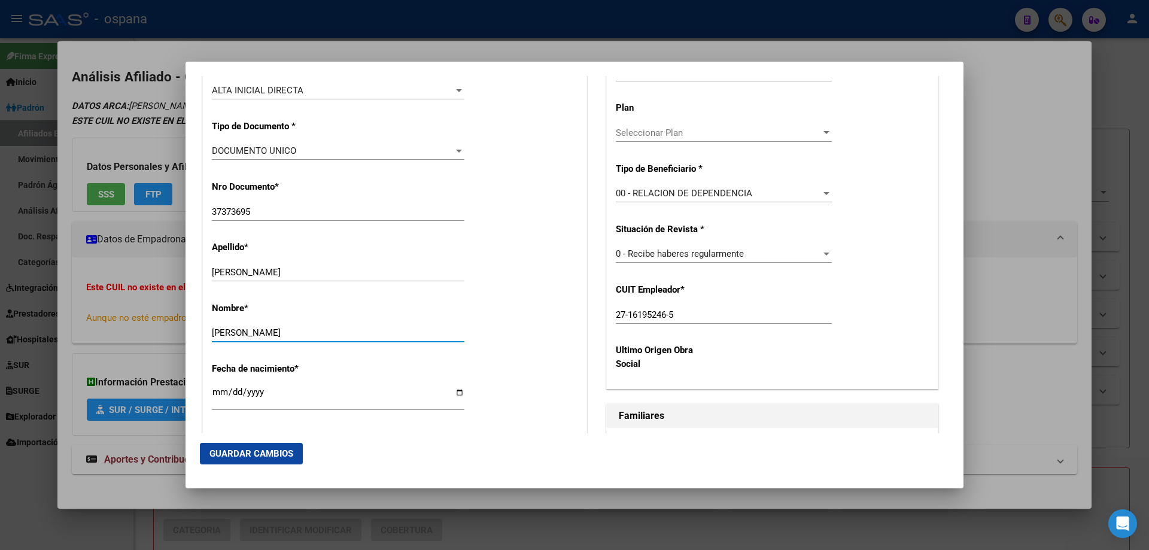
type input "[PERSON_NAME]"
click at [289, 455] on span "Guardar Cambios" at bounding box center [251, 453] width 84 height 11
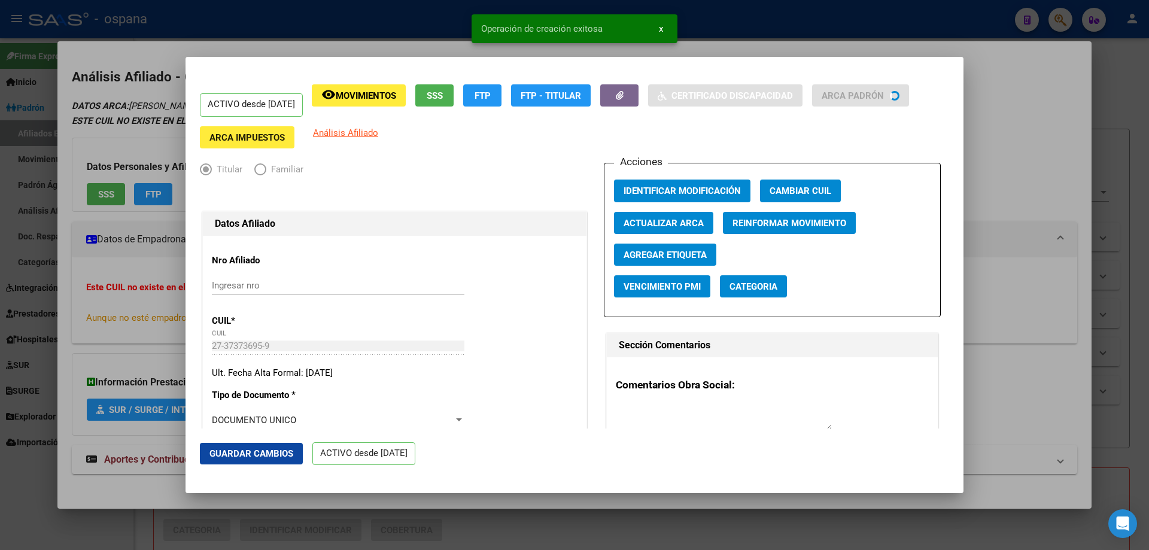
click at [1087, 218] on div at bounding box center [574, 275] width 1149 height 550
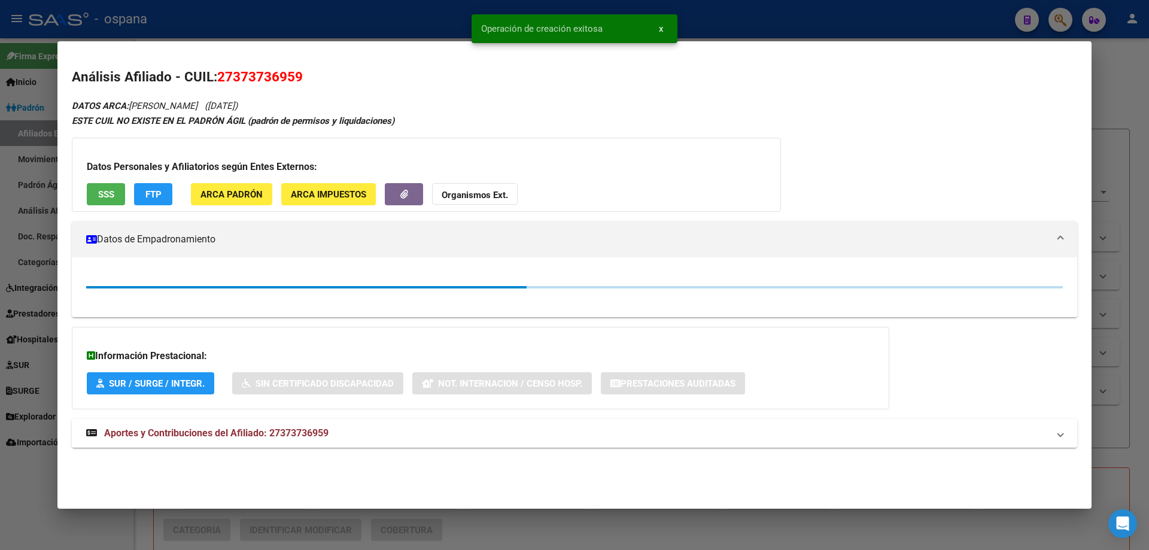
click at [1111, 215] on div at bounding box center [574, 275] width 1149 height 550
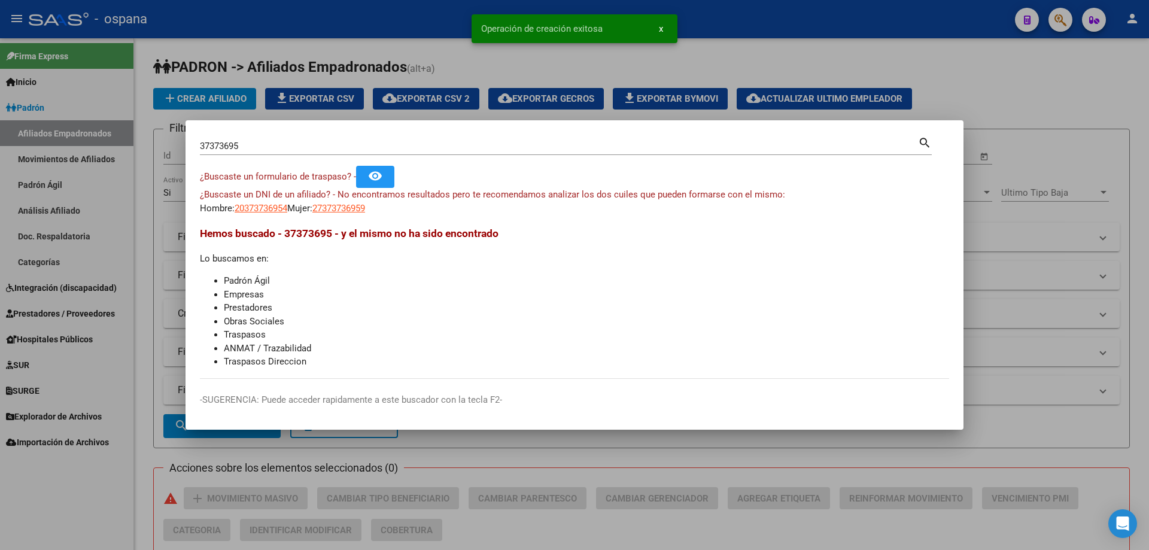
click at [516, 138] on div "37373695 Buscar (apellido, dni, [PERSON_NAME], nro traspaso, cuit, obra social)" at bounding box center [559, 146] width 718 height 18
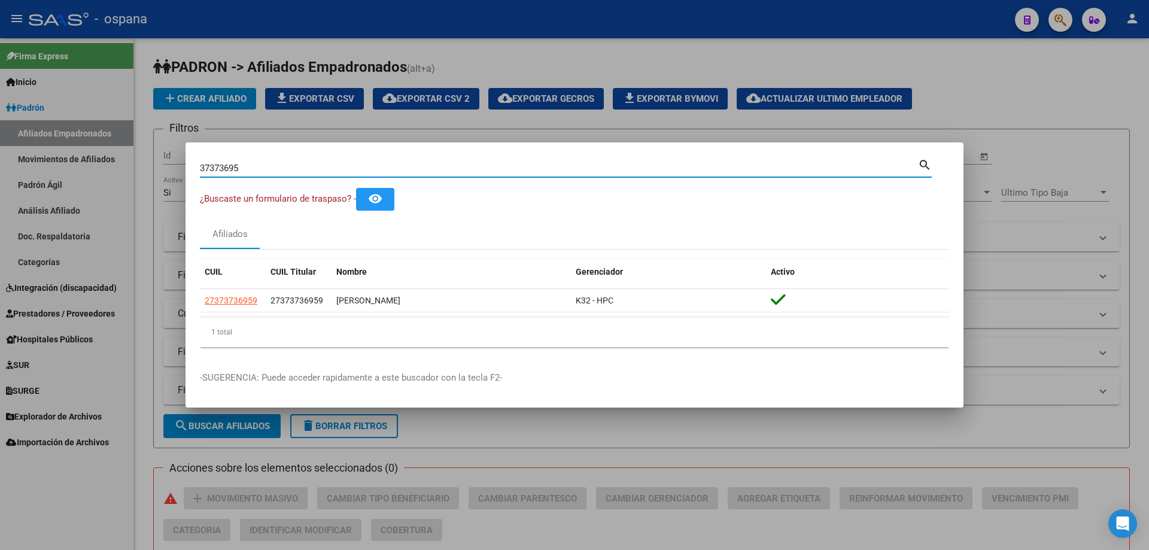
drag, startPoint x: 261, startPoint y: 166, endPoint x: 174, endPoint y: 145, distance: 89.8
click at [174, 145] on div "37373695 Buscar (apellido, dni, cuil, nro traspaso, cuit, obra social) search ¿…" at bounding box center [574, 275] width 1149 height 550
paste input "26541874"
type input "26541874"
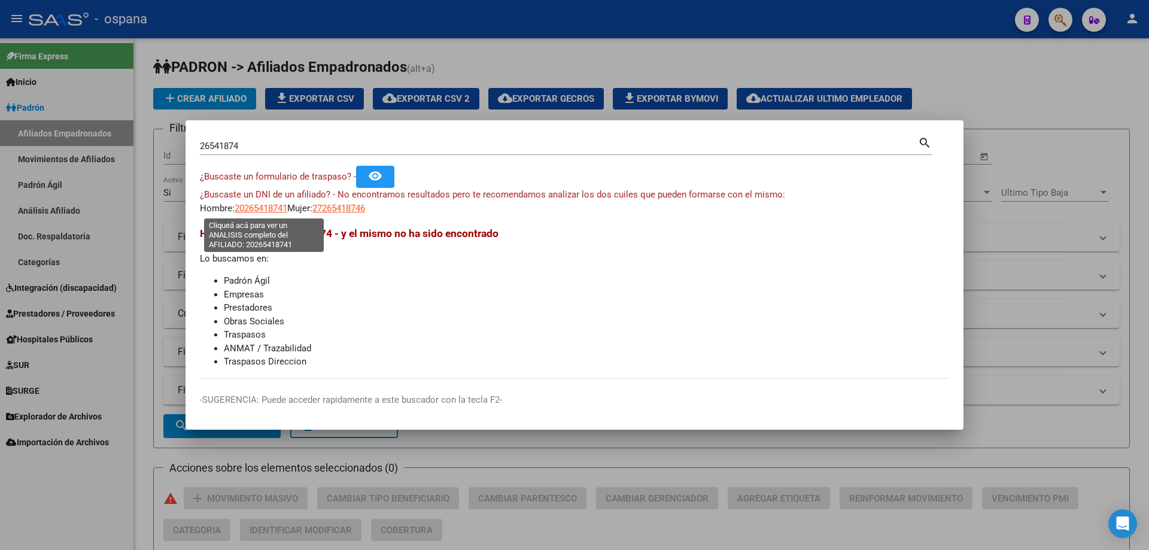
click at [270, 206] on span "20265418741" at bounding box center [261, 208] width 53 height 11
type textarea "20265418741"
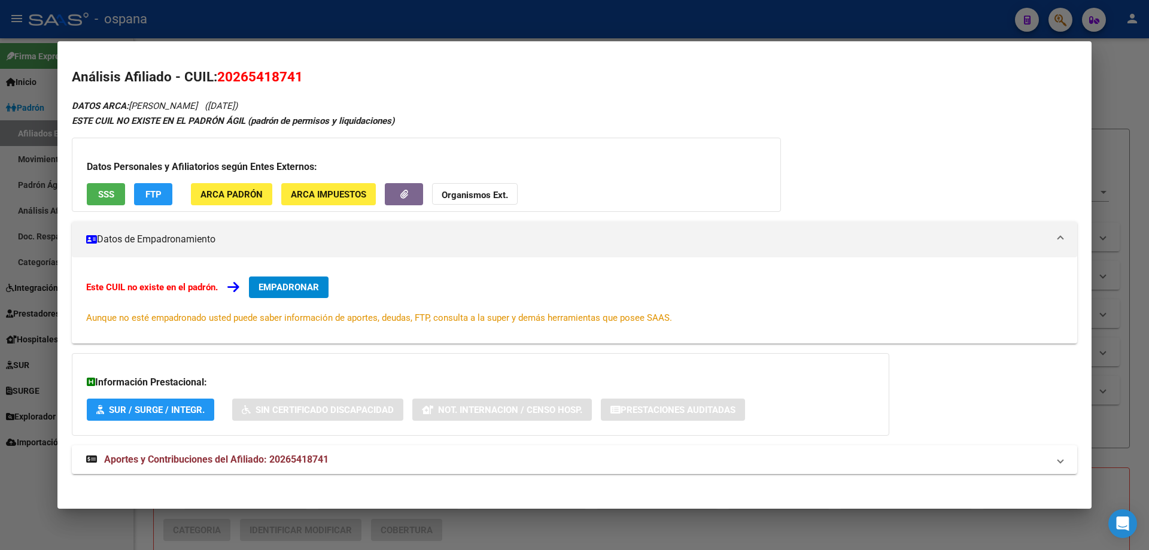
click at [285, 290] on span "EMPADRONAR" at bounding box center [289, 287] width 60 height 11
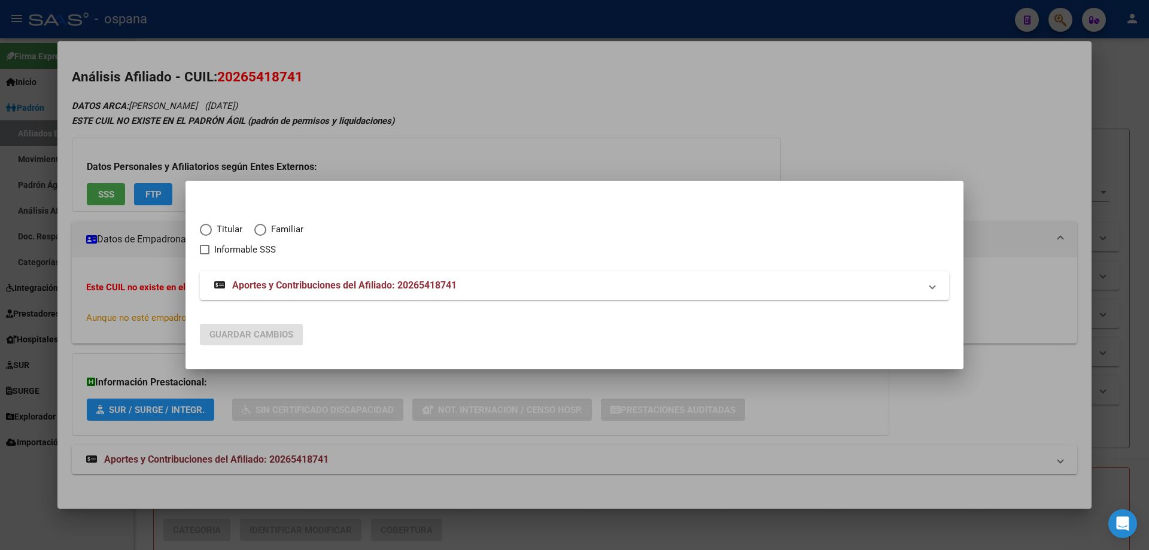
click at [204, 235] on span "Elija una opción" at bounding box center [206, 230] width 12 height 12
click at [204, 235] on input "Titular" at bounding box center [206, 230] width 12 height 12
radio input "true"
checkbox input "true"
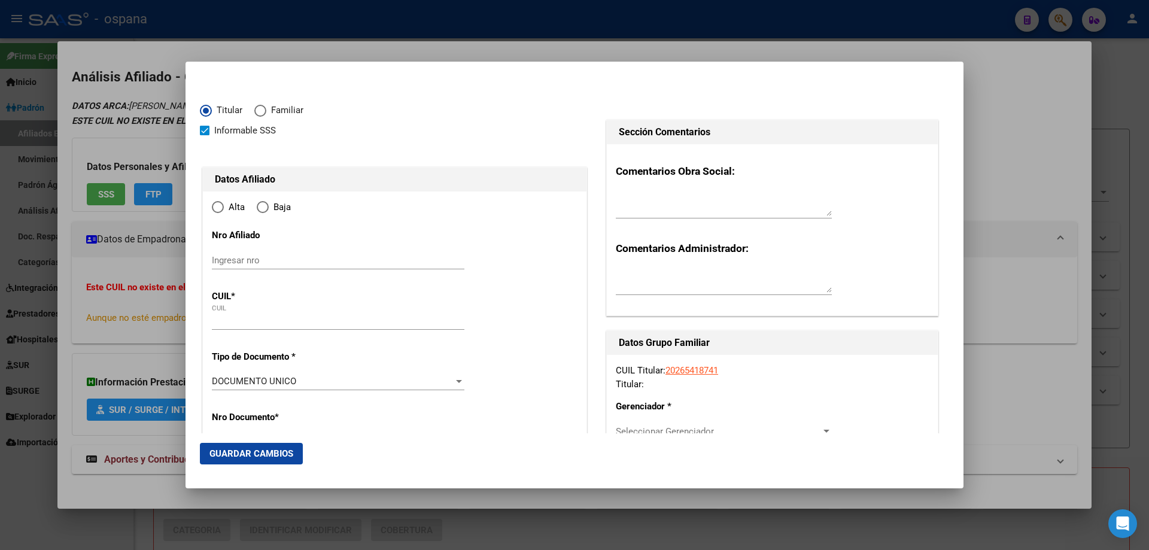
type input "20-26541874-1"
radio input "true"
type input "26541874"
type input "[DATE]"
type input "7600"
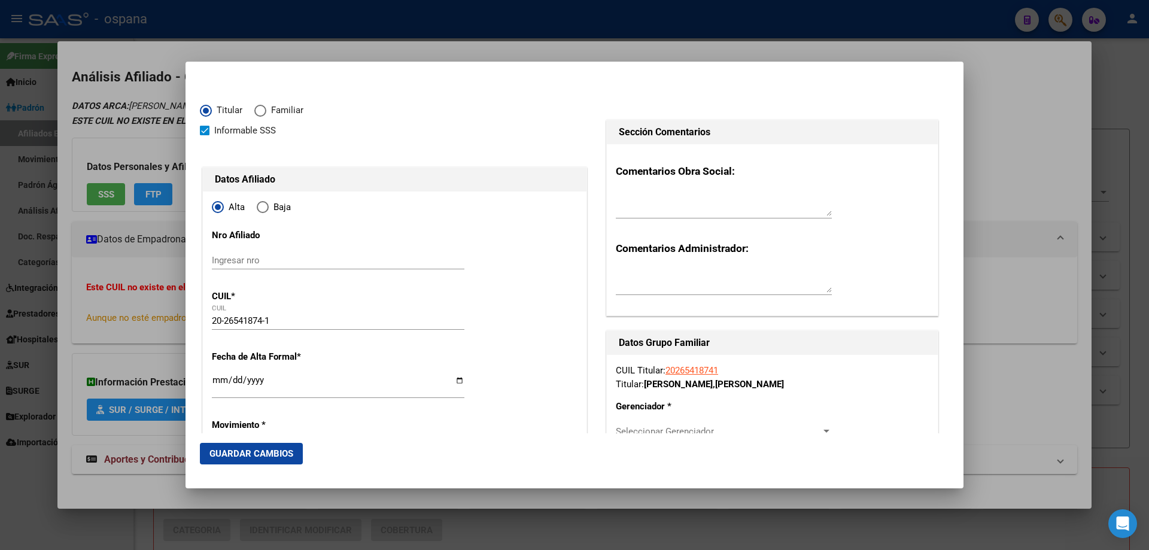
type input "[PERSON_NAME]"
type input "CHACO"
type input "350"
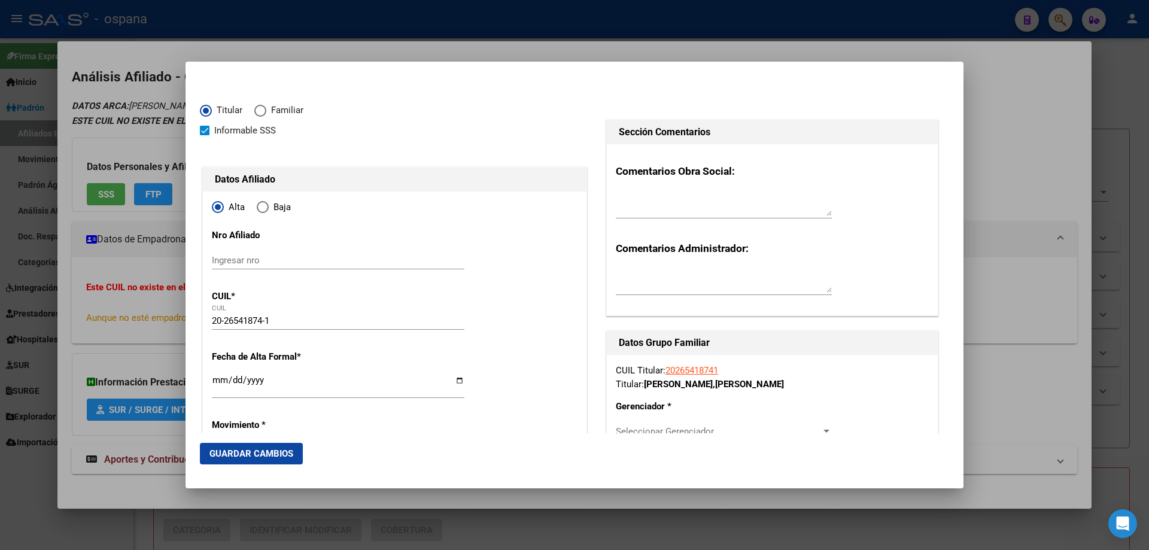
type input "[PERSON_NAME]"
click at [217, 381] on input "Ingresar fecha" at bounding box center [338, 384] width 253 height 19
type input "[DATE]"
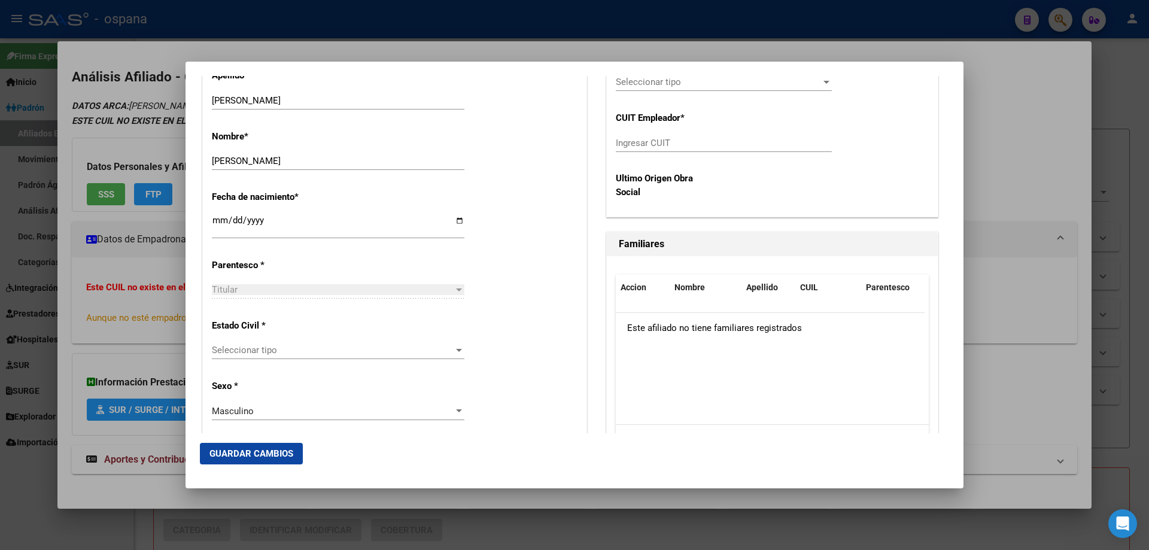
scroll to position [598, 0]
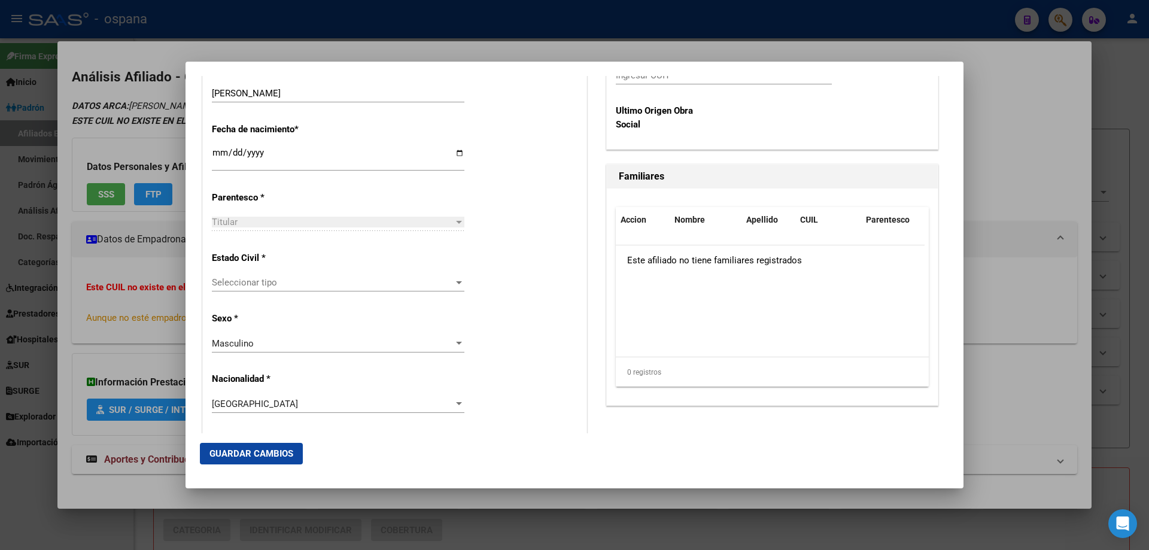
click at [252, 289] on div "Seleccionar tipo Seleccionar tipo" at bounding box center [338, 282] width 253 height 18
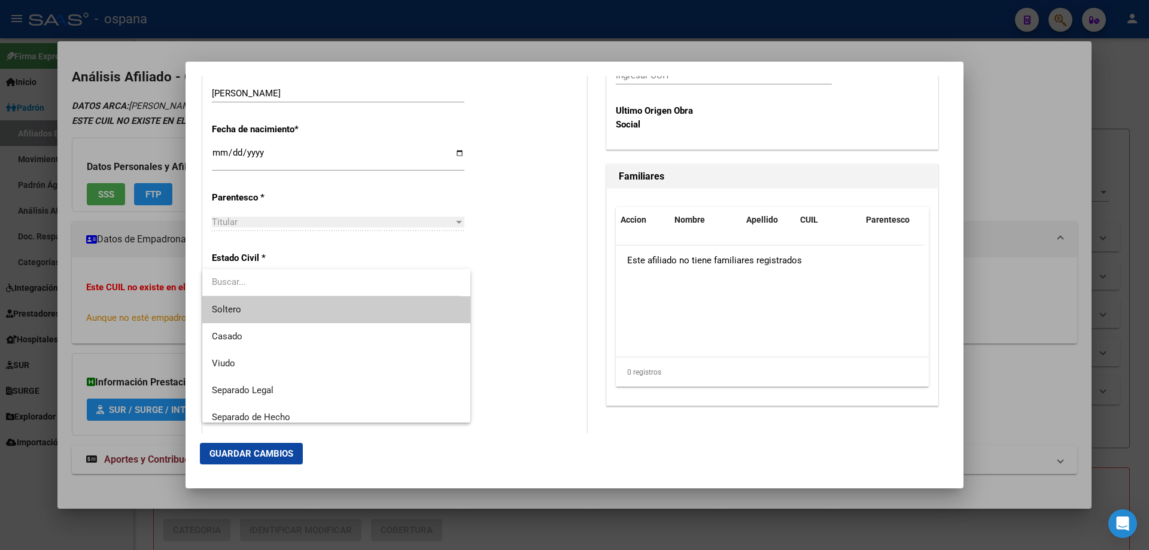
click at [252, 306] on span "Soltero" at bounding box center [336, 309] width 249 height 27
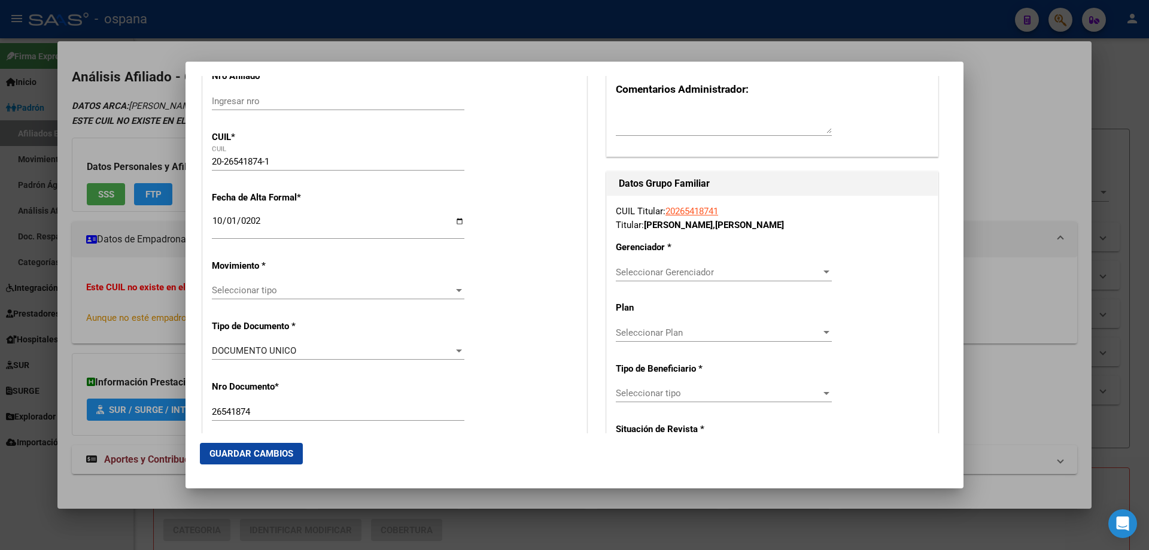
scroll to position [239, 0]
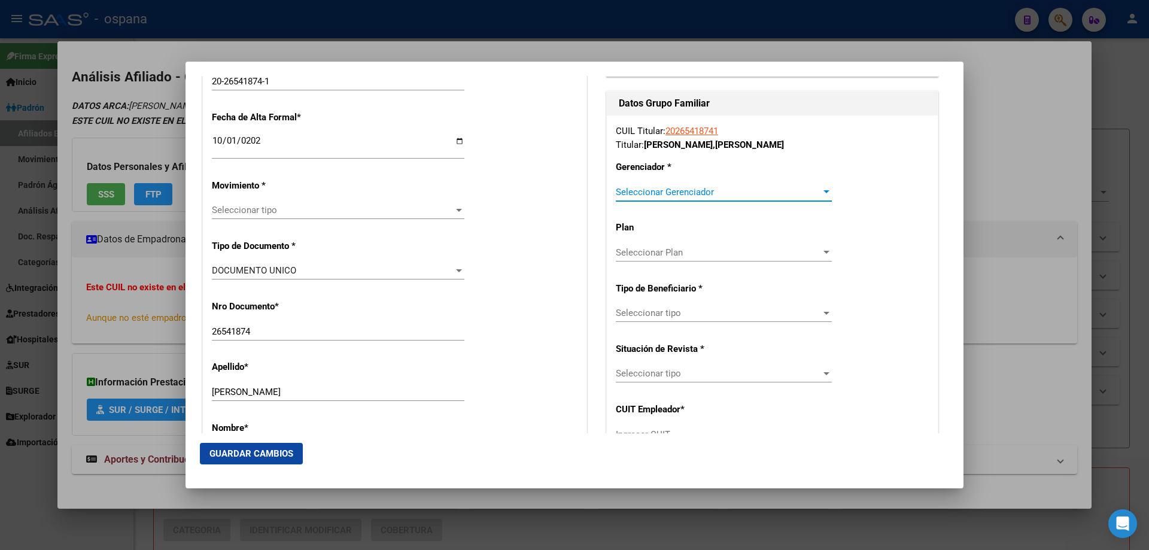
click at [675, 195] on span "Seleccionar Gerenciador" at bounding box center [718, 192] width 205 height 11
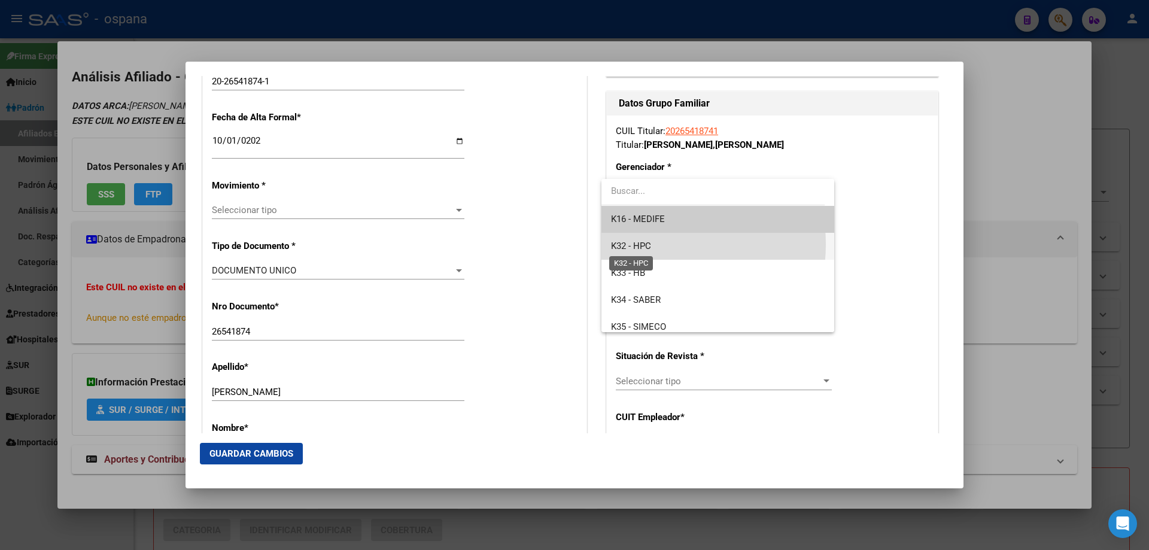
click at [649, 244] on span "K32 - HPC" at bounding box center [631, 246] width 40 height 11
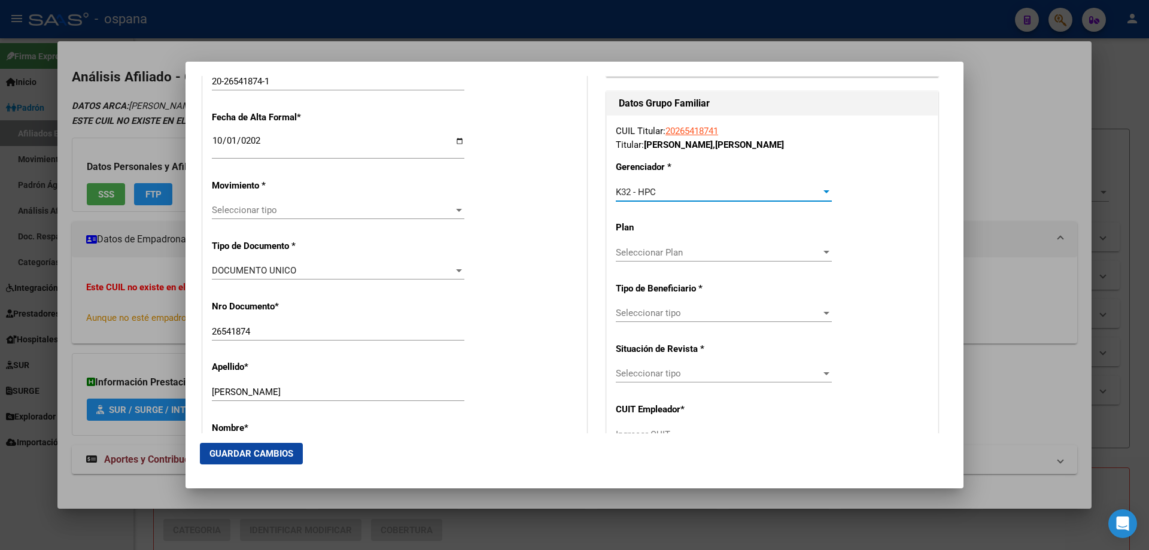
scroll to position [299, 0]
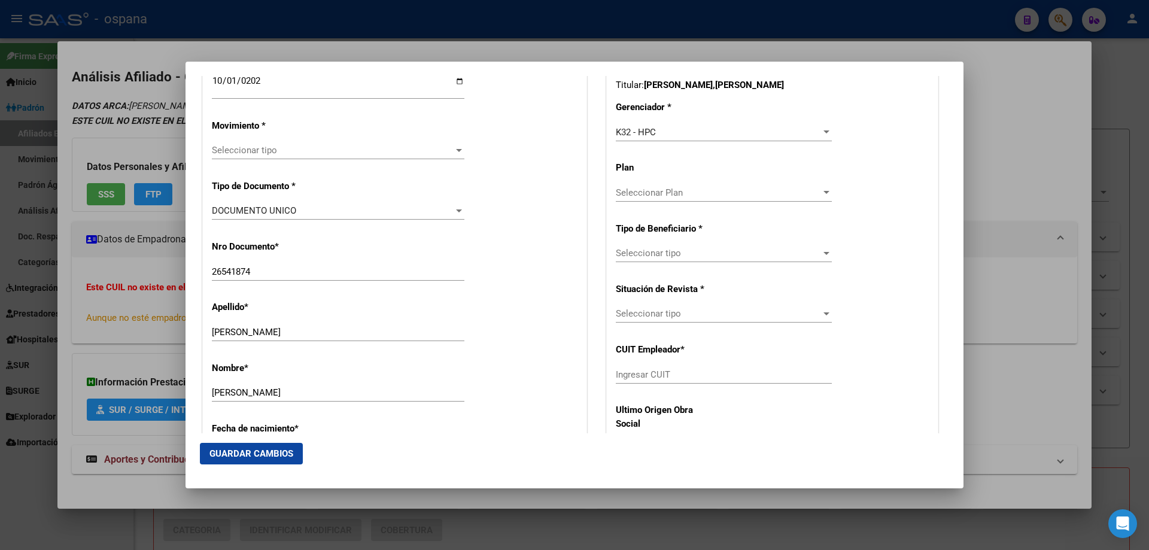
click at [652, 244] on div "Seleccionar tipo Seleccionar tipo" at bounding box center [724, 253] width 216 height 18
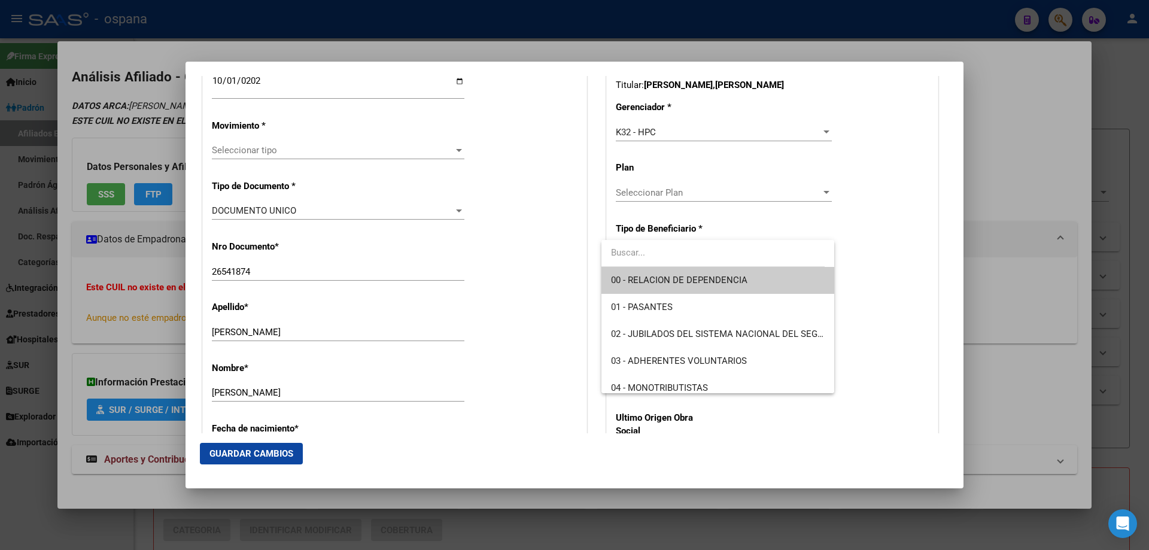
click at [650, 273] on span "00 - RELACION DE DEPENDENCIA" at bounding box center [717, 280] width 213 height 27
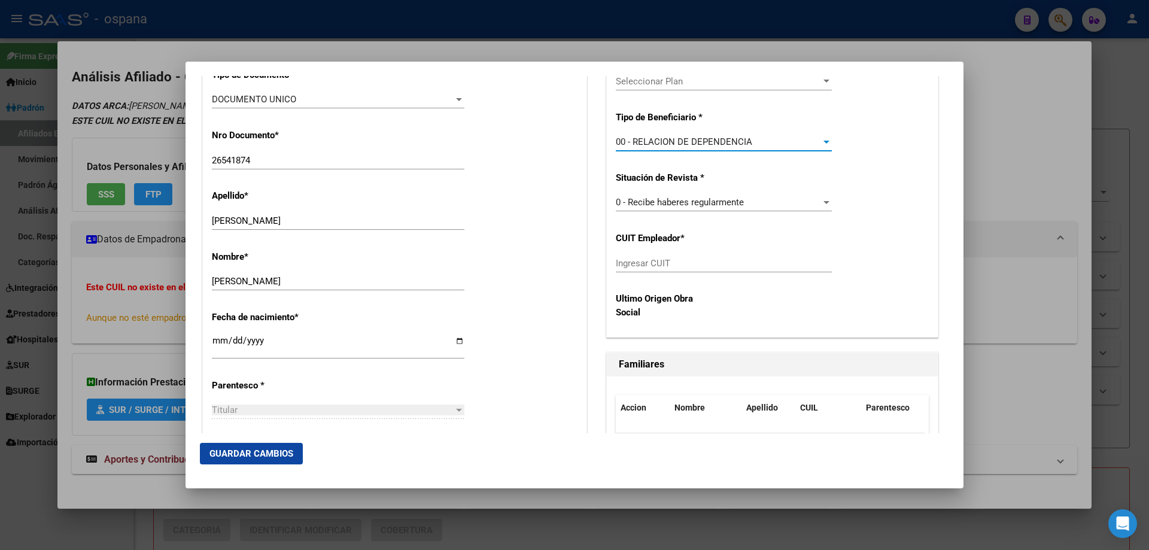
scroll to position [419, 0]
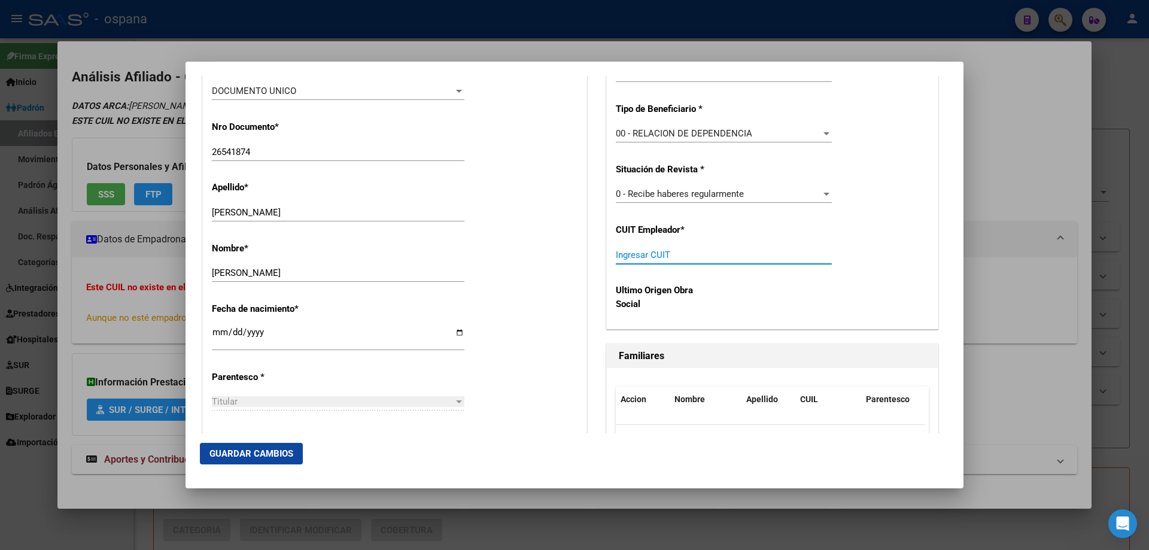
click at [639, 255] on input "Ingresar CUIT" at bounding box center [724, 255] width 216 height 11
paste input "33-71052322-9"
type input "33-71052322-9"
click at [285, 450] on span "Guardar Cambios" at bounding box center [251, 453] width 84 height 11
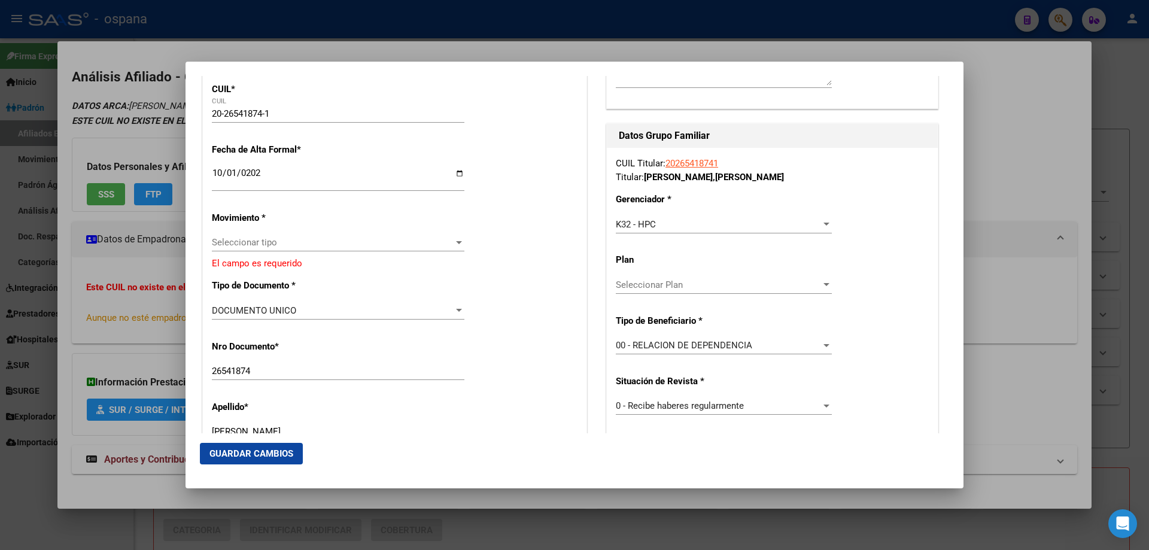
scroll to position [187, 0]
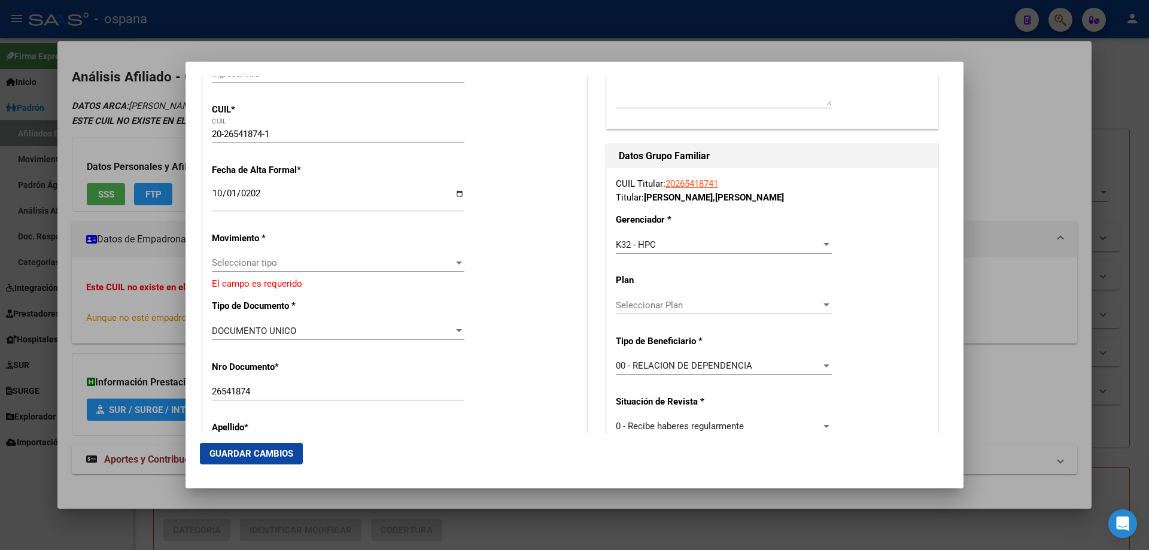
click at [285, 257] on div "Seleccionar tipo Seleccionar tipo" at bounding box center [338, 263] width 253 height 18
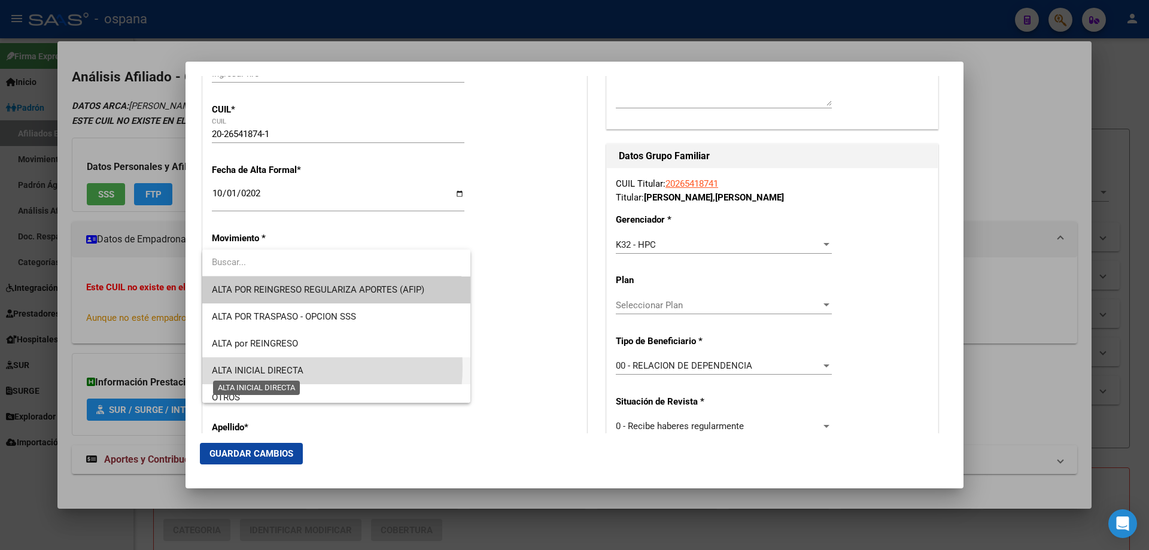
click at [276, 367] on span "ALTA INICIAL DIRECTA" at bounding box center [258, 370] width 92 height 11
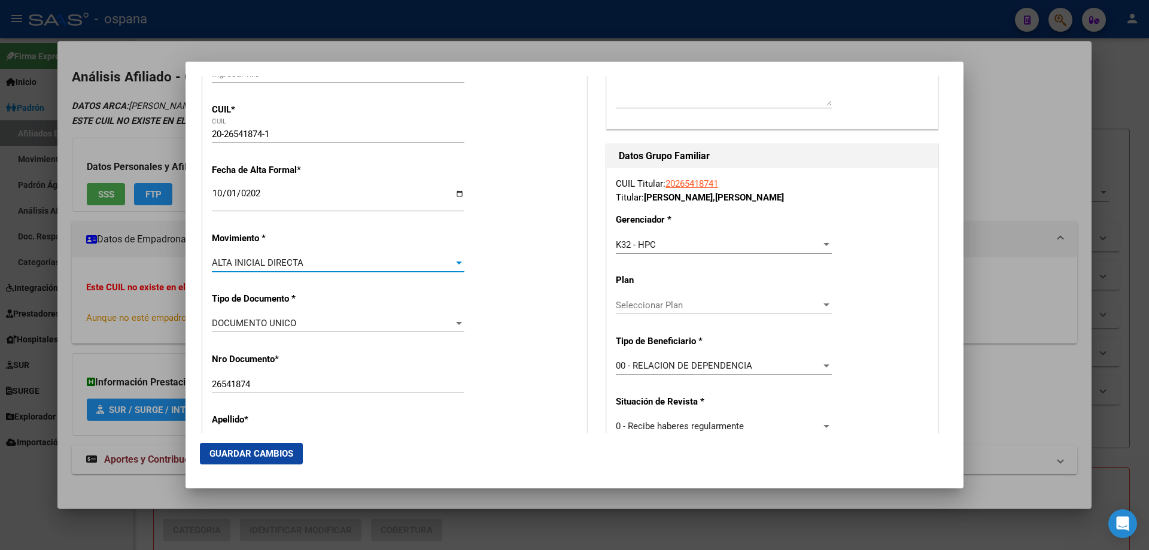
click at [260, 449] on span "Guardar Cambios" at bounding box center [251, 453] width 84 height 11
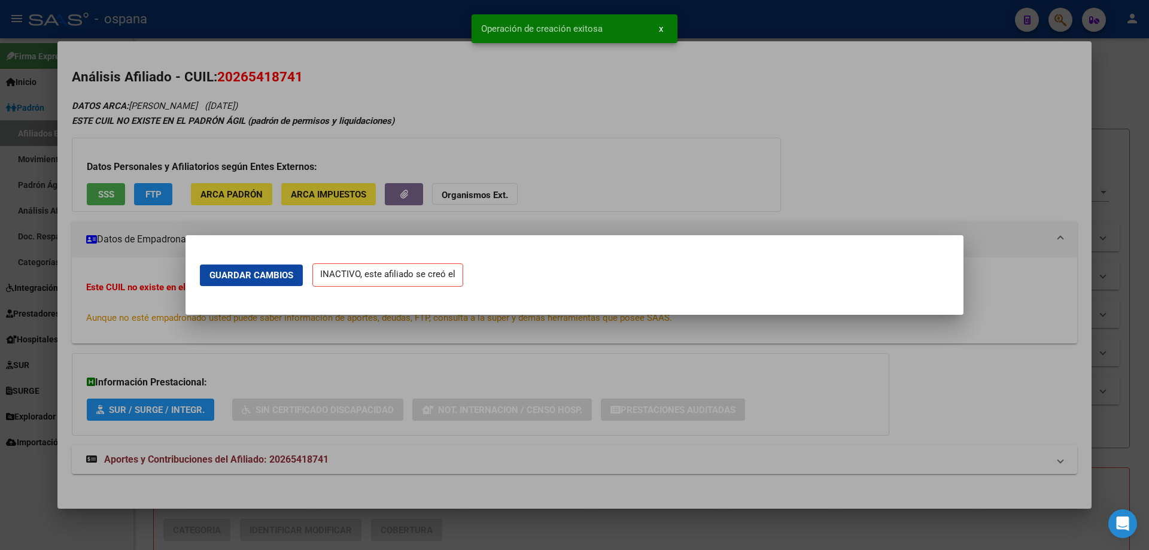
scroll to position [0, 0]
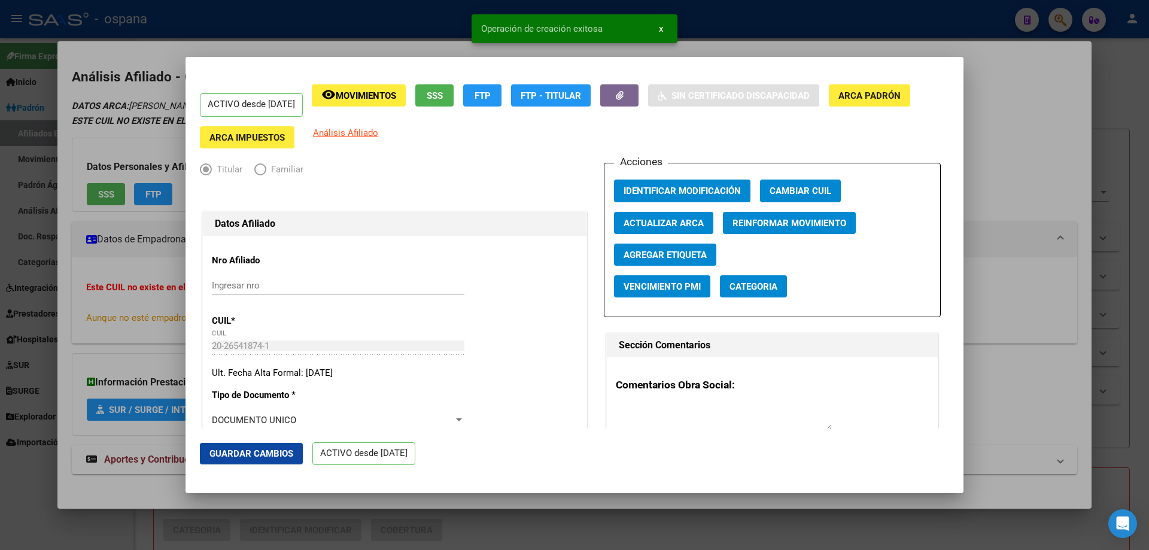
click at [1148, 181] on div at bounding box center [574, 275] width 1149 height 550
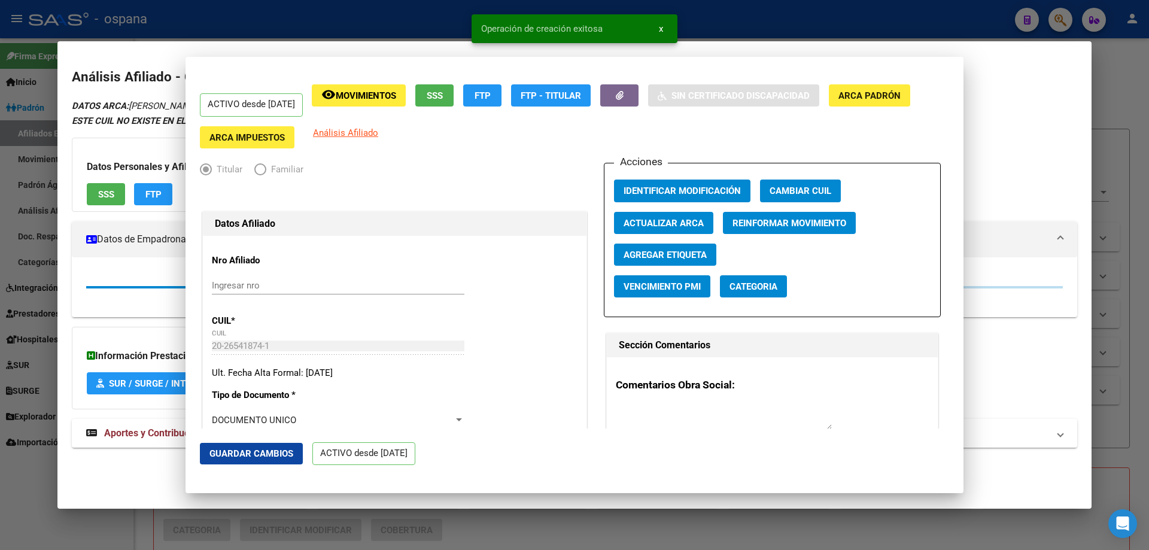
click at [1148, 180] on div at bounding box center [574, 275] width 1149 height 550
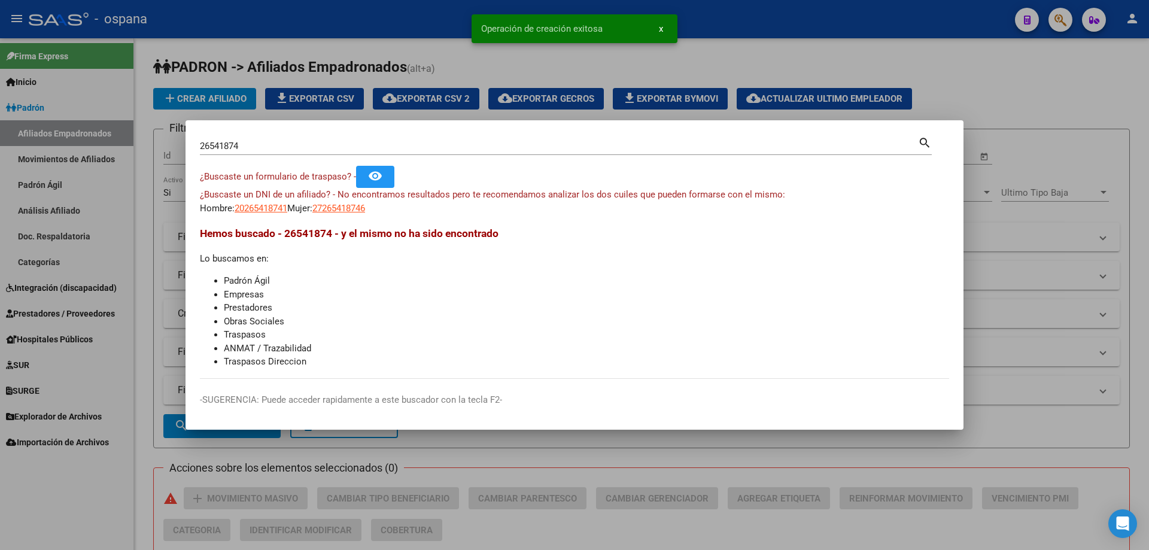
click at [368, 127] on mat-dialog-container "26541874 Buscar (apellido, dni, cuil, nro traspaso, cuit, obra social) search ¿…" at bounding box center [575, 275] width 778 height 310
click at [366, 135] on div "26541874 Buscar (apellido, dni, [PERSON_NAME], [PERSON_NAME], cuit, obra social…" at bounding box center [566, 145] width 732 height 20
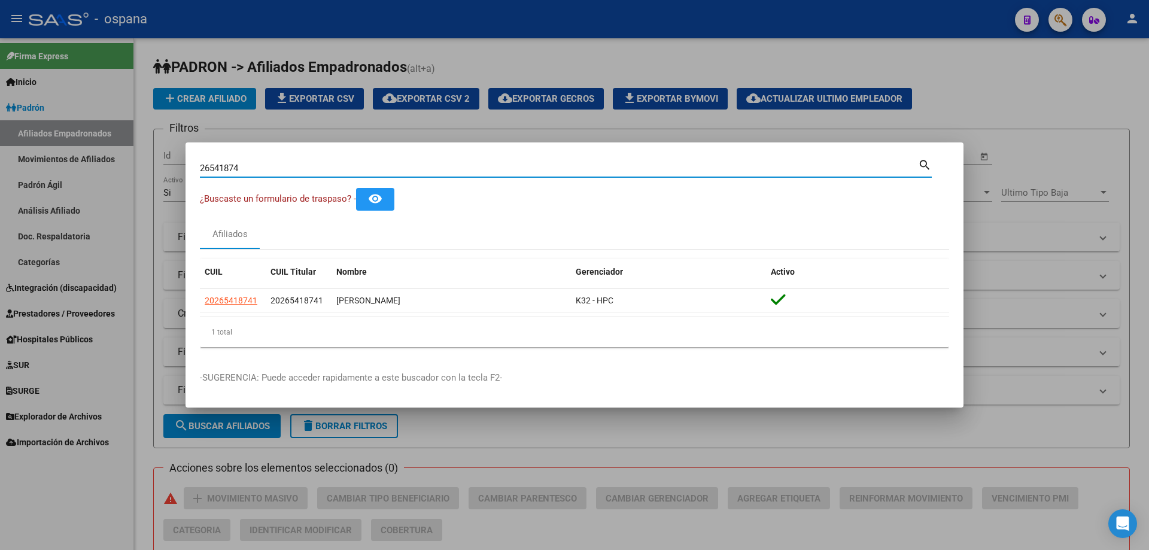
drag, startPoint x: 255, startPoint y: 169, endPoint x: 166, endPoint y: 153, distance: 90.6
click at [166, 153] on div "26541874 Buscar (apellido, dni, cuil, nro traspaso, cuit, obra social) search ¿…" at bounding box center [574, 275] width 1149 height 550
paste input "564655"
type input "25646554"
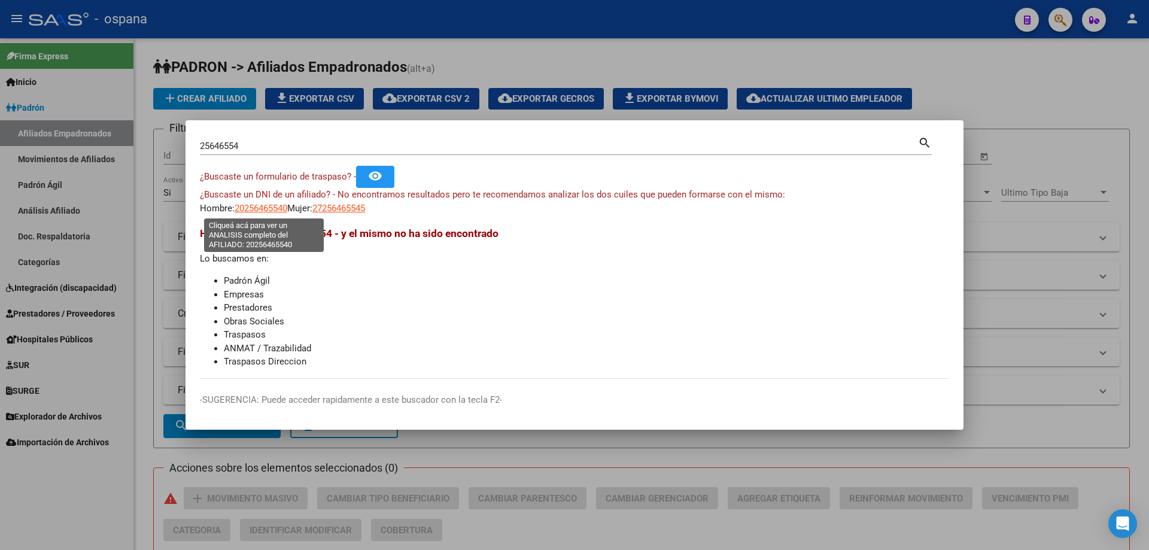
click at [265, 205] on span "20256465540" at bounding box center [261, 208] width 53 height 11
type textarea "20256465540"
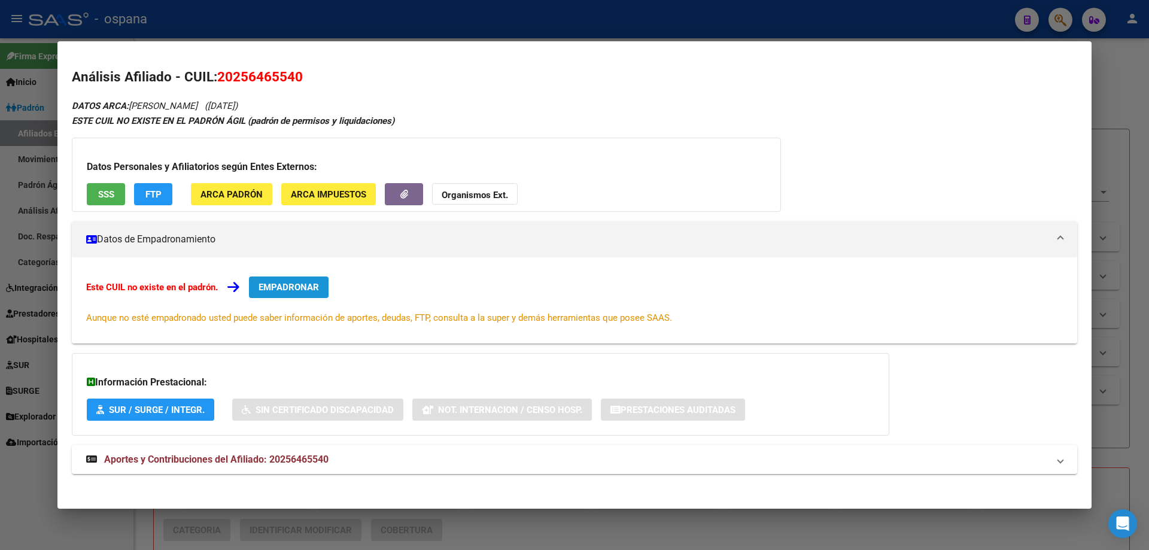
click at [300, 294] on button "EMPADRONAR" at bounding box center [289, 287] width 80 height 22
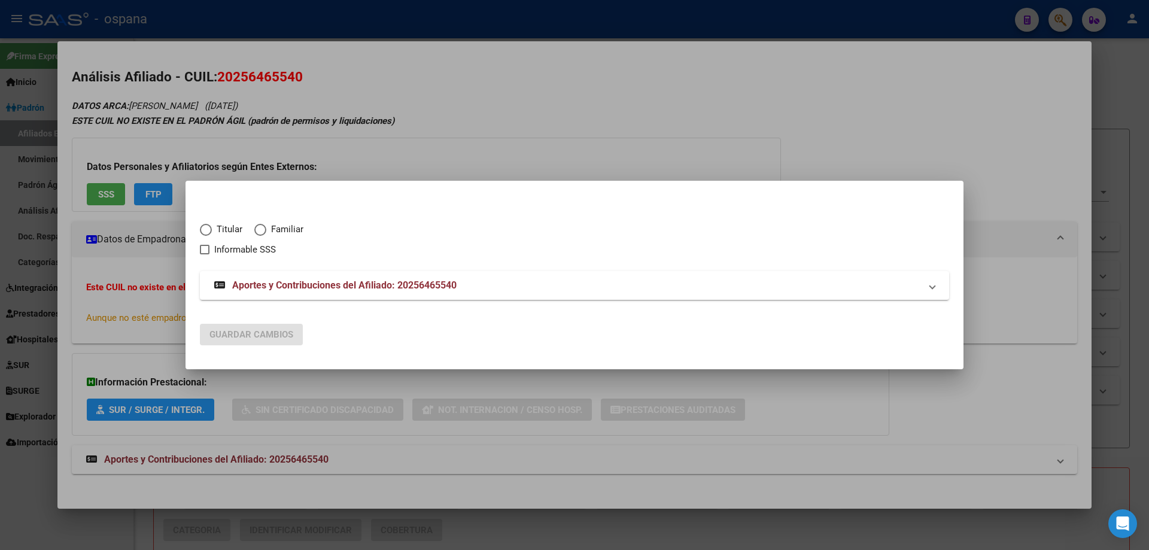
click at [205, 233] on span "Elija una opción" at bounding box center [206, 230] width 12 height 12
click at [205, 233] on input "Titular" at bounding box center [206, 230] width 12 height 12
radio input "true"
checkbox input "true"
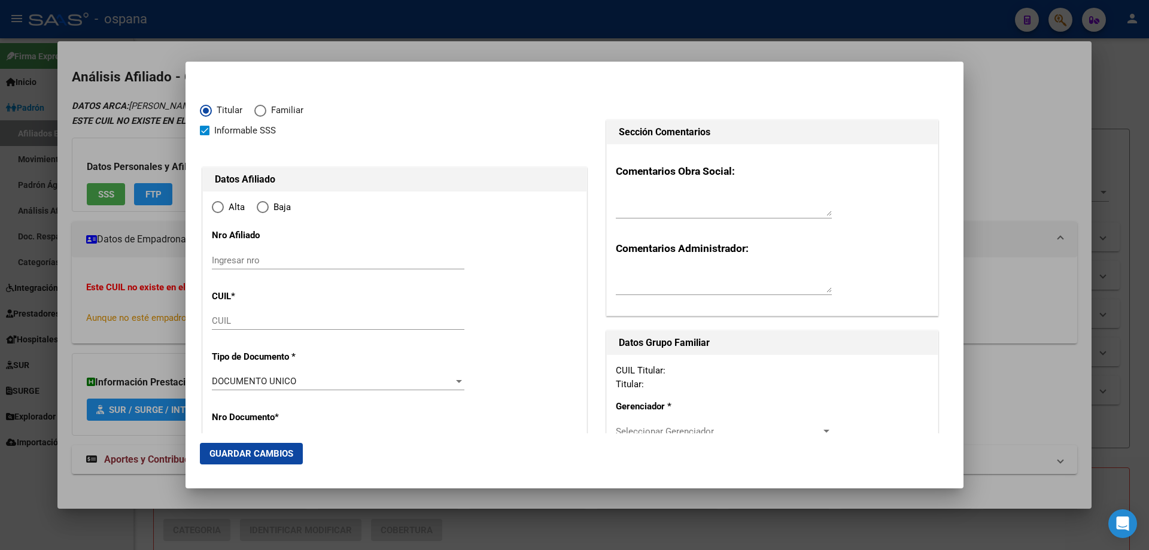
type input "20-25646554-0"
type input "25646554"
type input "RUBIO"
type input "[PERSON_NAME]"
type input "[DATE]"
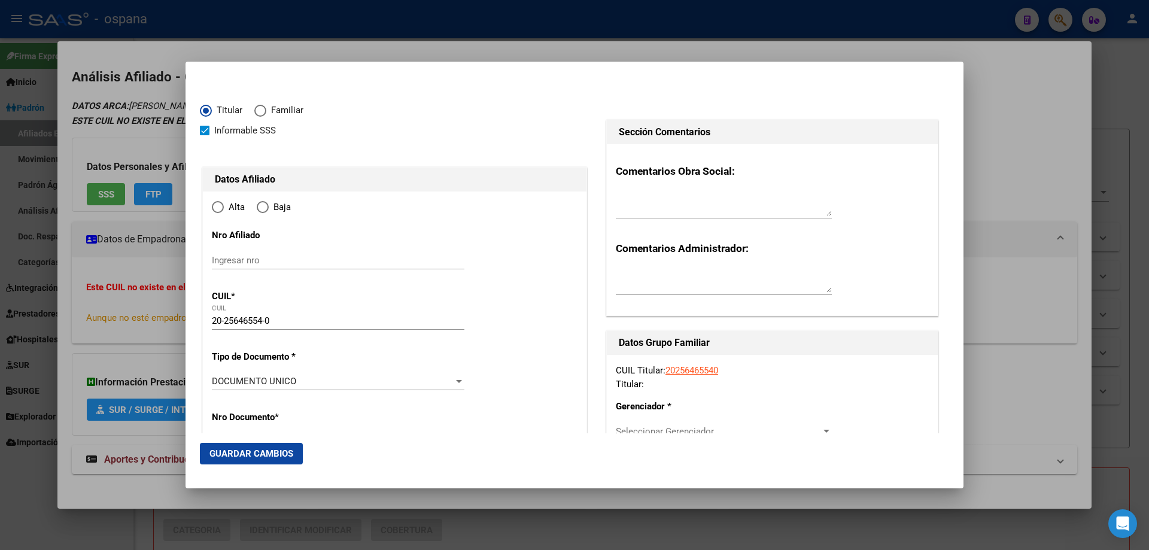
type input "MIRAMAR"
type input "7607"
type input "11"
type input "1723"
radio input "true"
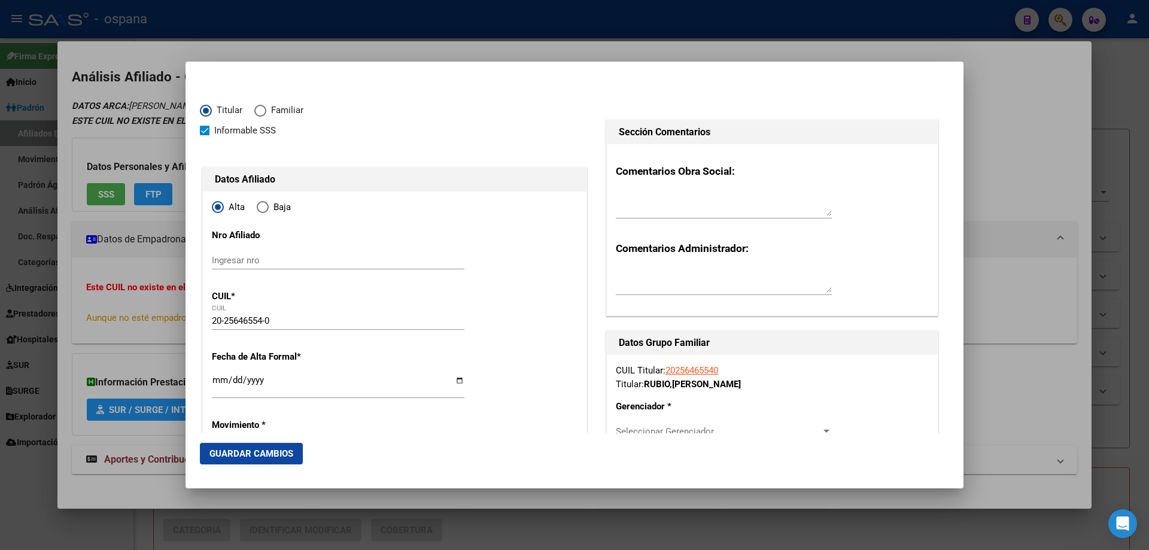
type input "MIRAMAR"
click at [220, 380] on input "Ingresar fecha" at bounding box center [338, 384] width 253 height 19
type input "[DATE]"
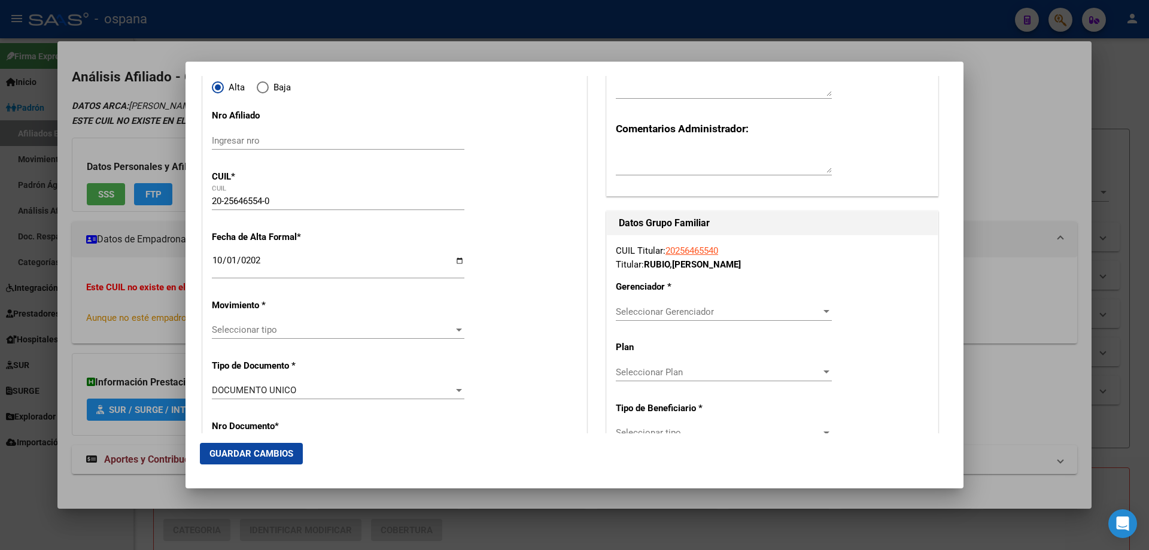
click at [258, 336] on div "Seleccionar tipo Seleccionar tipo" at bounding box center [338, 330] width 253 height 18
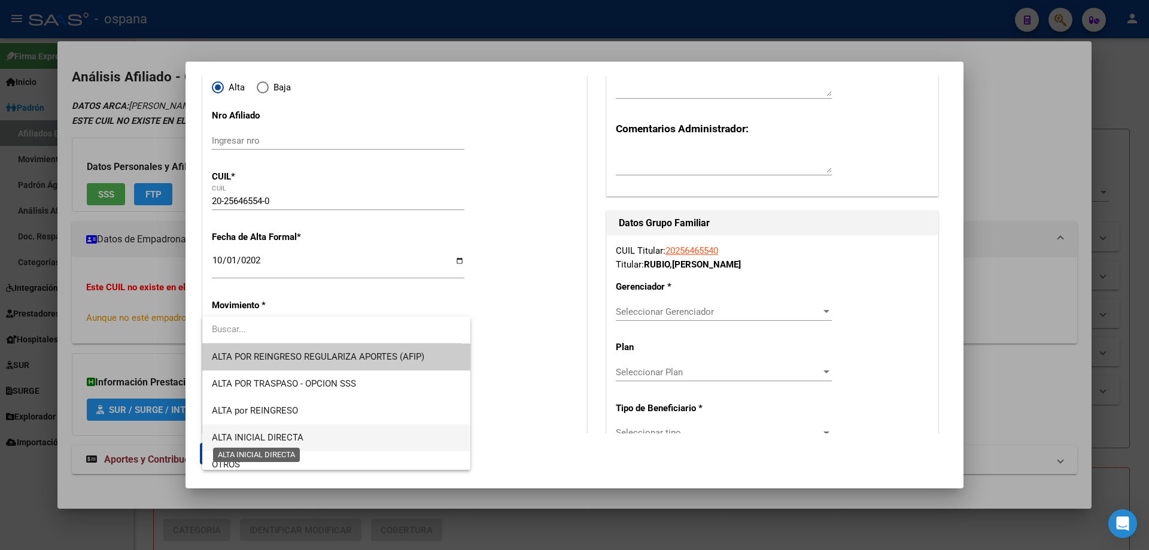
click at [253, 440] on span "ALTA INICIAL DIRECTA" at bounding box center [258, 437] width 92 height 11
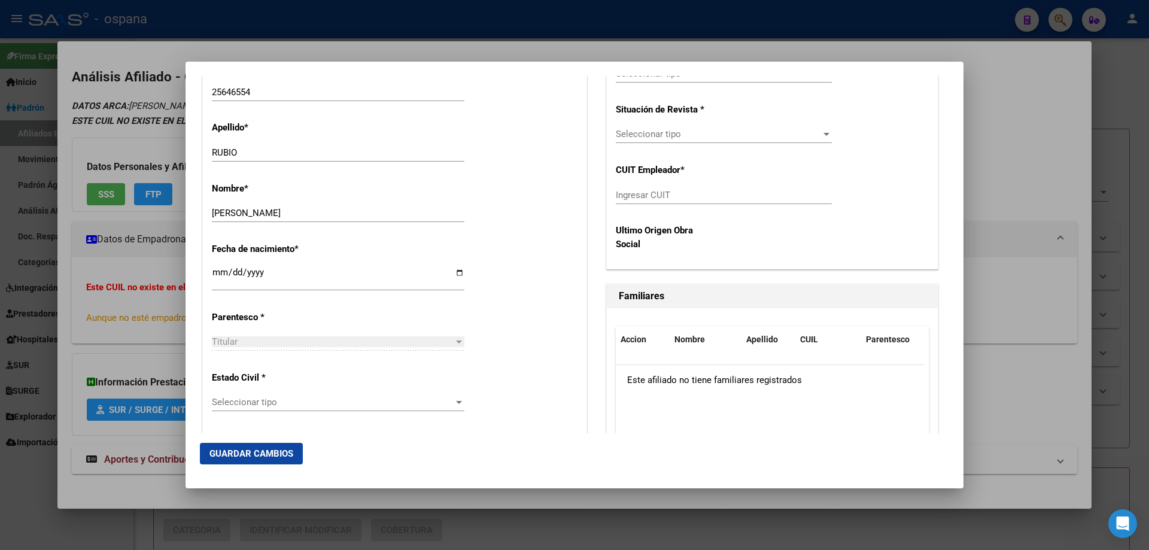
scroll to position [539, 0]
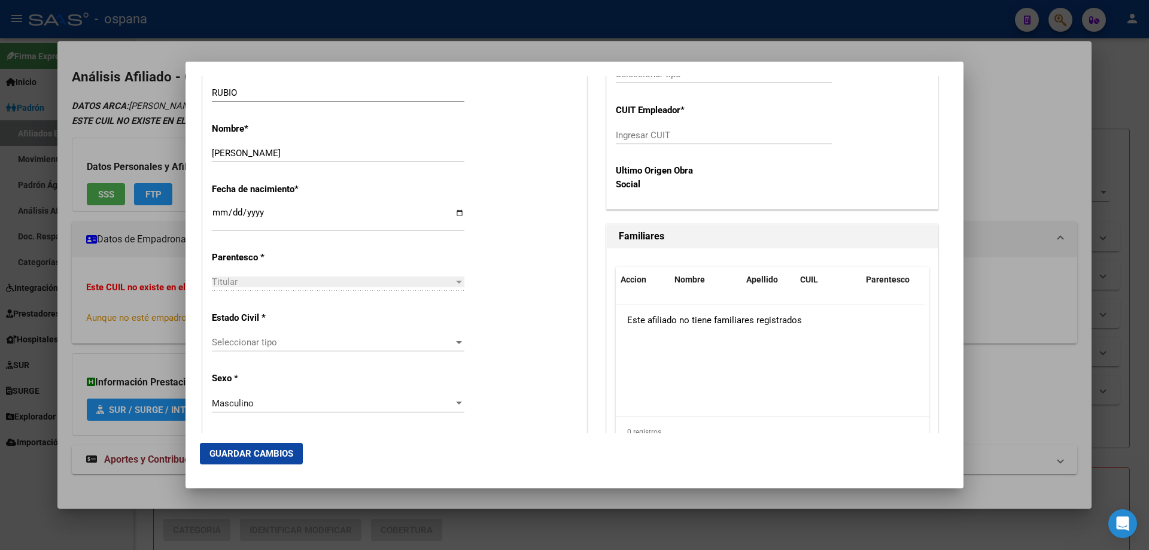
click at [251, 341] on span "Seleccionar tipo" at bounding box center [333, 342] width 242 height 11
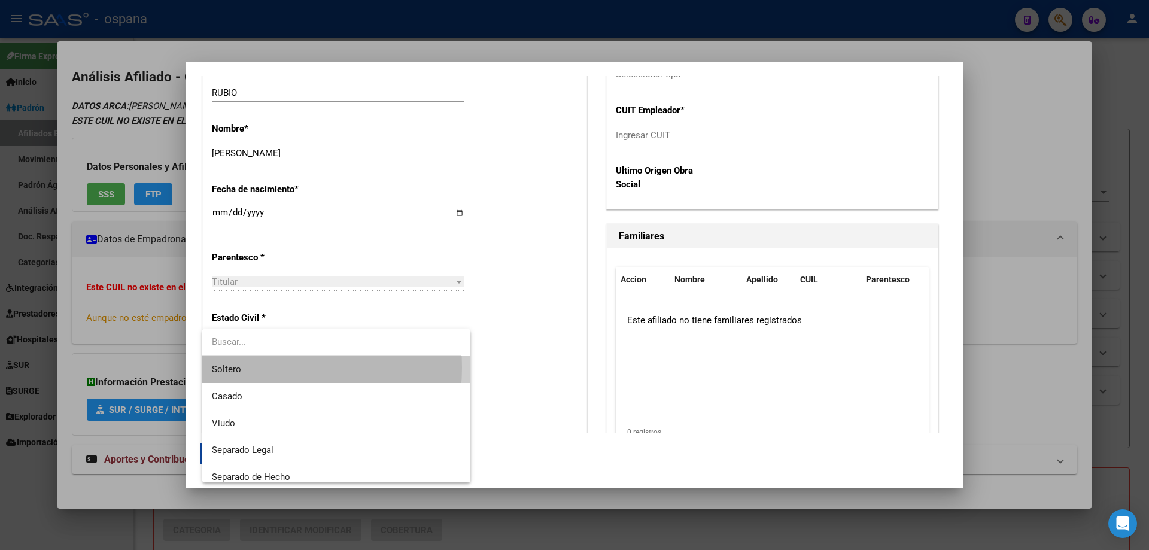
click at [252, 367] on span "Soltero" at bounding box center [336, 369] width 249 height 27
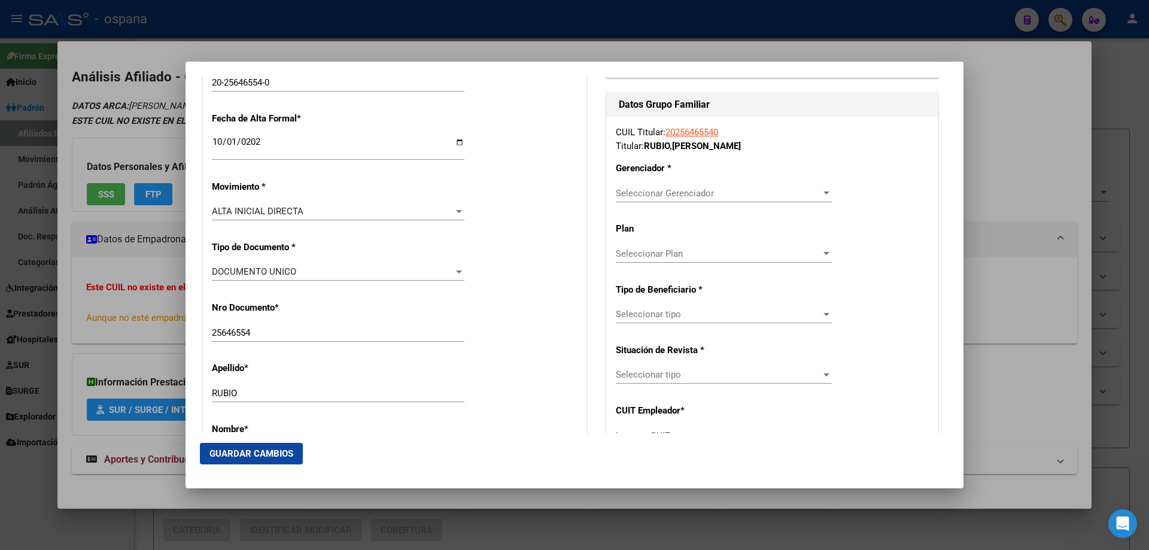
scroll to position [239, 0]
click at [674, 199] on div "Seleccionar Gerenciador Seleccionar Gerenciador" at bounding box center [724, 192] width 216 height 18
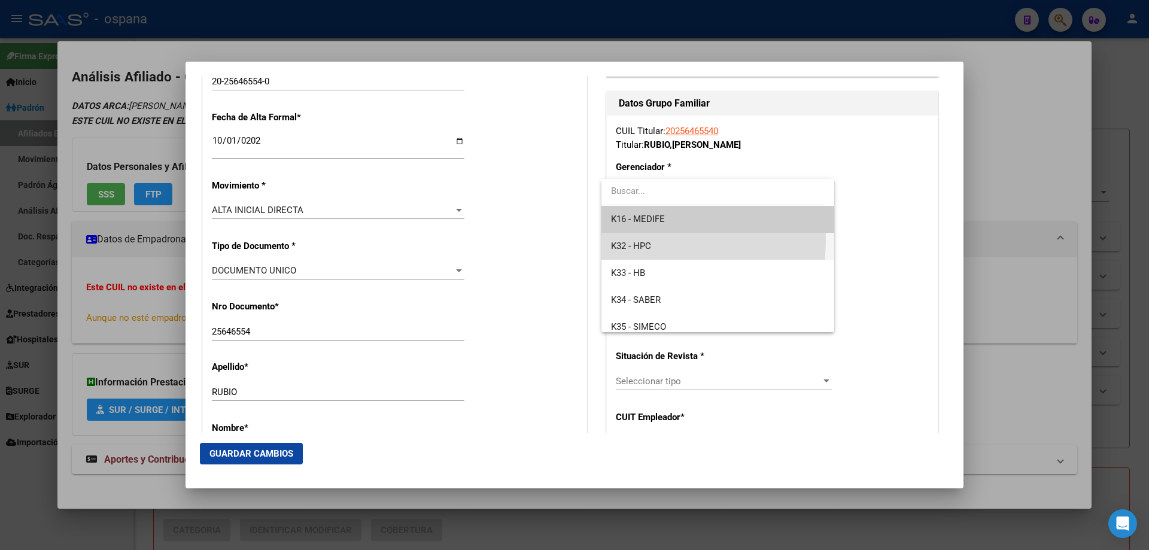
click at [637, 239] on span "K32 - HPC" at bounding box center [717, 246] width 213 height 27
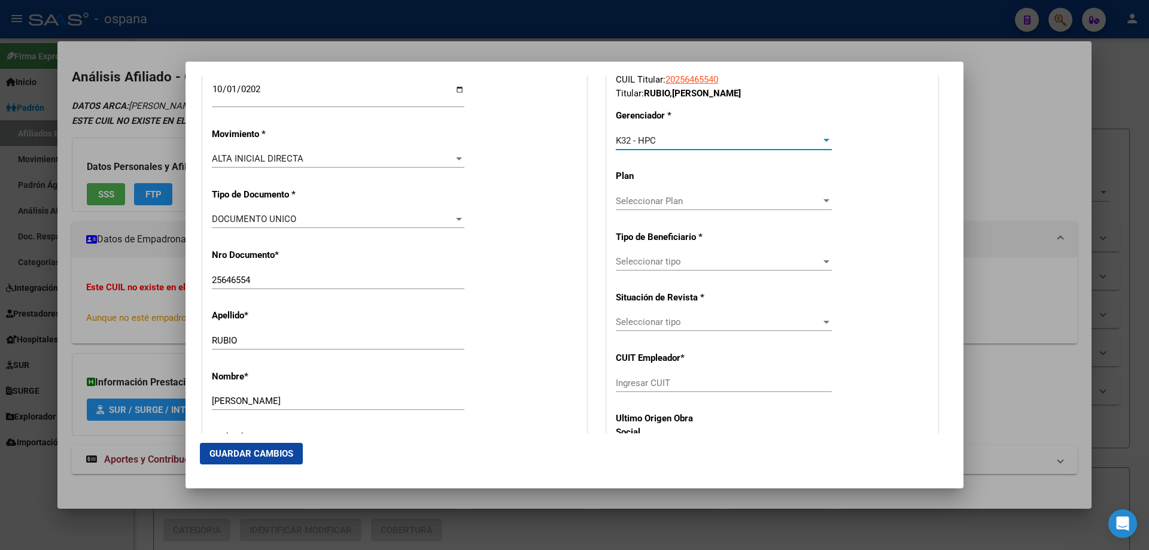
scroll to position [359, 0]
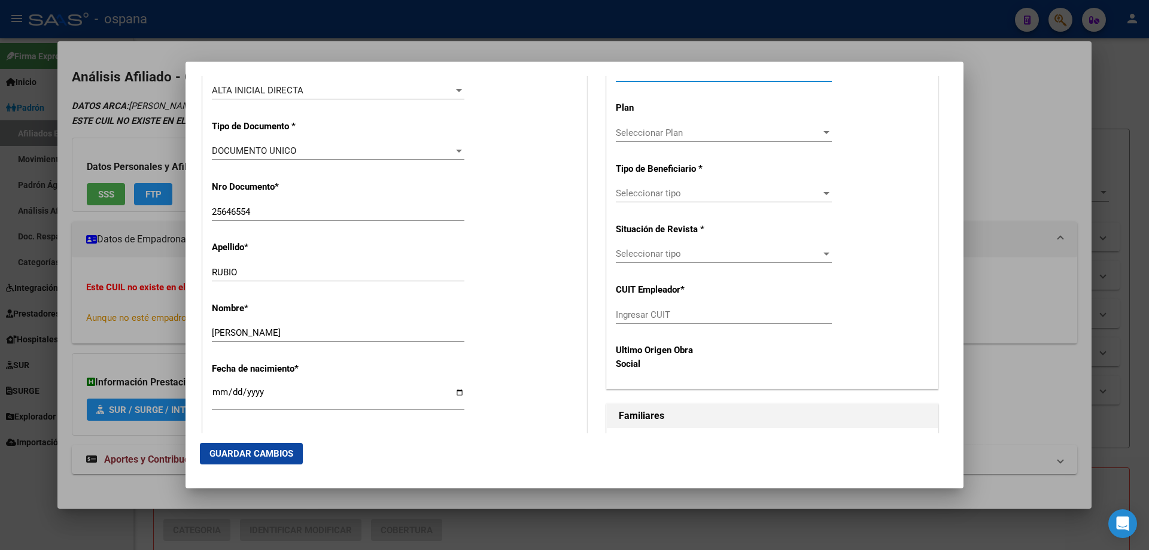
click at [646, 192] on span "Seleccionar tipo" at bounding box center [718, 193] width 205 height 11
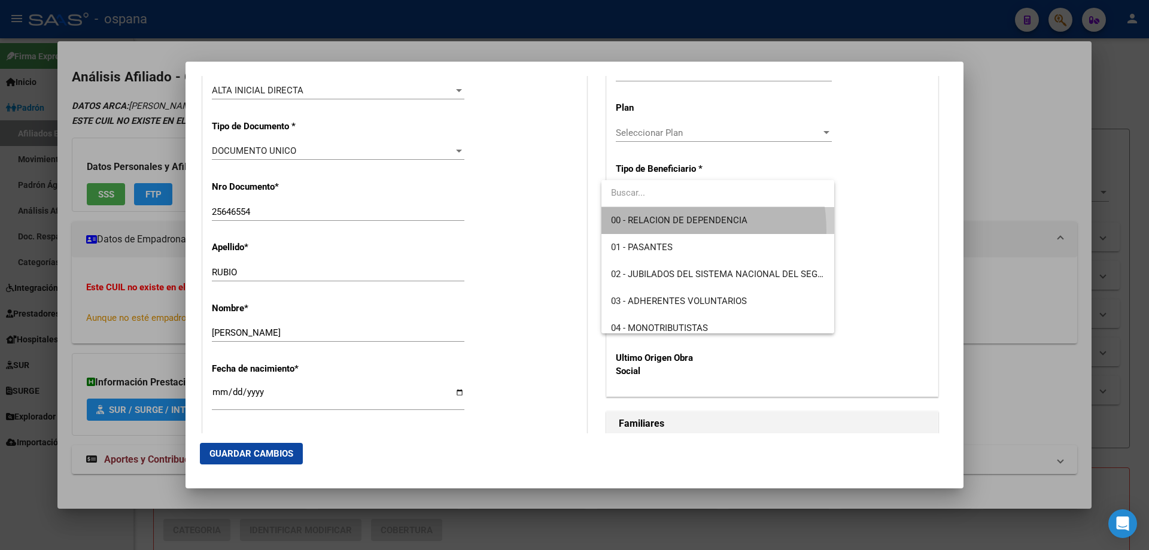
click at [639, 232] on span "00 - RELACION DE DEPENDENCIA" at bounding box center [717, 220] width 213 height 27
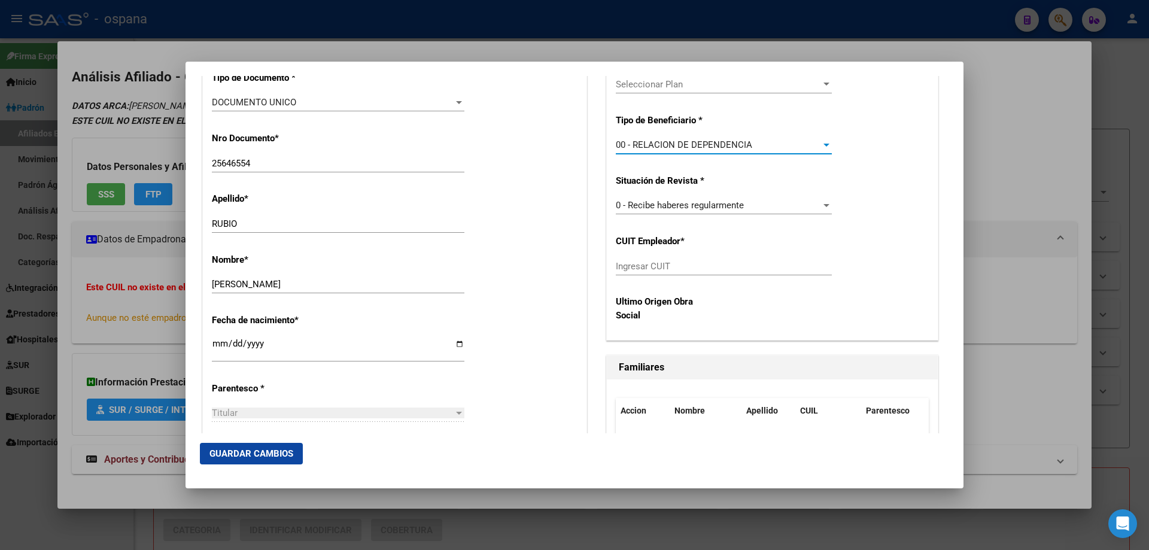
scroll to position [419, 0]
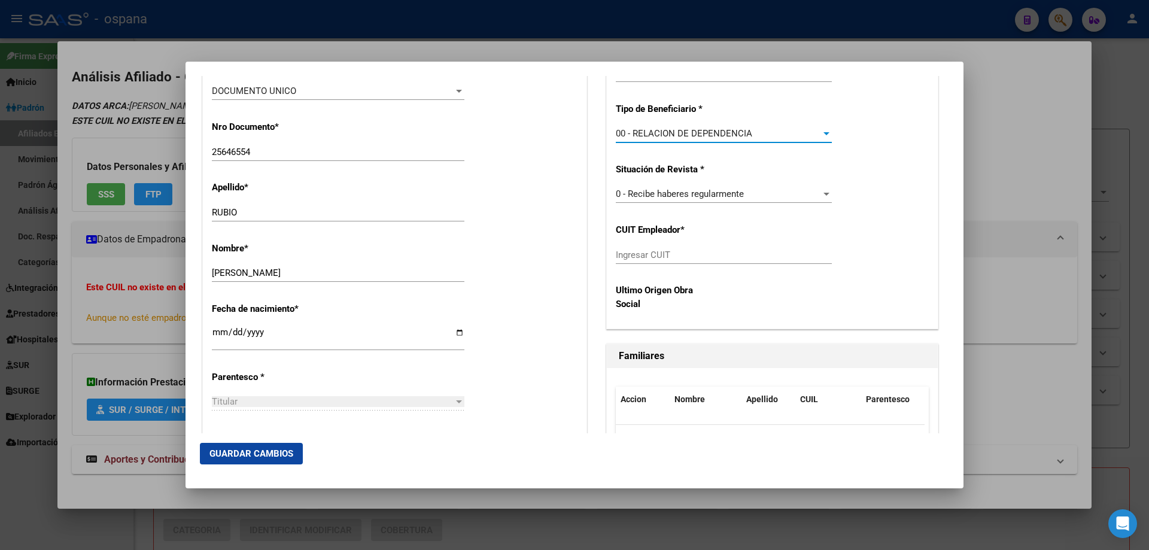
click at [627, 259] on input "Ingresar CUIT" at bounding box center [724, 255] width 216 height 11
paste input "30-66300584-3"
type input "30-66300584-3"
click at [270, 461] on button "Guardar Cambios" at bounding box center [251, 454] width 103 height 22
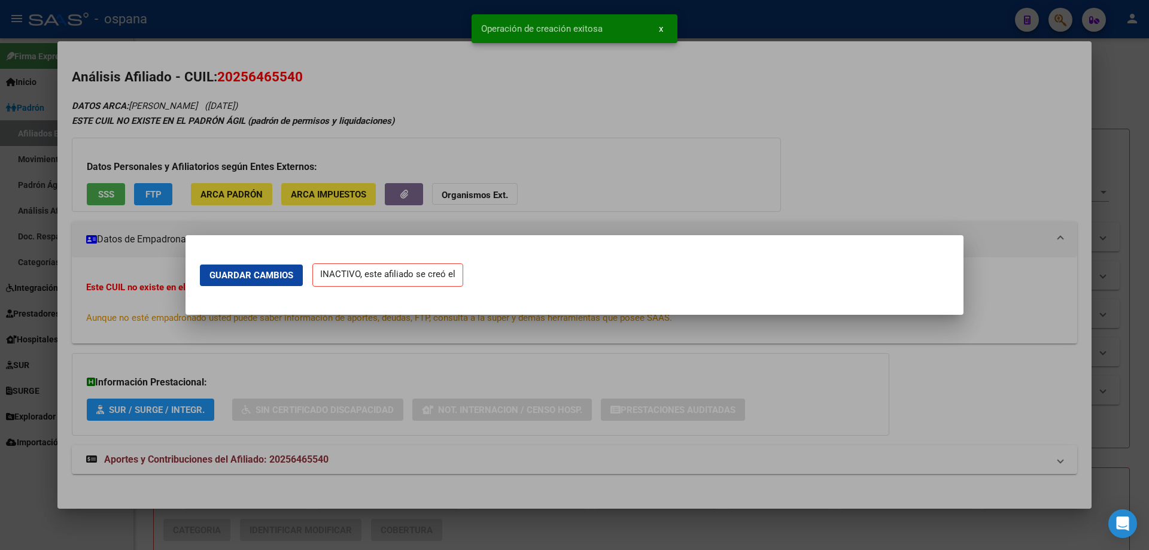
scroll to position [0, 0]
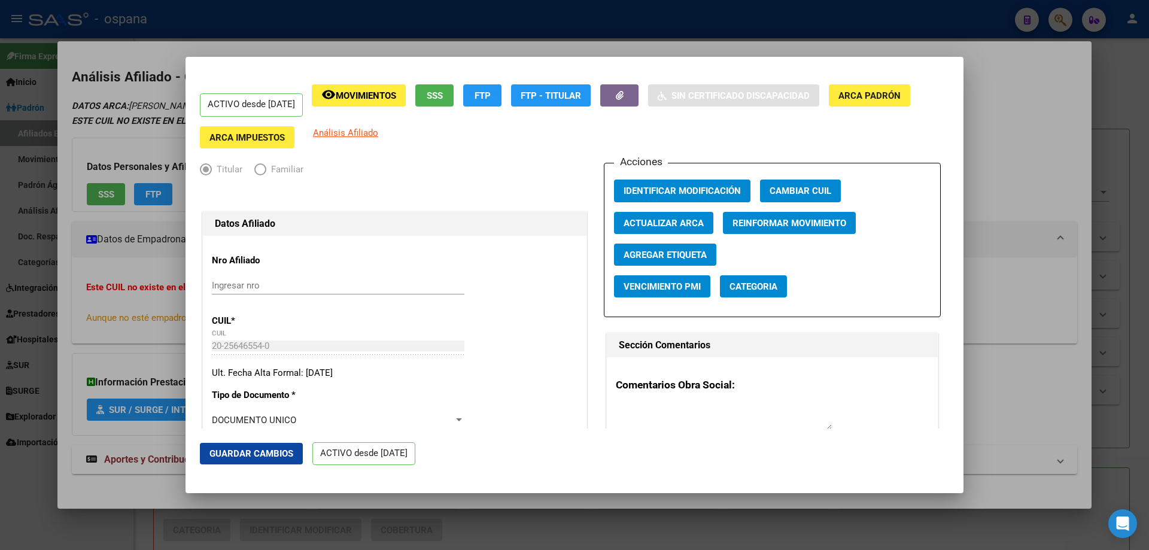
click at [177, 545] on div at bounding box center [574, 275] width 1149 height 550
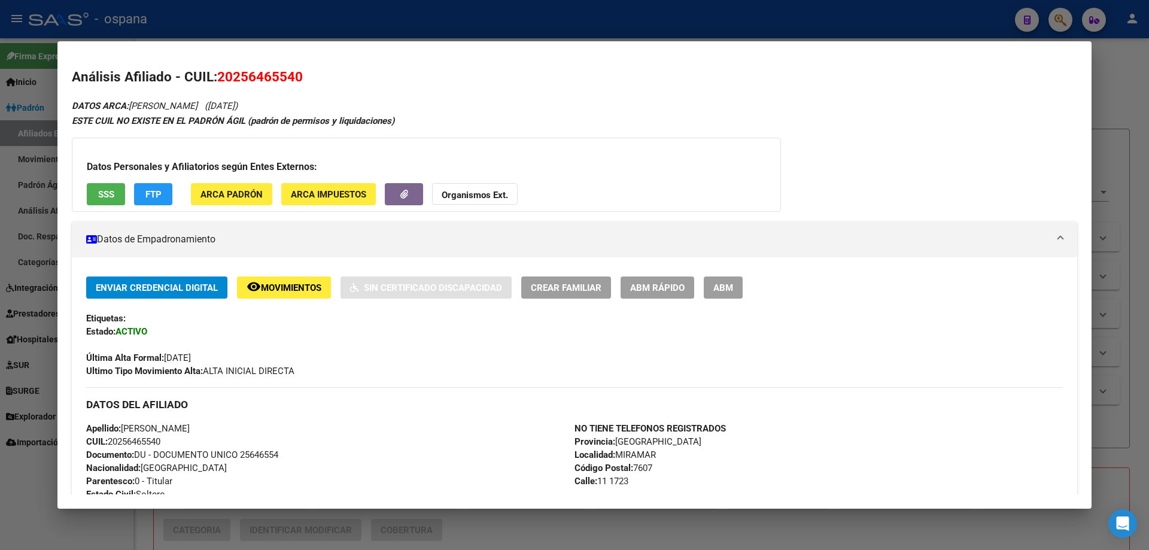
click at [31, 329] on div at bounding box center [574, 275] width 1149 height 550
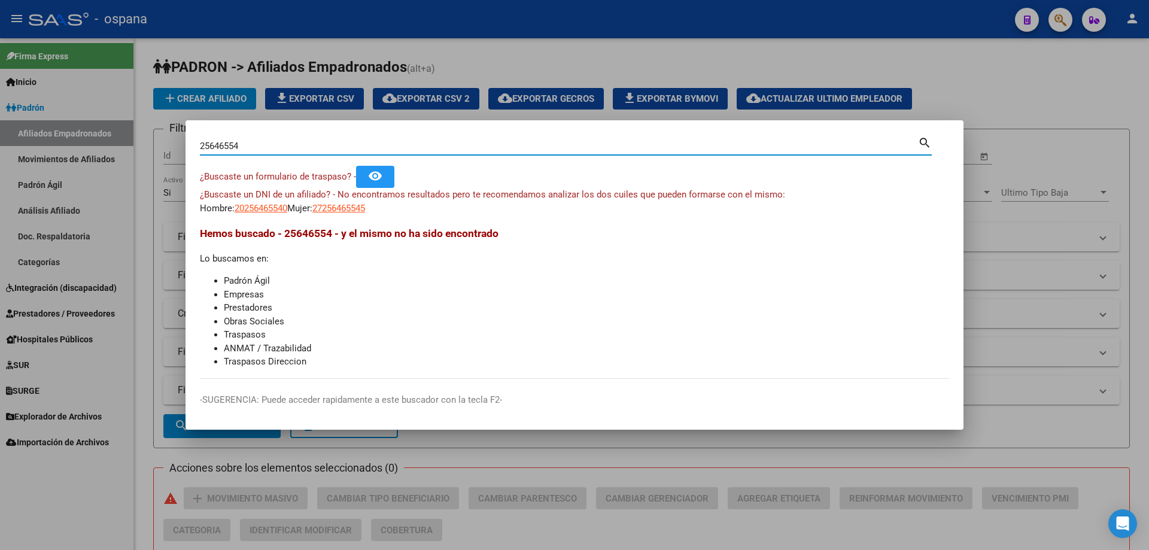
click at [260, 143] on input "25646554" at bounding box center [559, 146] width 718 height 11
